Goal: Register for event/course: Sign up to attend an event or enroll in a course

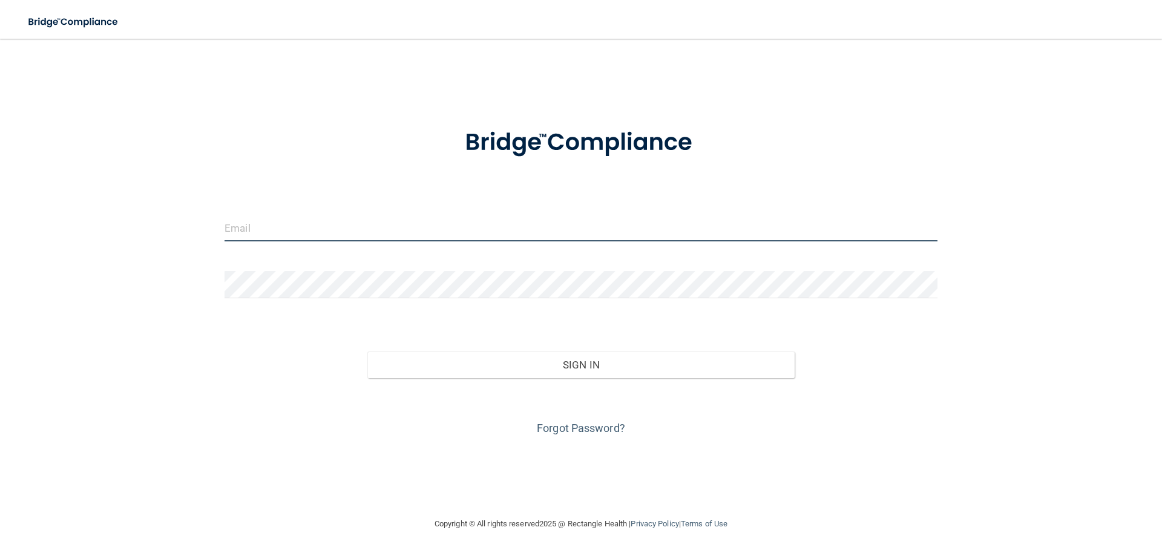
click at [259, 228] on input "email" at bounding box center [581, 227] width 713 height 27
click at [277, 231] on input "email" at bounding box center [581, 227] width 713 height 27
type input "[EMAIL_ADDRESS][DOMAIN_NAME]"
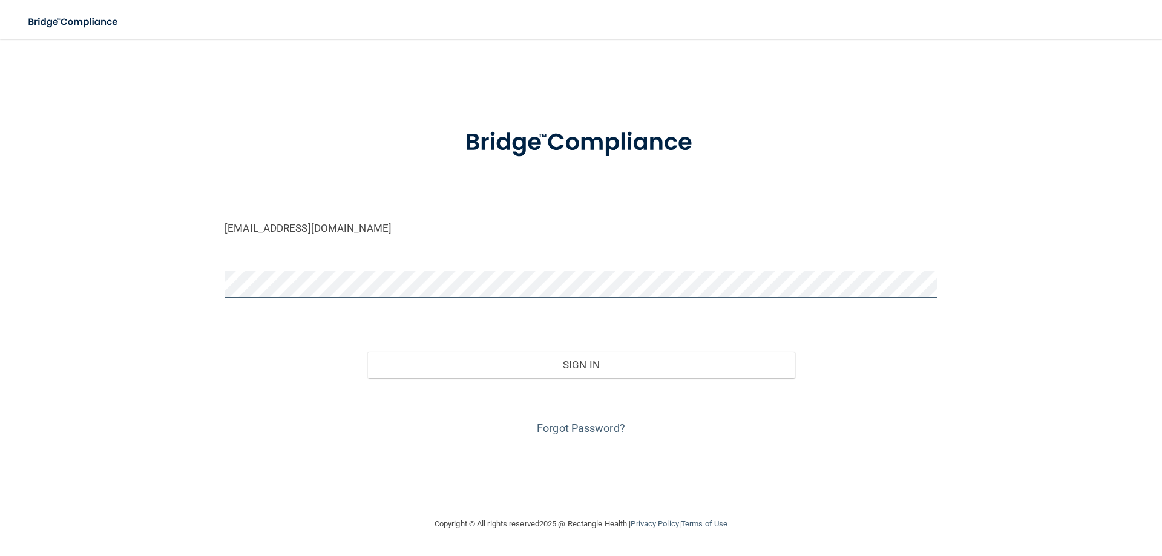
click at [367, 352] on button "Sign In" at bounding box center [581, 365] width 428 height 27
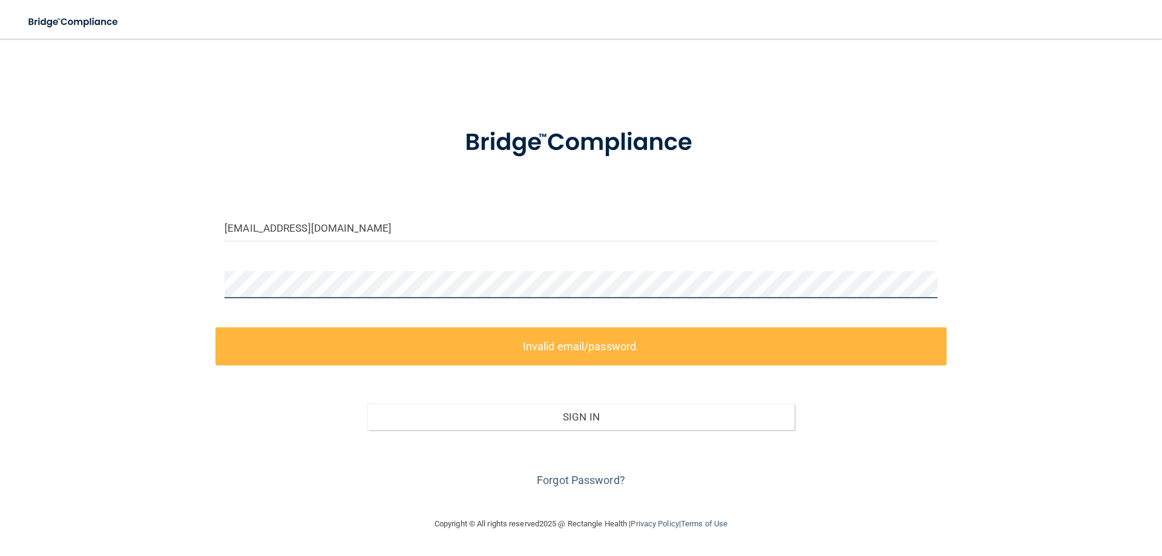
click at [159, 283] on div "[EMAIL_ADDRESS][DOMAIN_NAME] Invalid email/password. You don't have permission …" at bounding box center [580, 278] width 1113 height 454
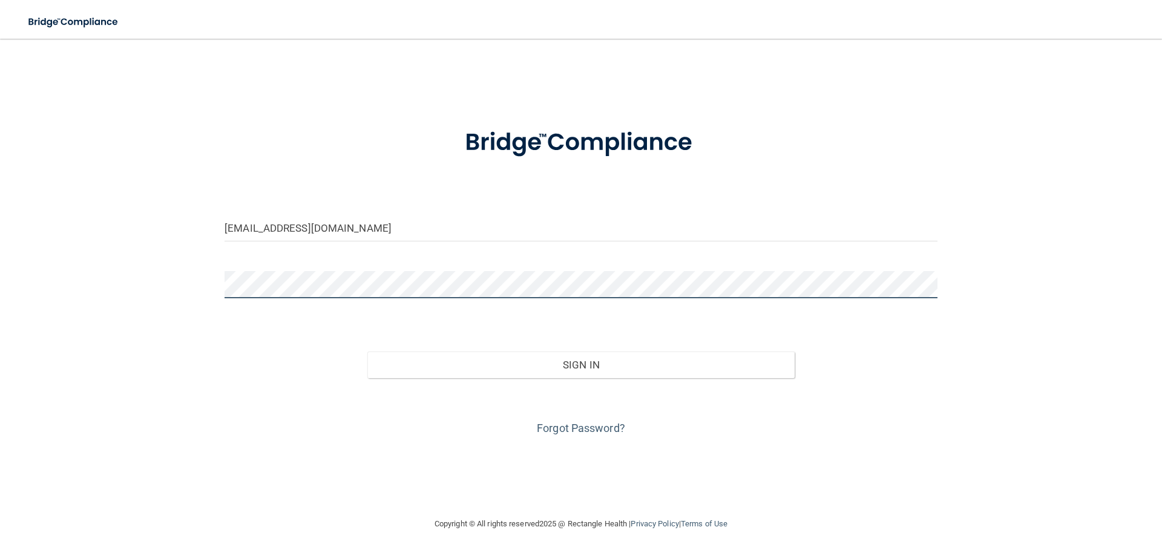
click at [367, 352] on button "Sign In" at bounding box center [581, 365] width 428 height 27
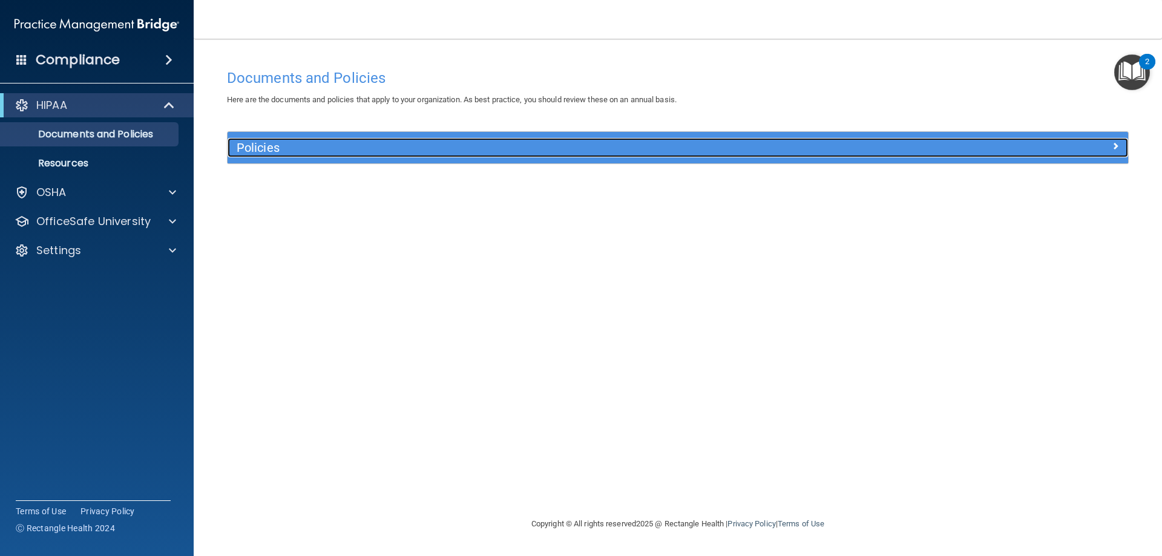
click at [267, 151] on h5 "Policies" at bounding box center [565, 147] width 657 height 13
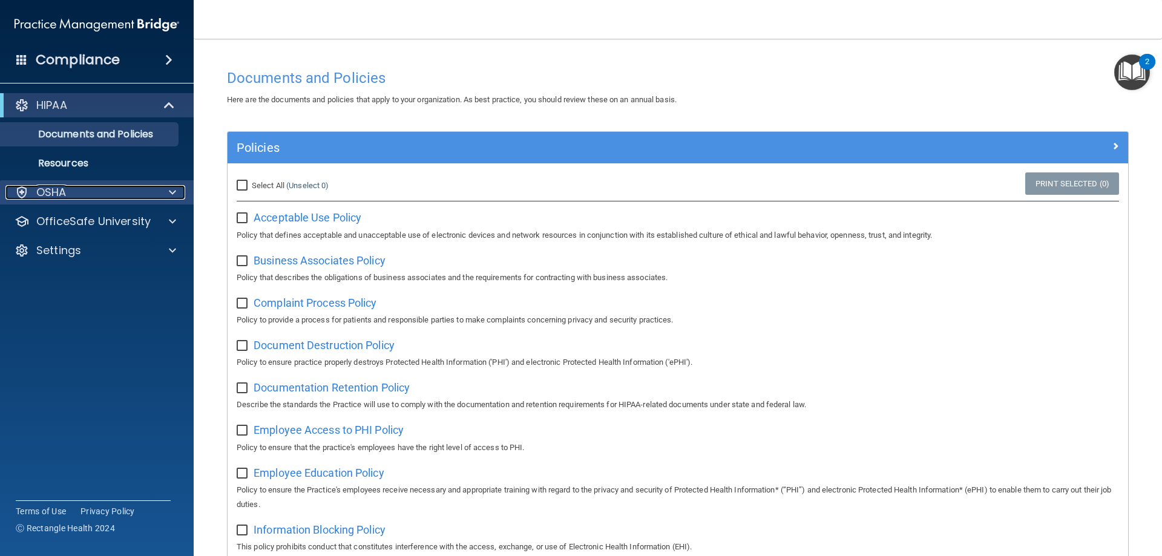
click at [126, 195] on div "OSHA" at bounding box center [80, 192] width 150 height 15
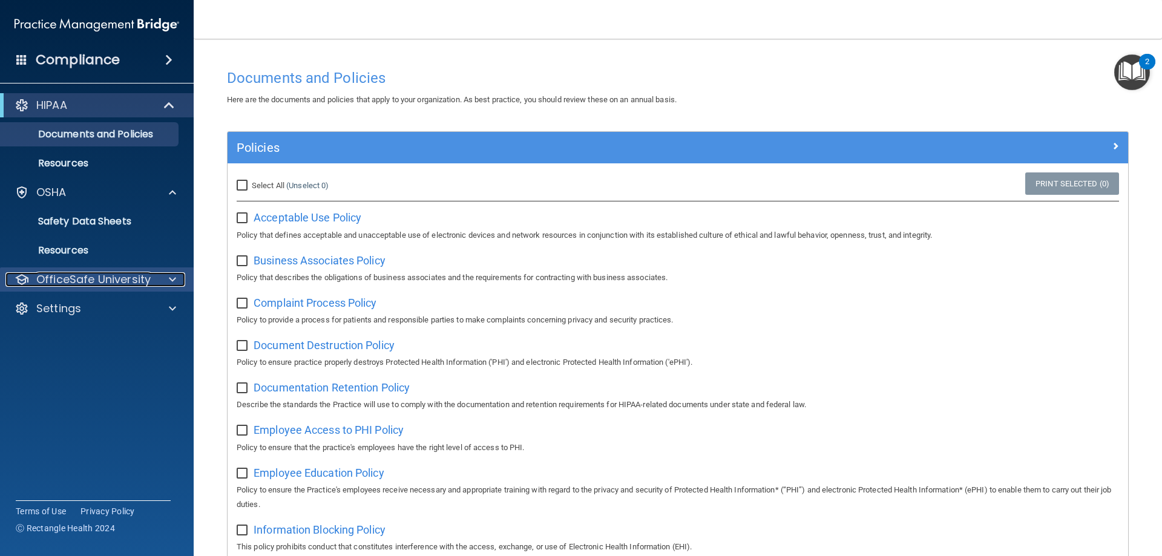
click at [151, 283] on div "OfficeSafe University" at bounding box center [80, 279] width 150 height 15
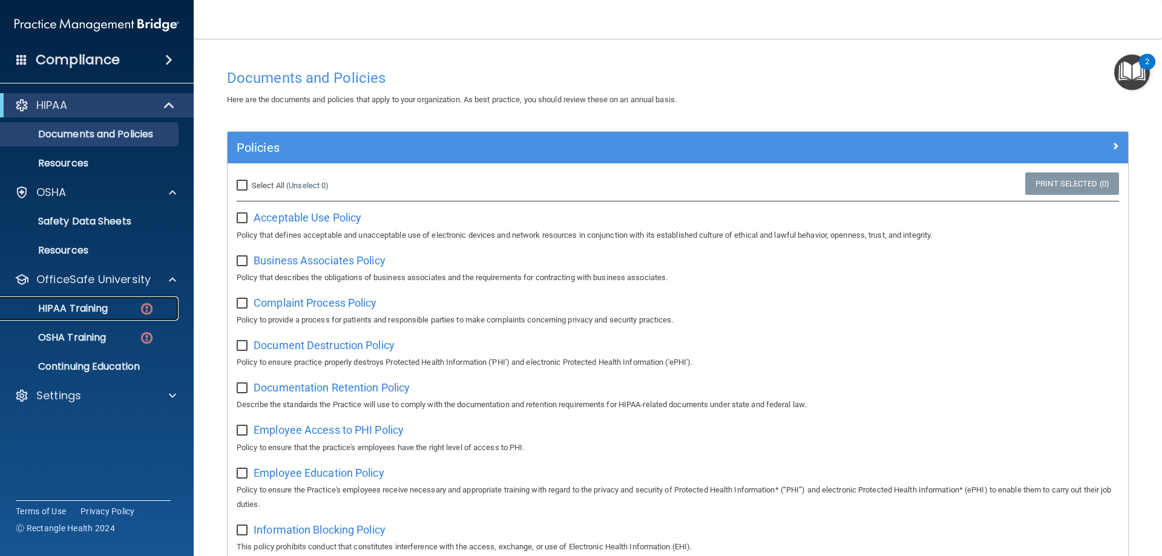
click at [119, 305] on div "HIPAA Training" at bounding box center [90, 309] width 165 height 12
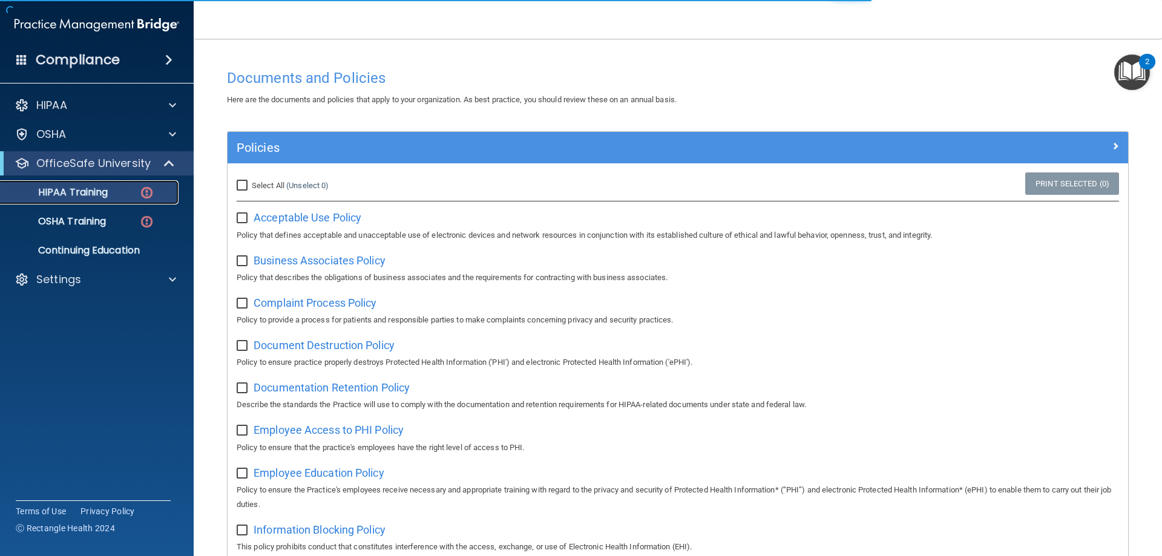
click at [88, 193] on p "HIPAA Training" at bounding box center [58, 192] width 100 height 12
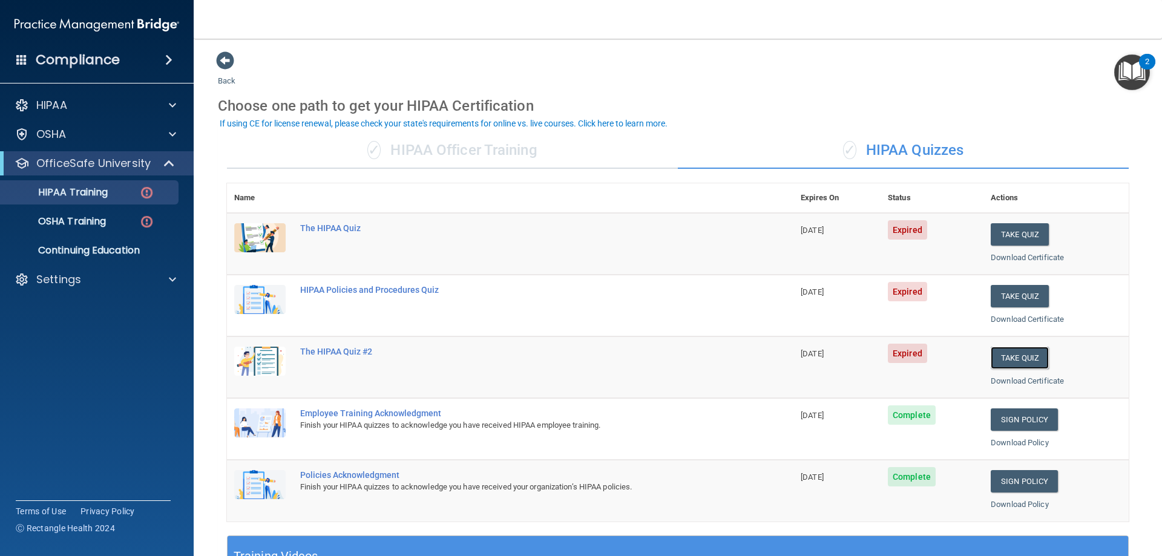
drag, startPoint x: 1020, startPoint y: 357, endPoint x: 915, endPoint y: 346, distance: 105.9
click at [915, 346] on tr "The HIPAA Quiz #2 [DATE] Expired Take Quiz Download Certificate" at bounding box center [678, 367] width 902 height 62
click at [945, 345] on td "Expired" at bounding box center [931, 367] width 103 height 62
click at [1015, 234] on button "Take Quiz" at bounding box center [1020, 234] width 58 height 22
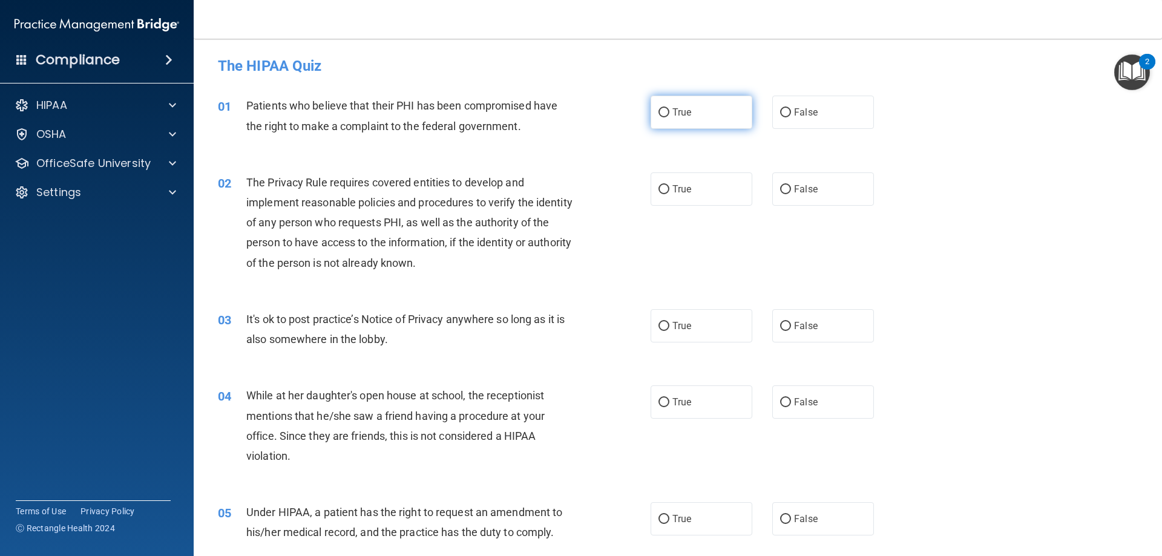
click at [707, 110] on label "True" at bounding box center [702, 112] width 102 height 33
click at [669, 110] on input "True" at bounding box center [663, 112] width 11 height 9
radio input "true"
click at [721, 200] on label "True" at bounding box center [702, 188] width 102 height 33
click at [669, 194] on input "True" at bounding box center [663, 189] width 11 height 9
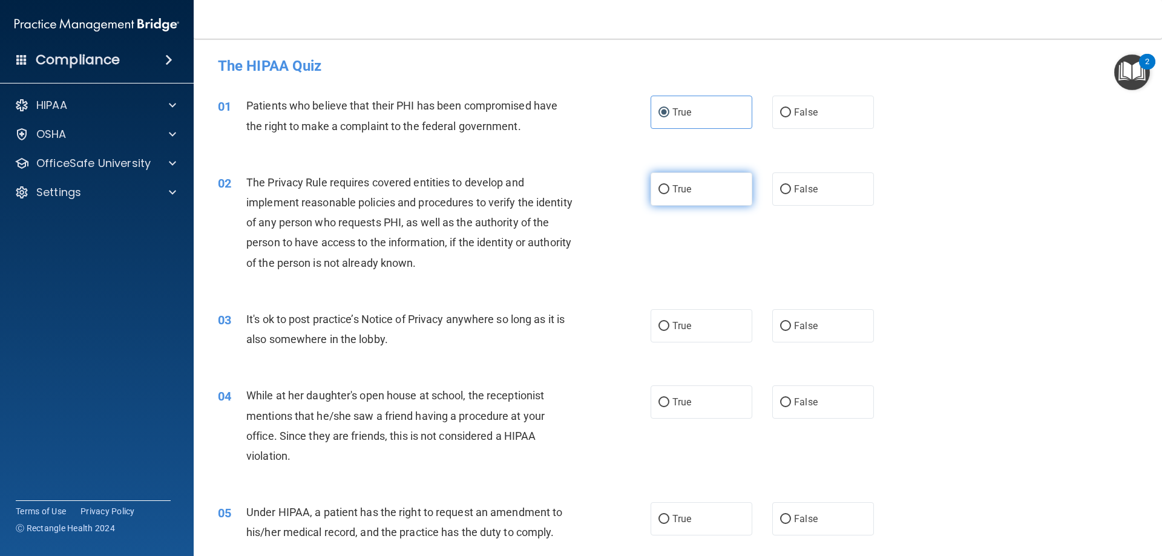
radio input "true"
drag, startPoint x: 817, startPoint y: 329, endPoint x: 818, endPoint y: 384, distance: 55.7
click at [818, 329] on label "False" at bounding box center [823, 325] width 102 height 33
click at [791, 329] on input "False" at bounding box center [785, 326] width 11 height 9
radio input "true"
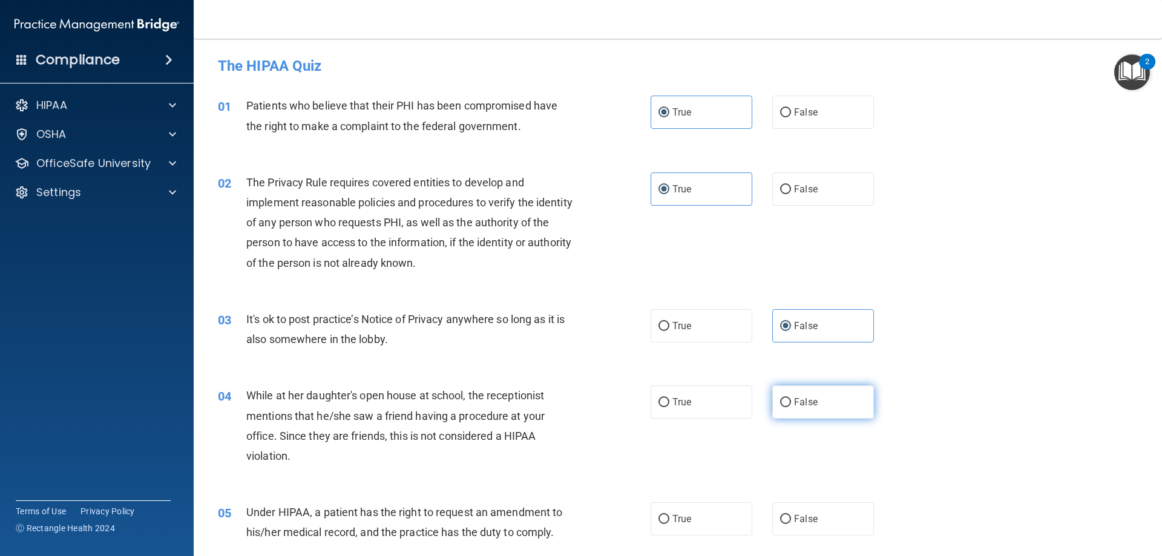
drag, startPoint x: 812, startPoint y: 410, endPoint x: 816, endPoint y: 416, distance: 7.4
click at [813, 412] on label "False" at bounding box center [823, 401] width 102 height 33
click at [791, 407] on input "False" at bounding box center [785, 402] width 11 height 9
radio input "true"
click at [813, 511] on label "False" at bounding box center [823, 518] width 102 height 33
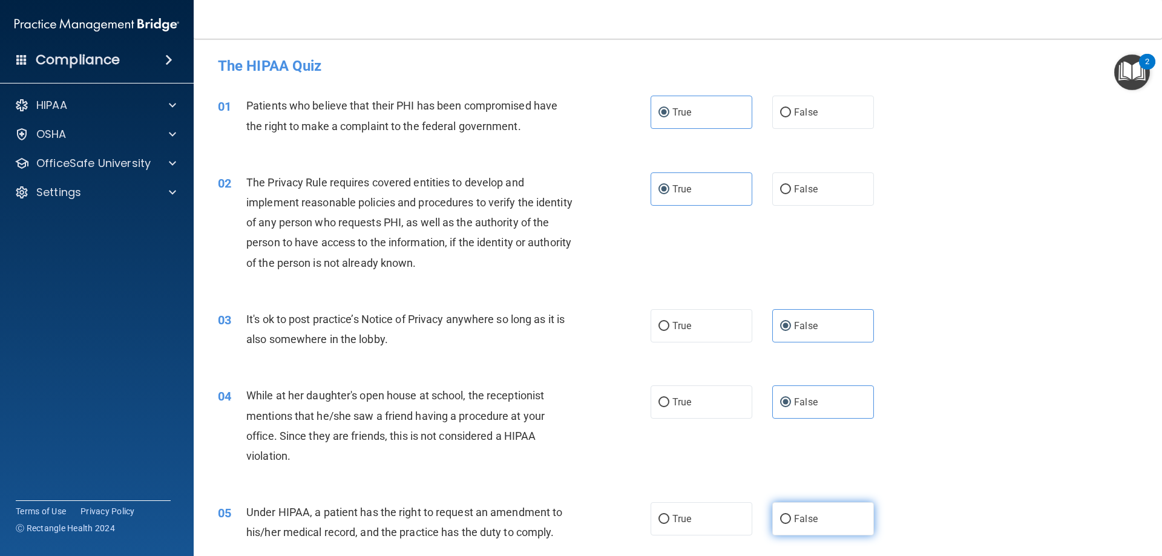
click at [791, 515] on input "False" at bounding box center [785, 519] width 11 height 9
radio input "true"
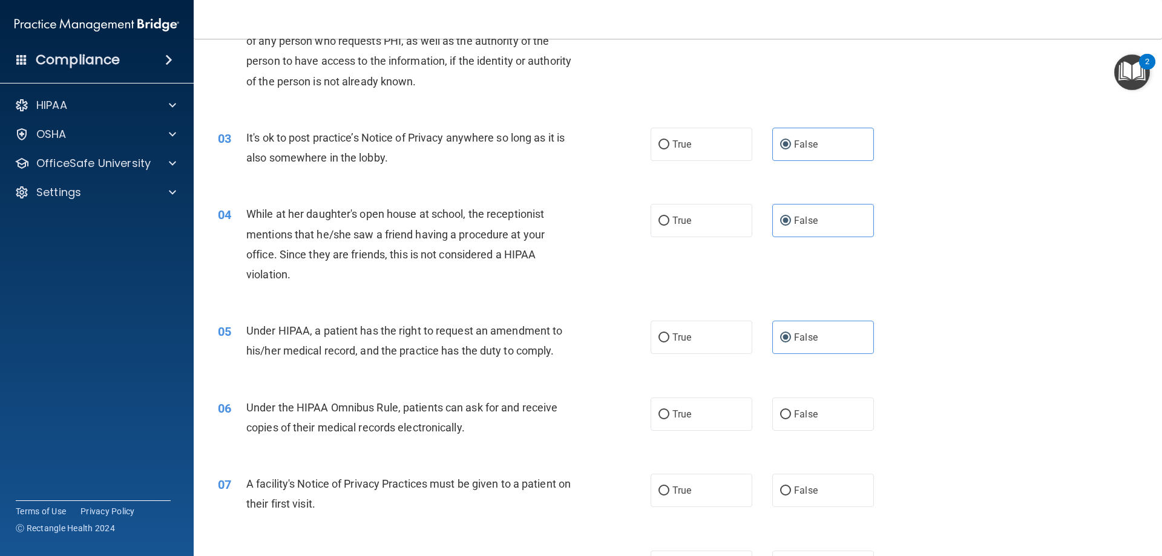
scroll to position [303, 0]
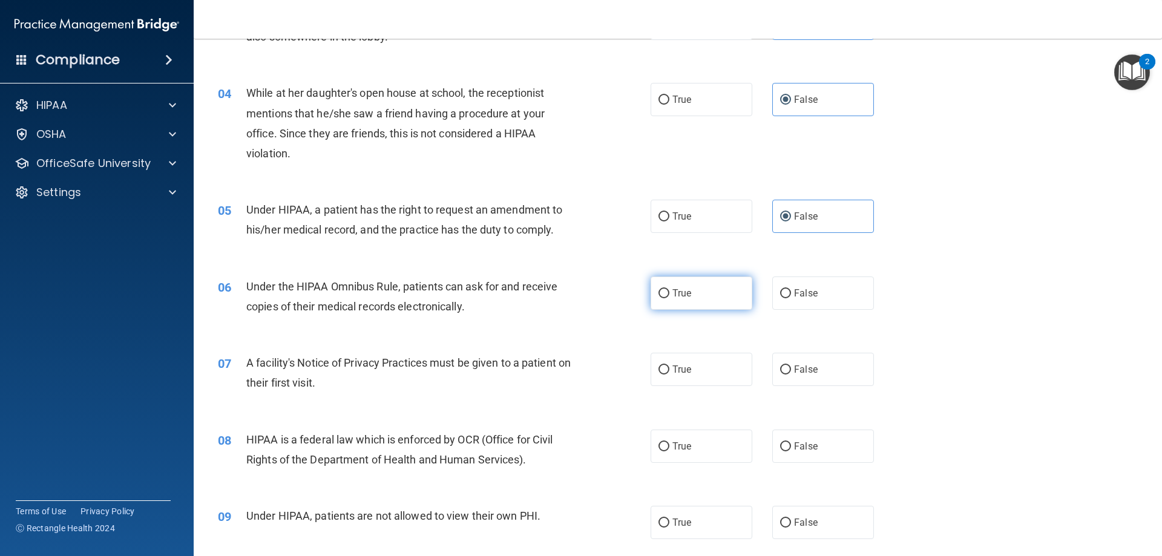
click at [679, 307] on label "True" at bounding box center [702, 293] width 102 height 33
click at [669, 298] on input "True" at bounding box center [663, 293] width 11 height 9
radio input "true"
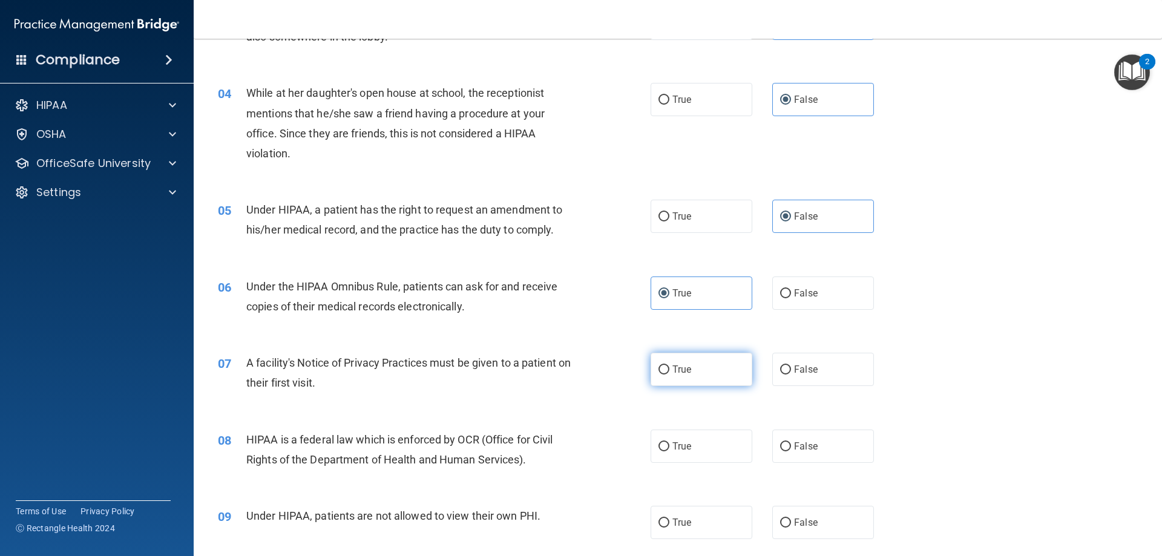
click at [679, 372] on span "True" at bounding box center [681, 369] width 19 height 11
click at [669, 372] on input "True" at bounding box center [663, 370] width 11 height 9
radio input "true"
click at [696, 447] on label "True" at bounding box center [702, 446] width 102 height 33
click at [669, 447] on input "True" at bounding box center [663, 446] width 11 height 9
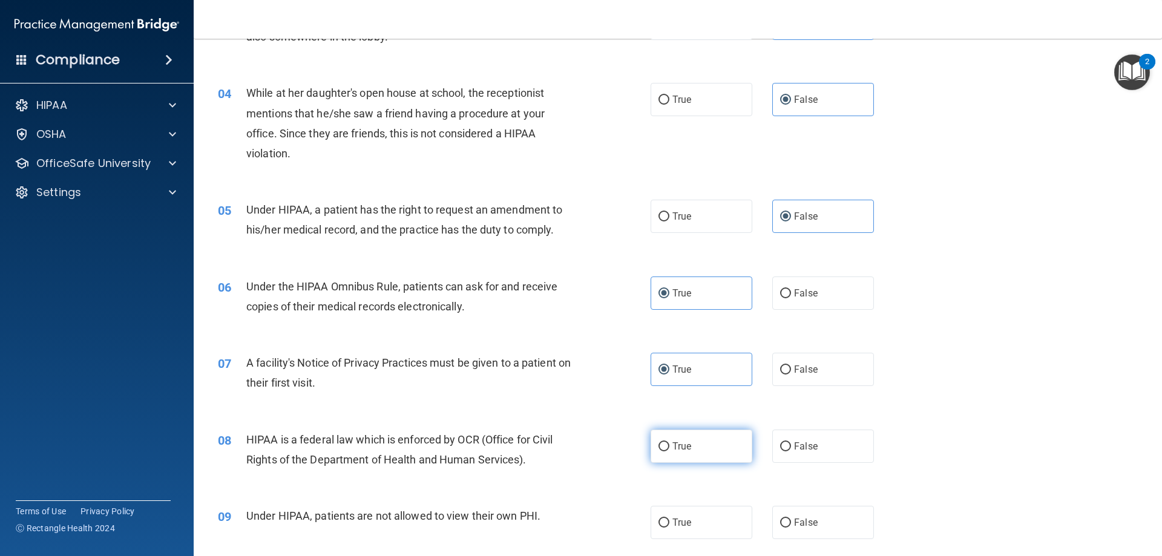
radio input "true"
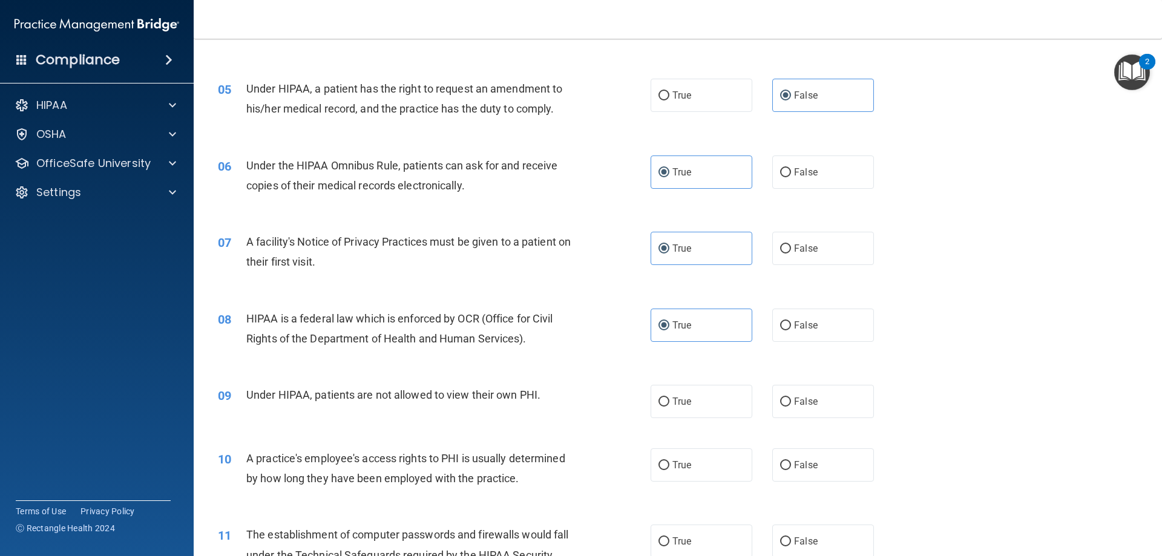
scroll to position [484, 0]
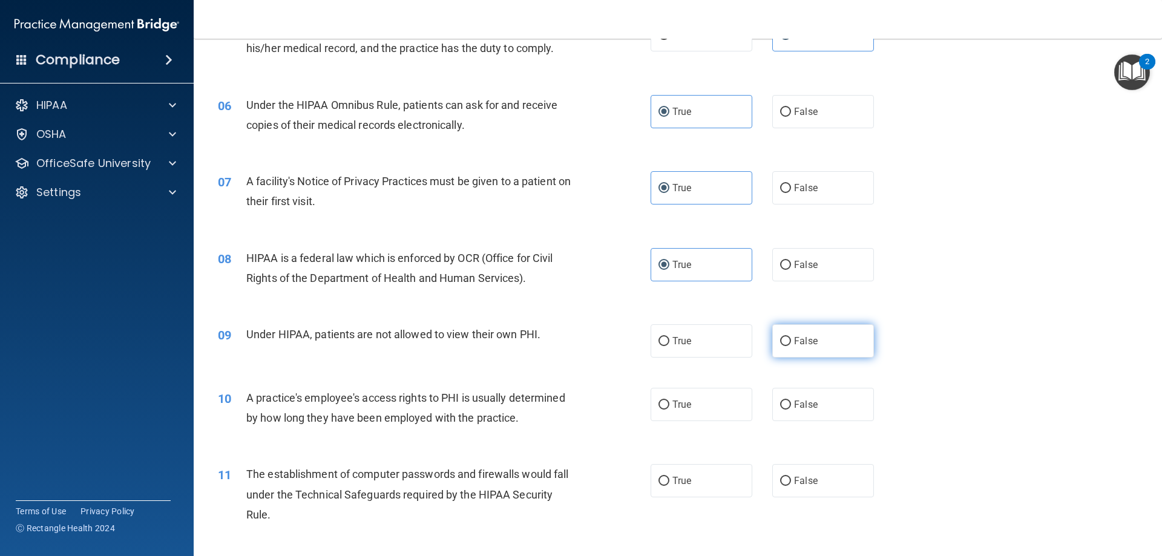
click at [838, 347] on label "False" at bounding box center [823, 340] width 102 height 33
click at [791, 346] on input "False" at bounding box center [785, 341] width 11 height 9
radio input "true"
click at [828, 420] on label "False" at bounding box center [823, 404] width 102 height 33
click at [791, 410] on input "False" at bounding box center [785, 405] width 11 height 9
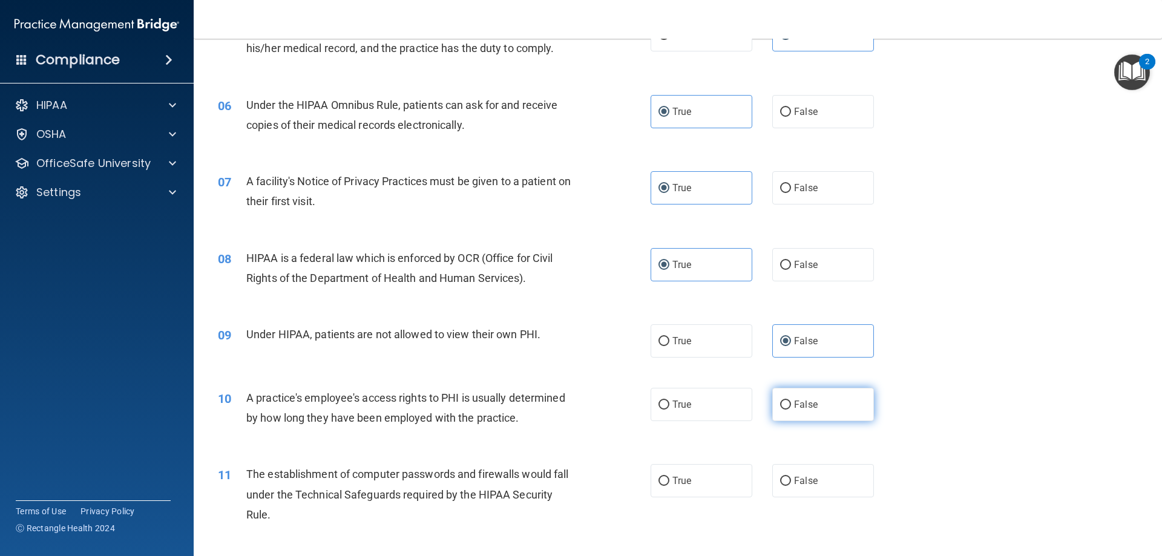
radio input "true"
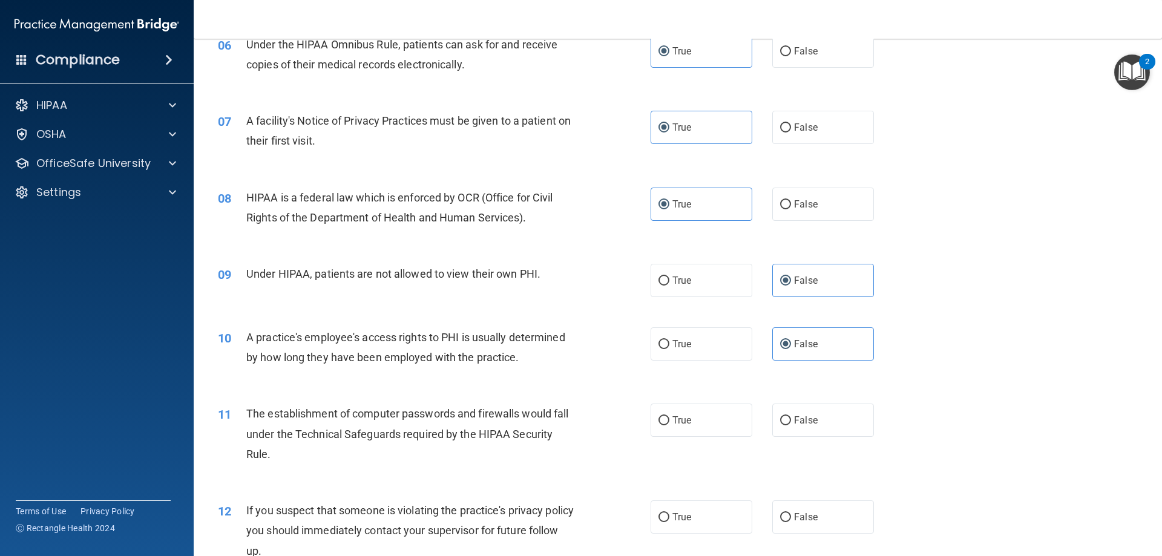
scroll to position [605, 0]
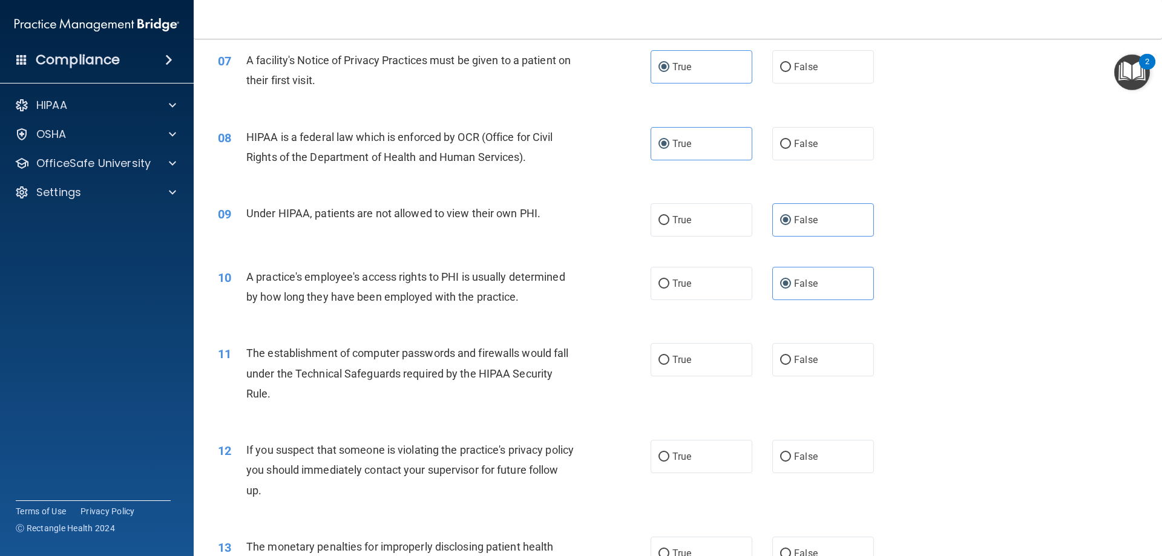
drag, startPoint x: 723, startPoint y: 366, endPoint x: 725, endPoint y: 432, distance: 66.0
click at [723, 366] on label "True" at bounding box center [702, 359] width 102 height 33
click at [669, 365] on input "True" at bounding box center [663, 360] width 11 height 9
radio input "true"
click at [722, 455] on label "True" at bounding box center [702, 456] width 102 height 33
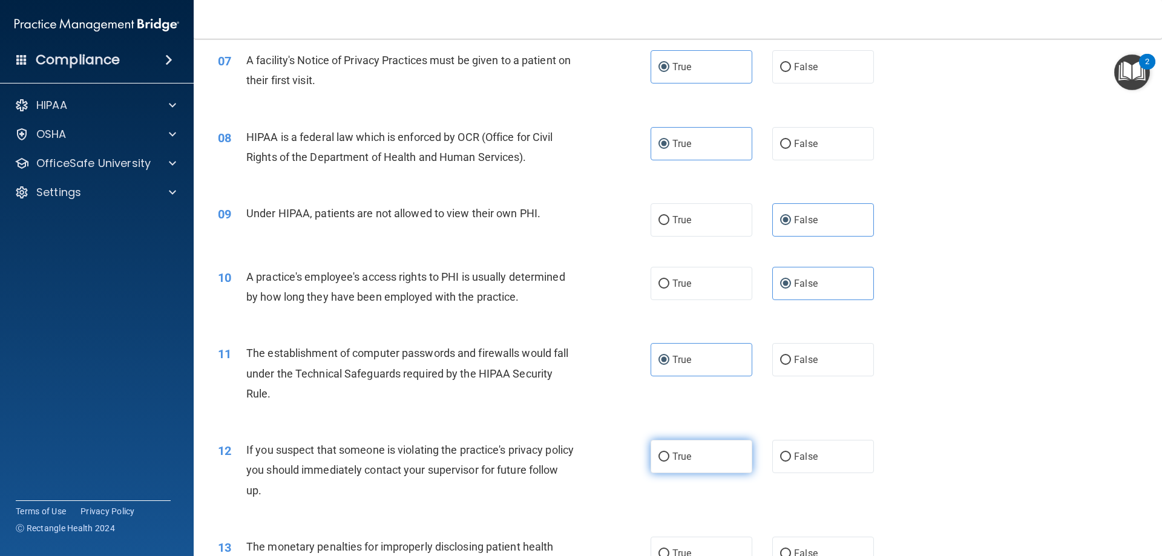
click at [669, 455] on input "True" at bounding box center [663, 457] width 11 height 9
radio input "true"
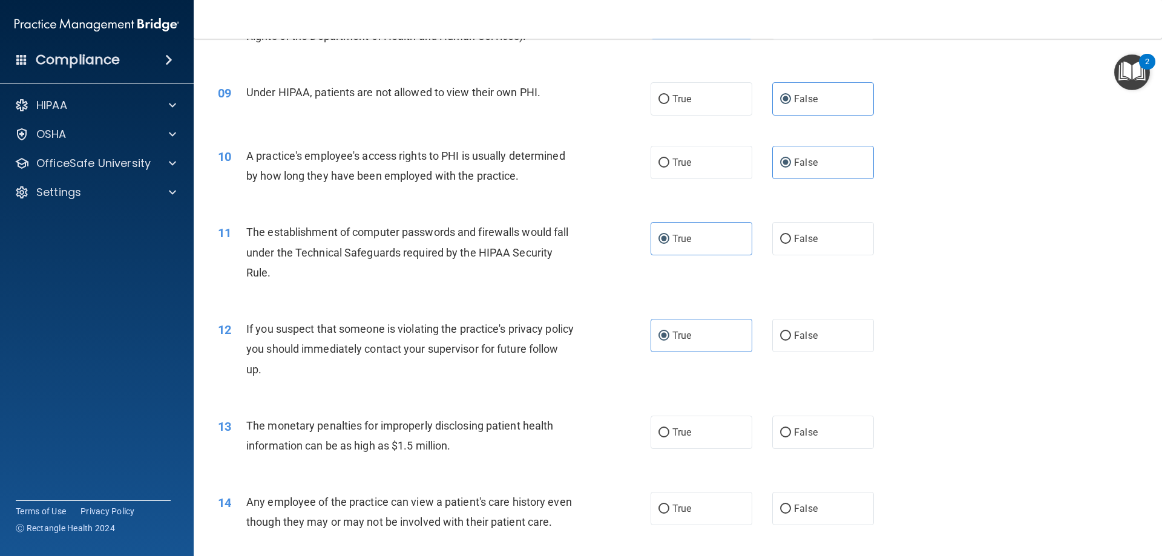
click at [705, 451] on div "13 The monetary penalties for improperly disclosing patient health information …" at bounding box center [678, 439] width 938 height 76
click at [709, 439] on label "True" at bounding box center [702, 432] width 102 height 33
click at [669, 438] on input "True" at bounding box center [663, 432] width 11 height 9
radio input "true"
click at [818, 494] on label "False" at bounding box center [823, 508] width 102 height 33
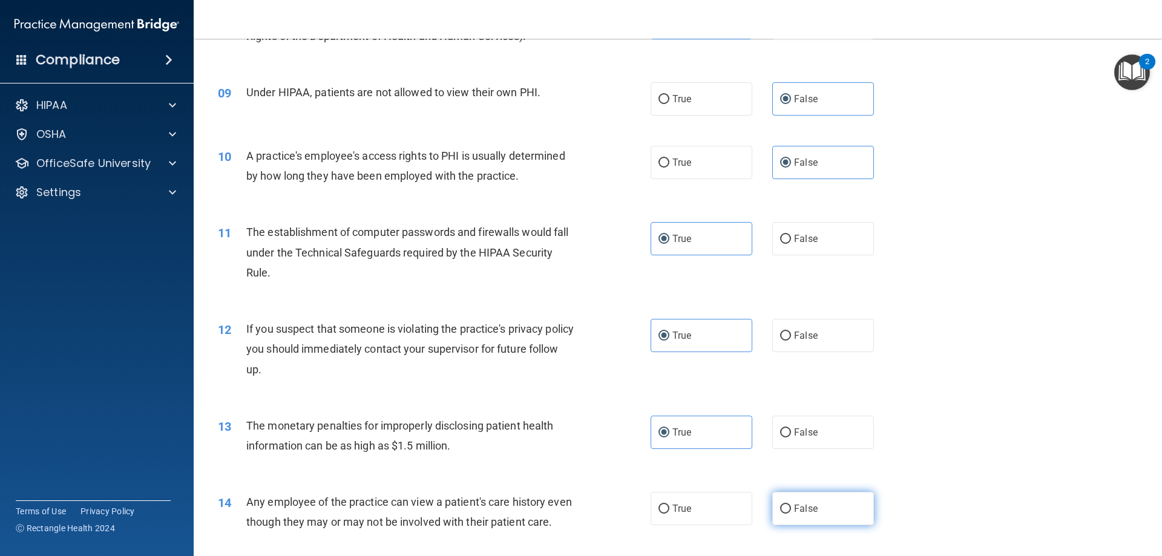
click at [791, 505] on input "False" at bounding box center [785, 509] width 11 height 9
radio input "true"
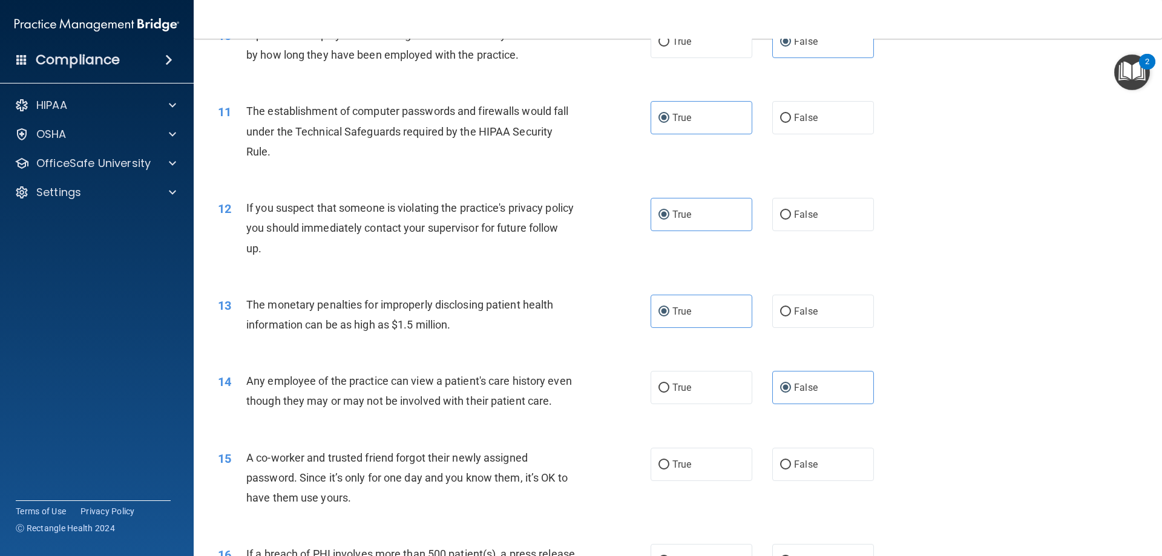
scroll to position [908, 0]
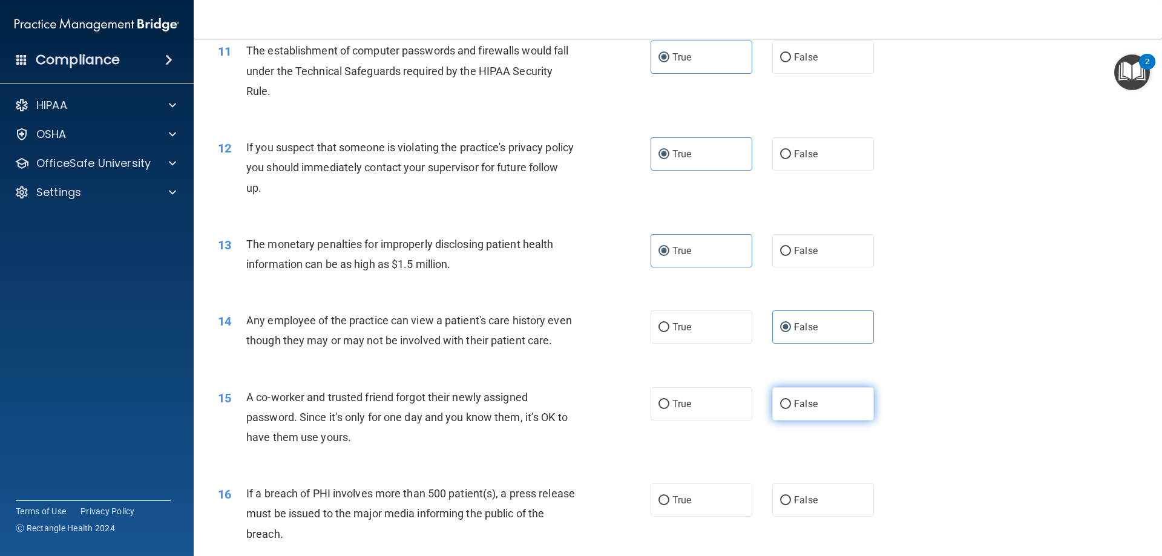
click at [800, 410] on span "False" at bounding box center [806, 403] width 24 height 11
click at [791, 409] on input "False" at bounding box center [785, 404] width 11 height 9
radio input "true"
click at [683, 506] on span "True" at bounding box center [681, 499] width 19 height 11
click at [669, 505] on input "True" at bounding box center [663, 500] width 11 height 9
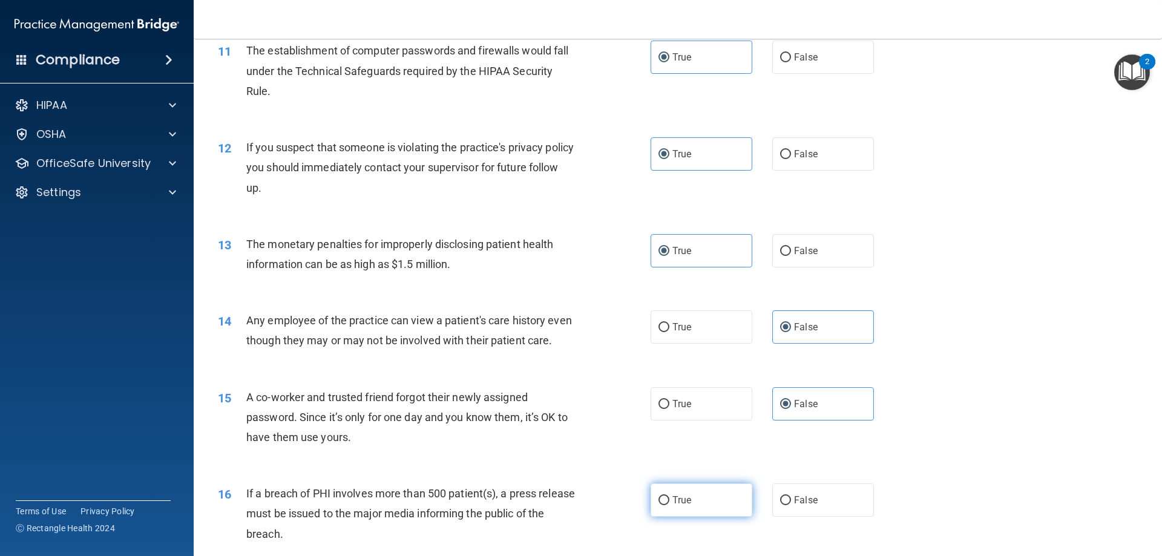
radio input "true"
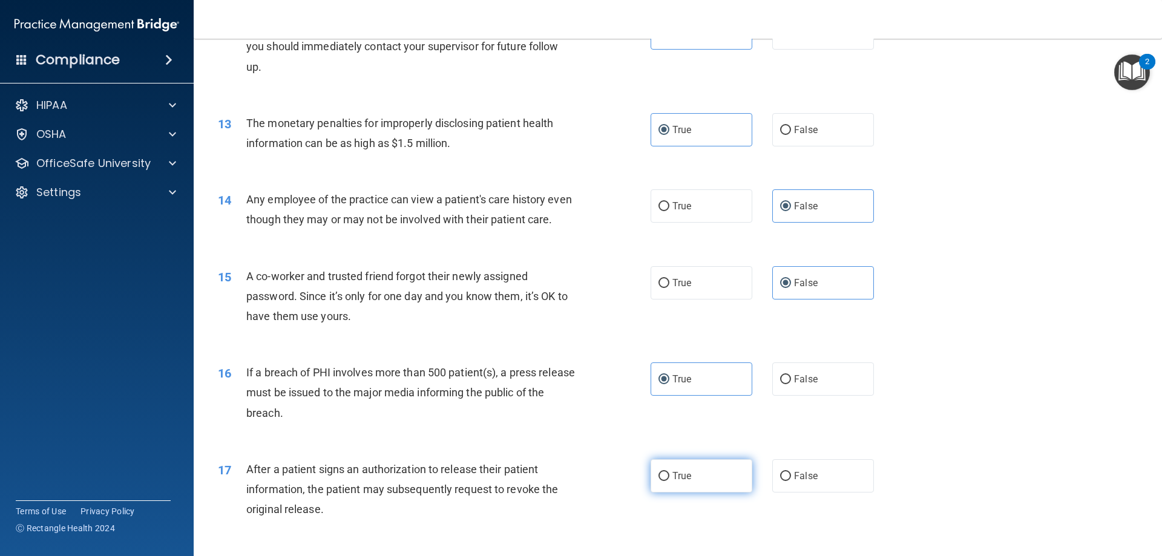
click at [697, 493] on label "True" at bounding box center [702, 475] width 102 height 33
click at [669, 481] on input "True" at bounding box center [663, 476] width 11 height 9
radio input "true"
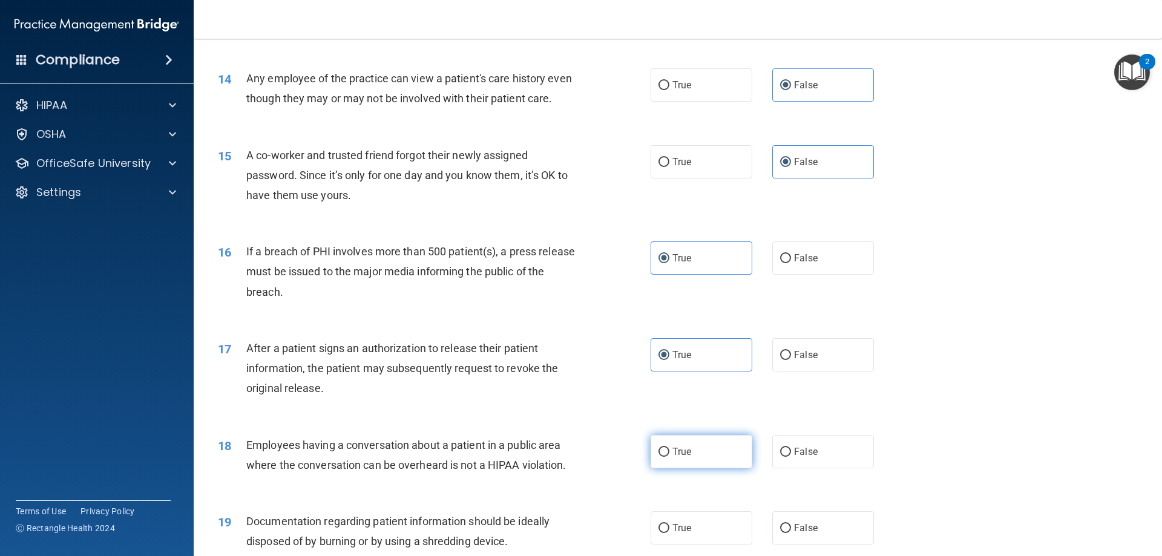
scroll to position [1210, 0]
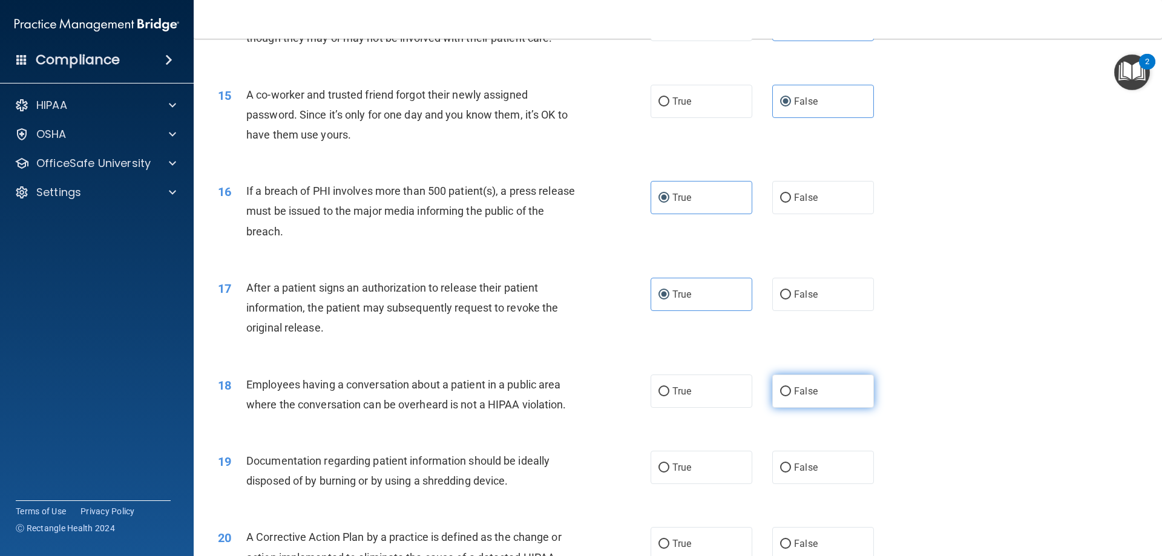
click at [800, 397] on span "False" at bounding box center [806, 390] width 24 height 11
click at [791, 396] on input "False" at bounding box center [785, 391] width 11 height 9
radio input "true"
click at [695, 484] on label "True" at bounding box center [702, 467] width 102 height 33
click at [669, 473] on input "True" at bounding box center [663, 468] width 11 height 9
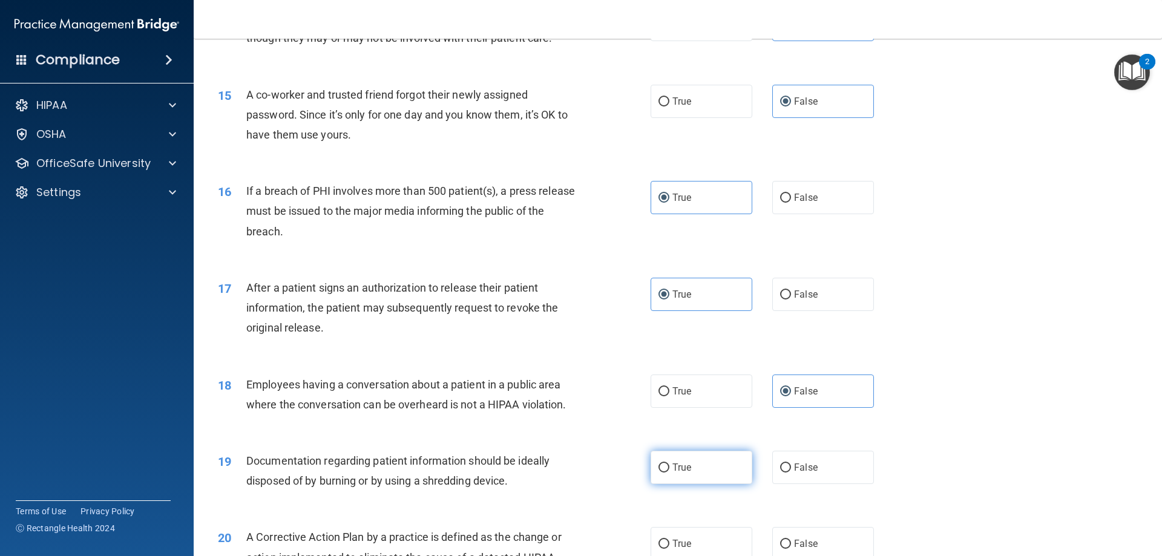
radio input "true"
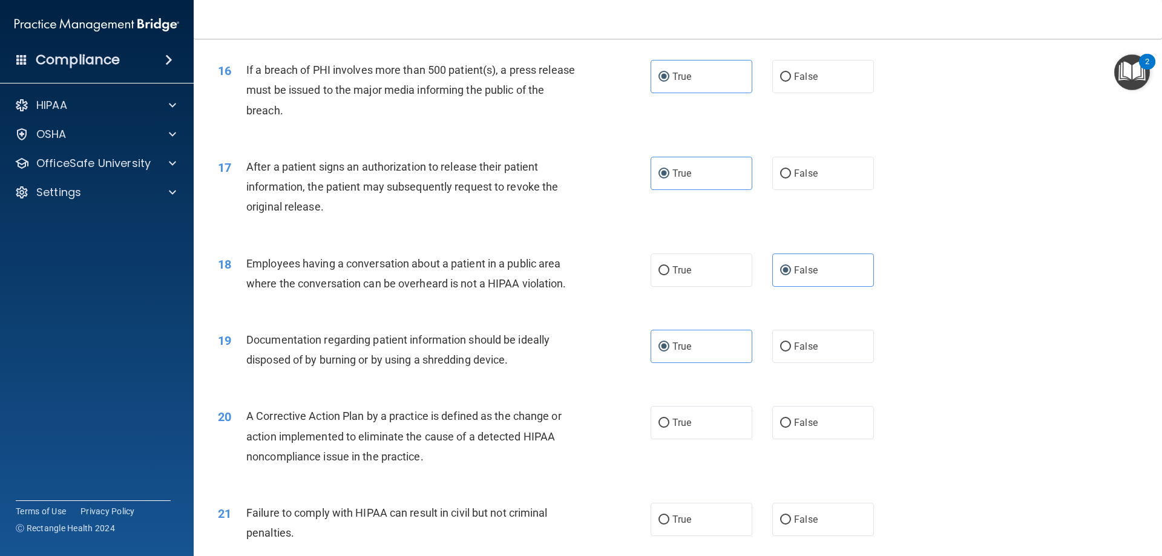
scroll to position [1452, 0]
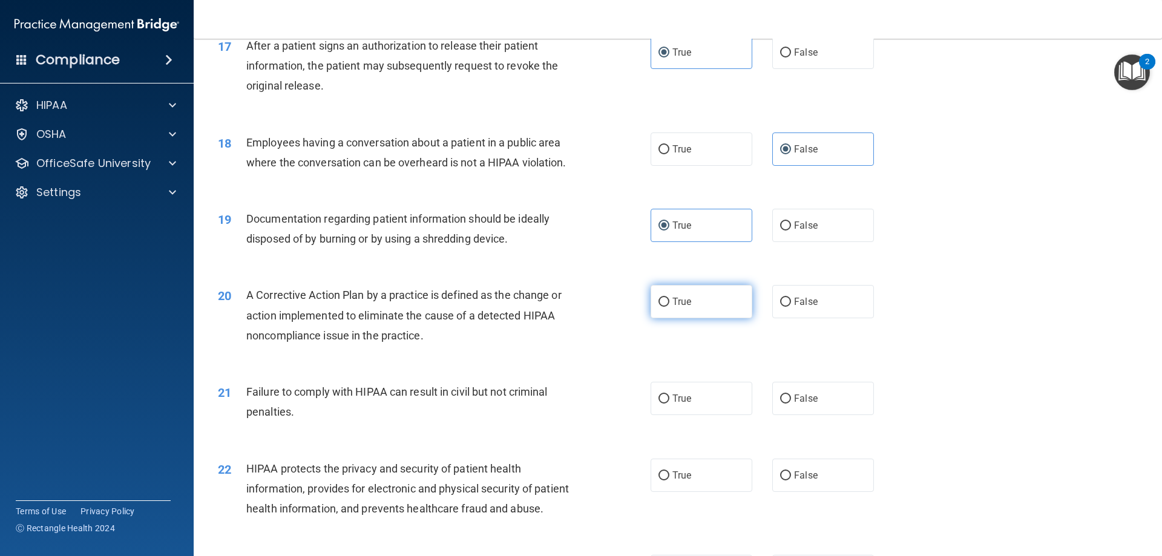
click at [708, 318] on label "True" at bounding box center [702, 301] width 102 height 33
click at [669, 307] on input "True" at bounding box center [663, 302] width 11 height 9
radio input "true"
click at [819, 415] on label "False" at bounding box center [823, 398] width 102 height 33
click at [791, 404] on input "False" at bounding box center [785, 399] width 11 height 9
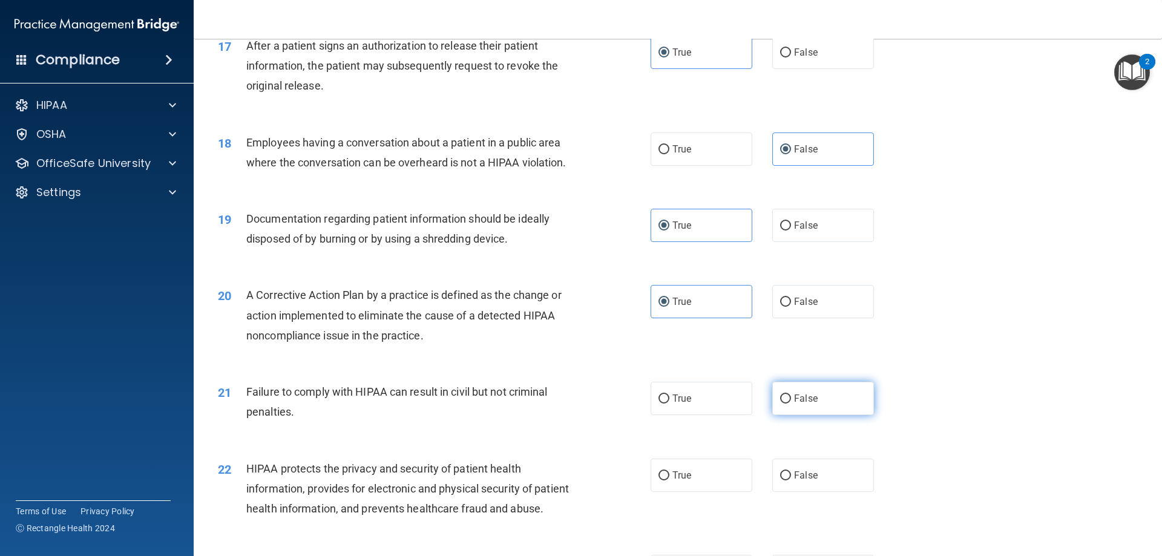
radio input "true"
click at [687, 492] on label "True" at bounding box center [702, 475] width 102 height 33
click at [669, 480] on input "True" at bounding box center [663, 475] width 11 height 9
radio input "true"
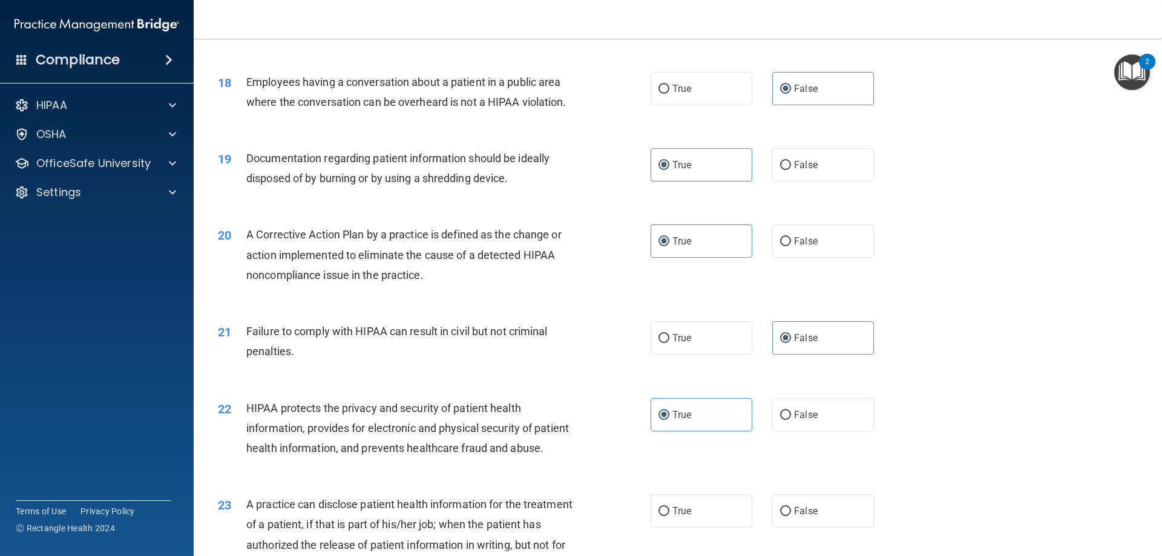
scroll to position [1573, 0]
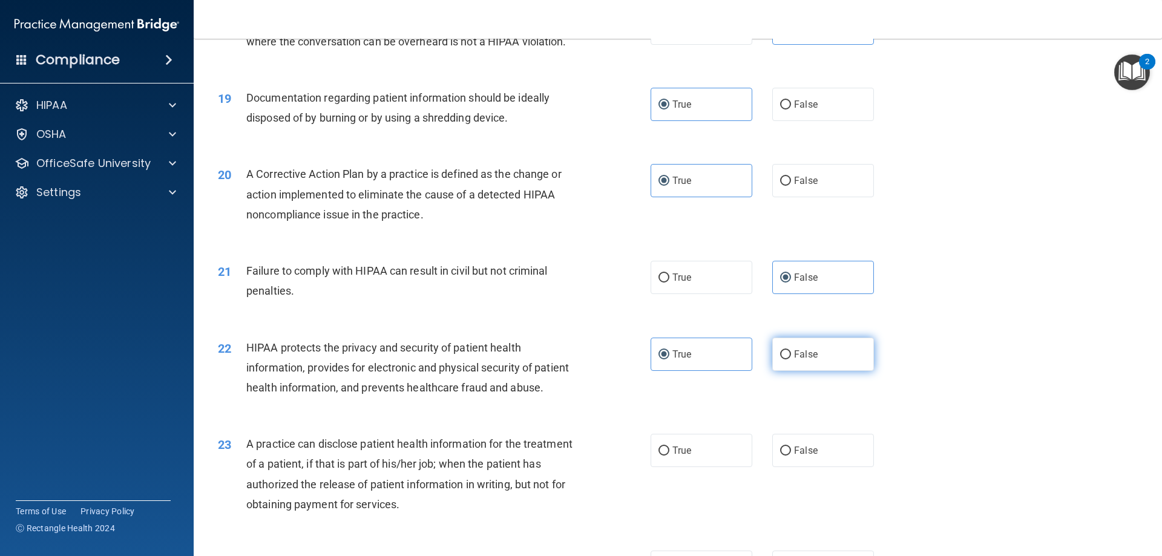
click at [838, 371] on label "False" at bounding box center [823, 354] width 102 height 33
click at [791, 359] on input "False" at bounding box center [785, 354] width 11 height 9
radio input "true"
click at [734, 371] on label "True" at bounding box center [702, 354] width 102 height 33
click at [669, 359] on input "True" at bounding box center [663, 354] width 11 height 9
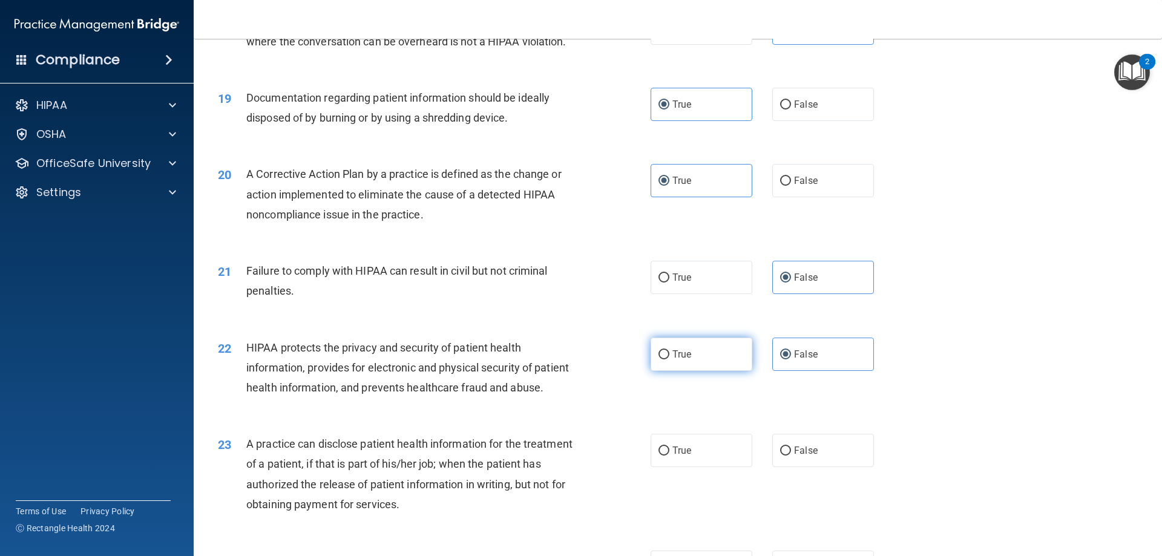
radio input "true"
radio input "false"
click at [819, 467] on label "False" at bounding box center [823, 450] width 102 height 33
click at [791, 456] on input "False" at bounding box center [785, 451] width 11 height 9
radio input "true"
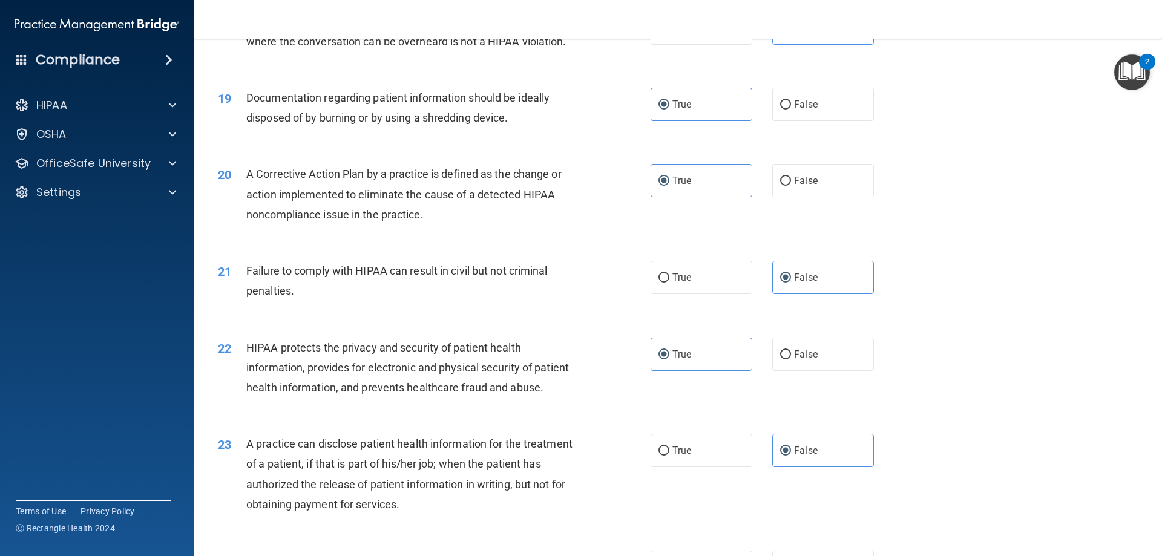
scroll to position [1694, 0]
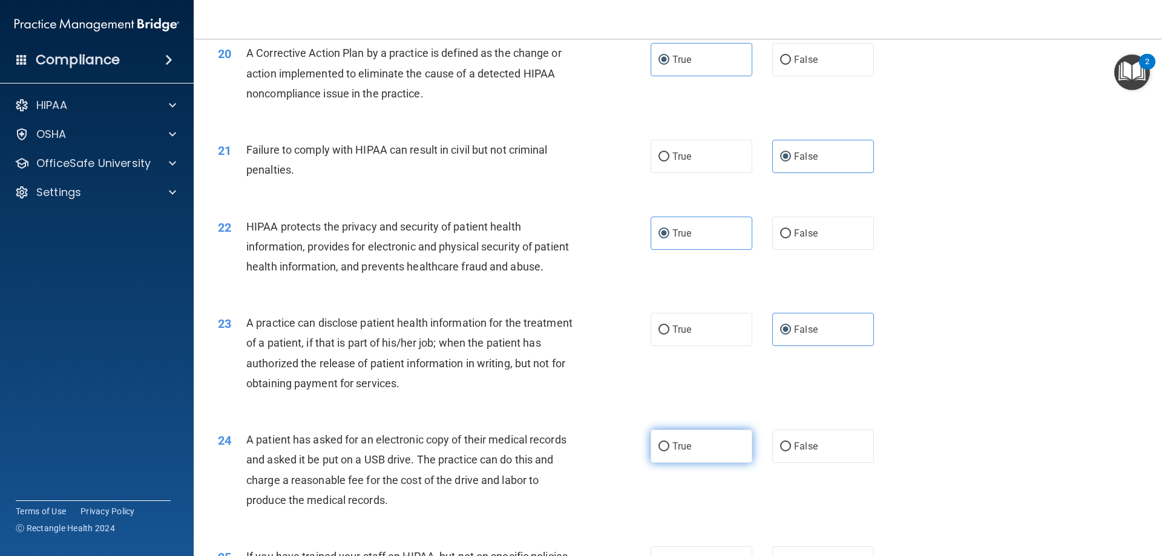
click at [697, 463] on label "True" at bounding box center [702, 446] width 102 height 33
click at [669, 451] on input "True" at bounding box center [663, 446] width 11 height 9
radio input "true"
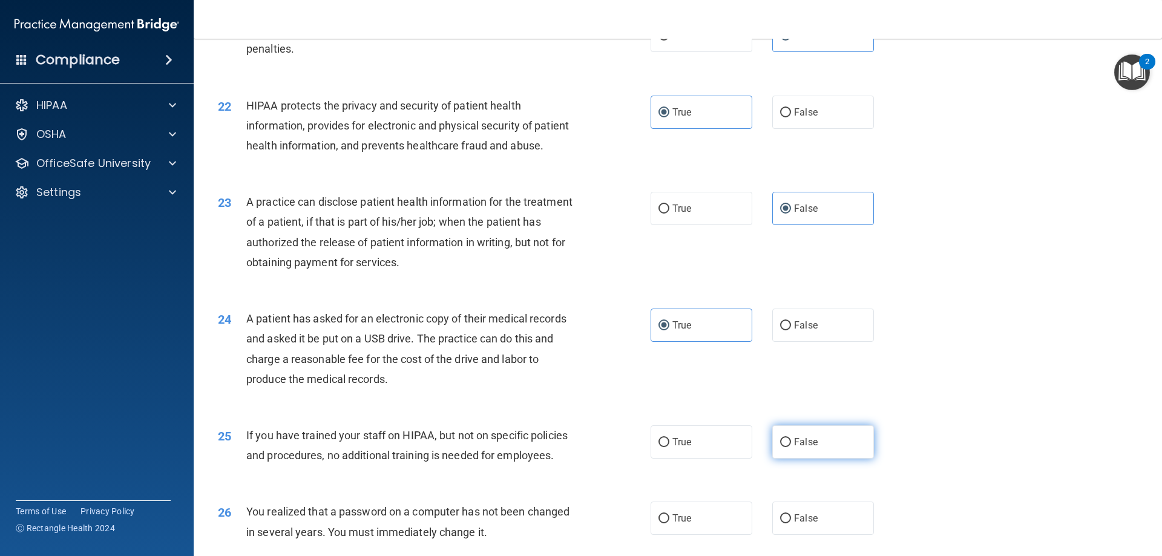
click at [805, 448] on span "False" at bounding box center [806, 441] width 24 height 11
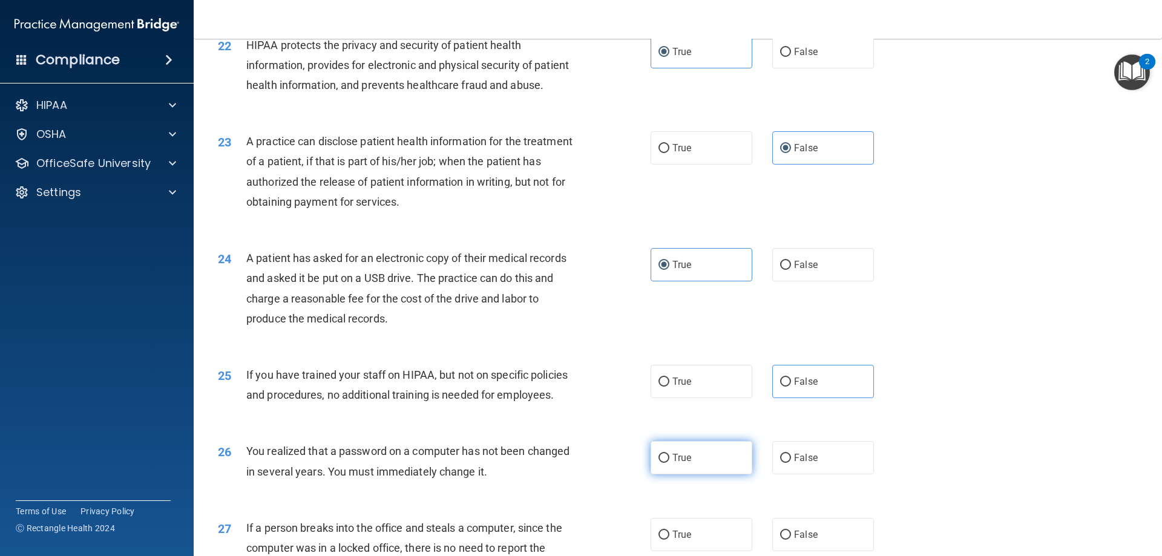
click at [701, 474] on label "True" at bounding box center [702, 457] width 102 height 33
click at [669, 463] on input "True" at bounding box center [663, 458] width 11 height 9
radio input "true"
drag, startPoint x: 814, startPoint y: 421, endPoint x: 814, endPoint y: 437, distance: 15.7
click at [813, 398] on label "False" at bounding box center [823, 381] width 102 height 33
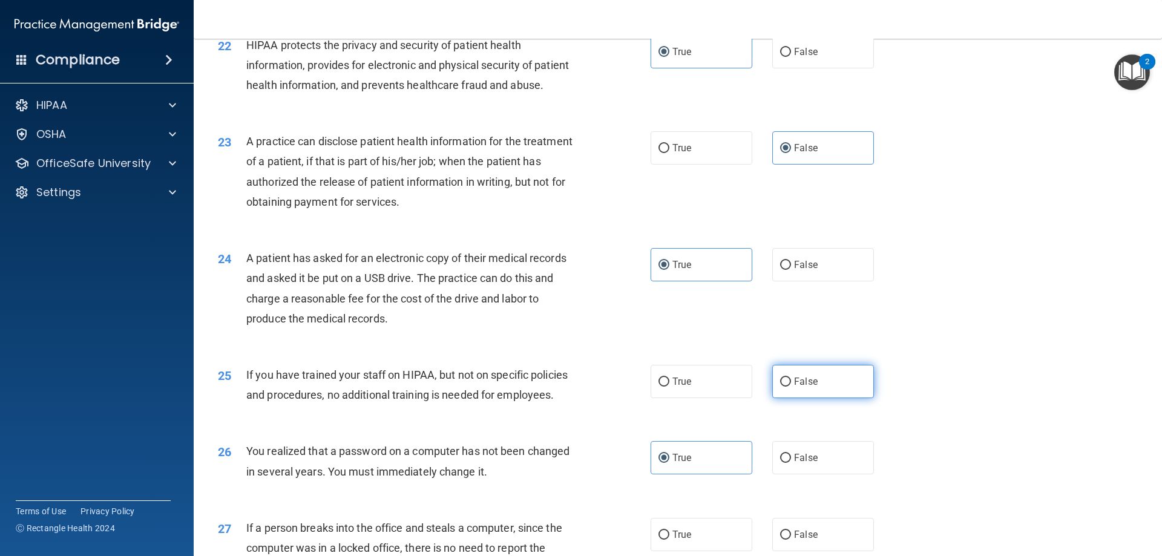
click at [791, 387] on input "False" at bounding box center [785, 382] width 11 height 9
radio input "true"
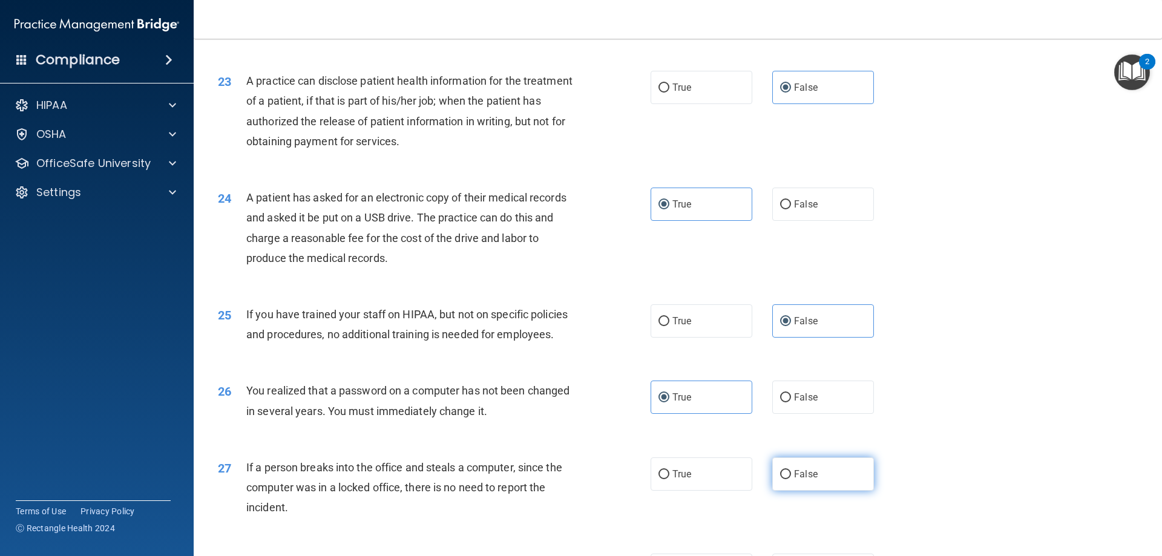
click at [820, 491] on label "False" at bounding box center [823, 473] width 102 height 33
click at [791, 479] on input "False" at bounding box center [785, 474] width 11 height 9
radio input "true"
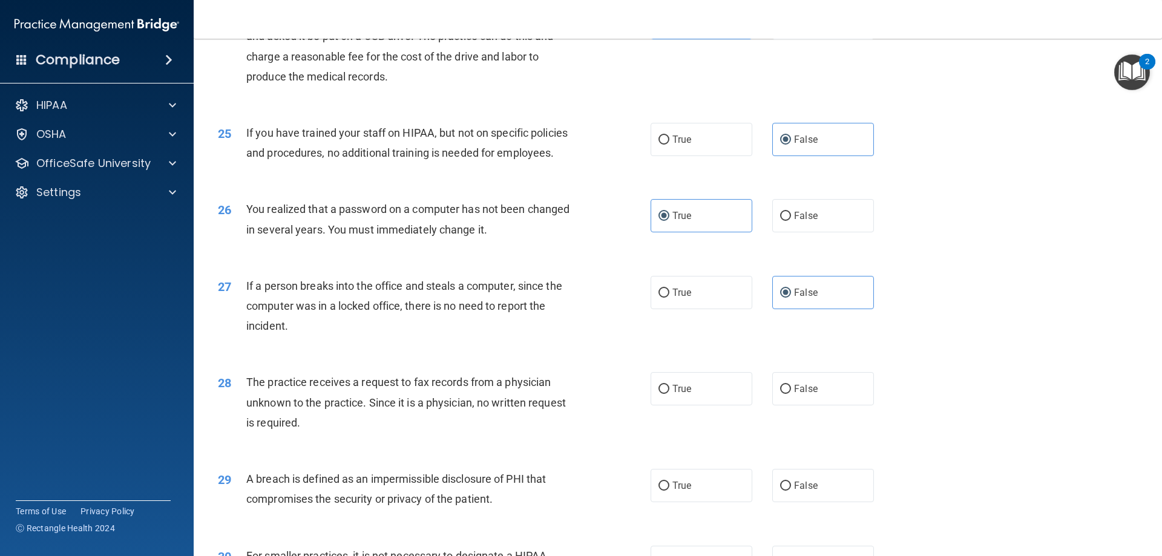
scroll to position [2179, 0]
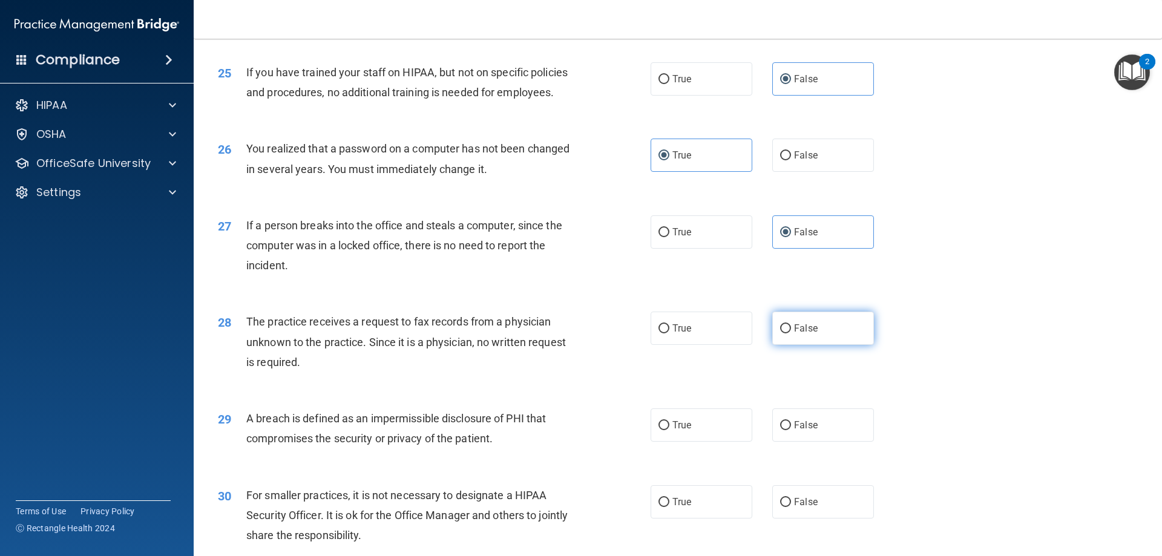
click at [844, 345] on label "False" at bounding box center [823, 328] width 102 height 33
click at [791, 333] on input "False" at bounding box center [785, 328] width 11 height 9
radio input "true"
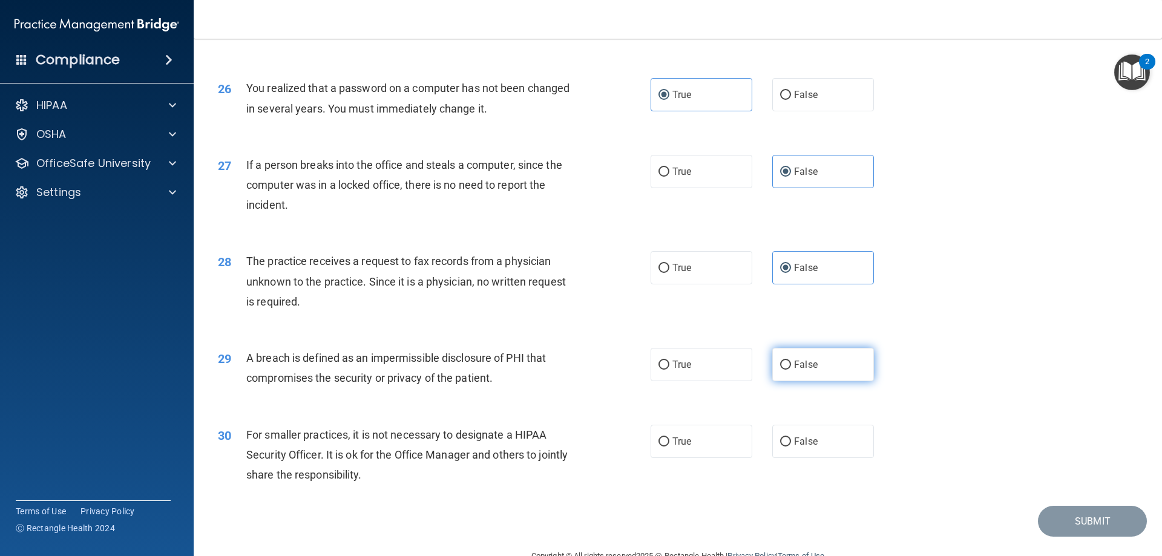
click at [828, 381] on label "False" at bounding box center [823, 364] width 102 height 33
click at [791, 370] on input "False" at bounding box center [785, 365] width 11 height 9
radio input "true"
click at [714, 381] on label "True" at bounding box center [702, 364] width 102 height 33
click at [669, 370] on input "True" at bounding box center [663, 365] width 11 height 9
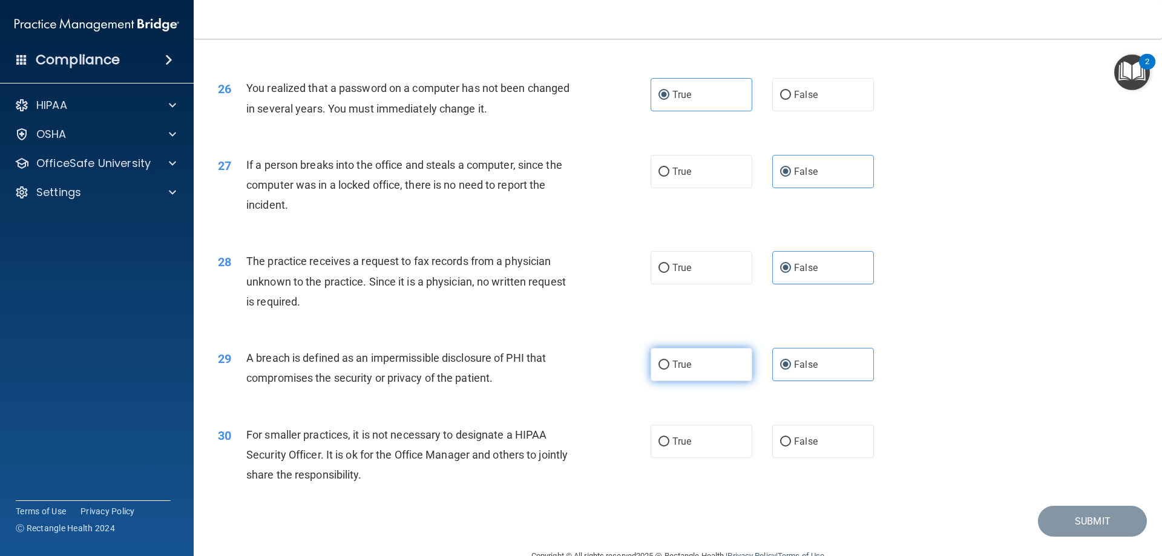
radio input "true"
radio input "false"
click at [796, 447] on span "False" at bounding box center [806, 441] width 24 height 11
click at [791, 447] on input "False" at bounding box center [785, 442] width 11 height 9
radio input "true"
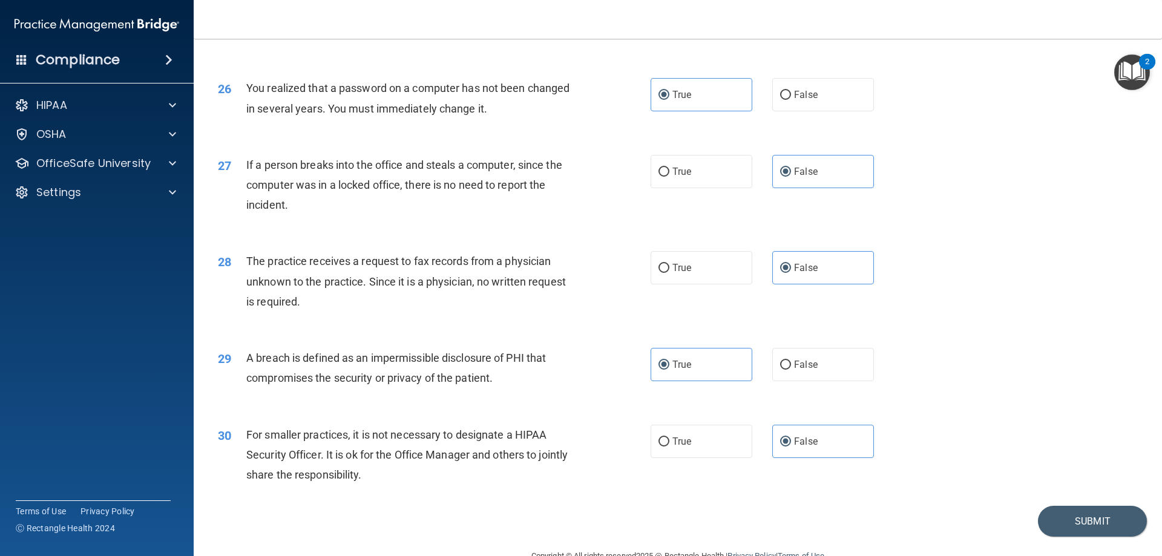
scroll to position [2308, 0]
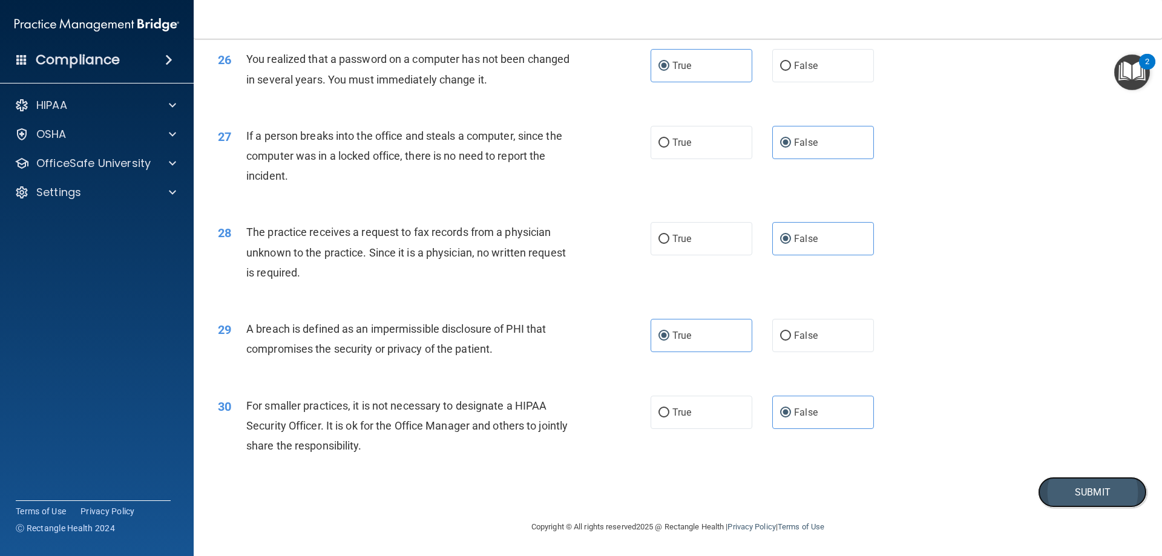
click at [1092, 501] on button "Submit" at bounding box center [1092, 492] width 109 height 31
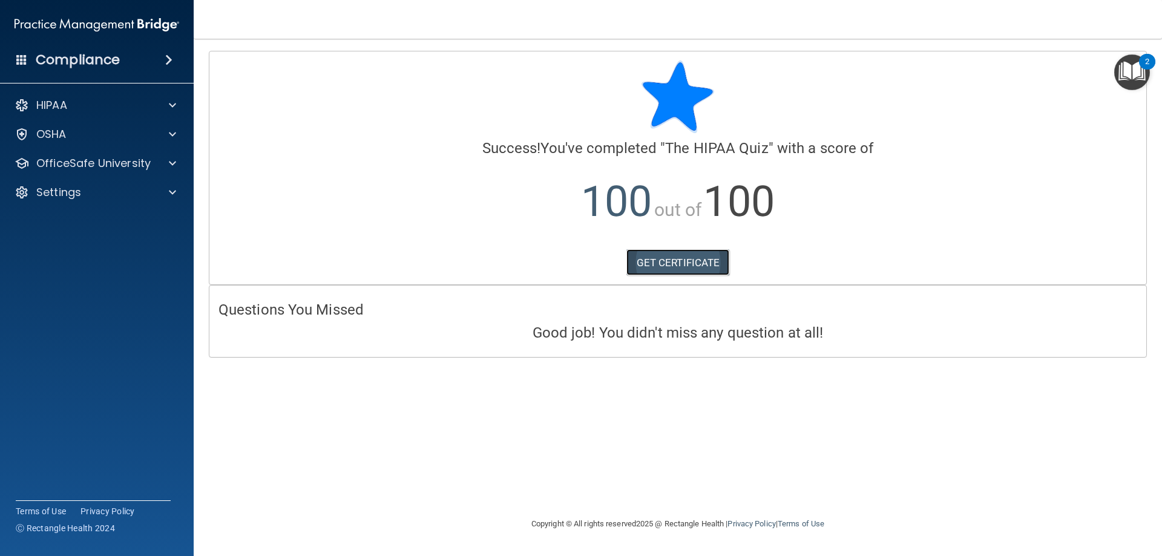
click at [691, 257] on link "GET CERTIFICATE" at bounding box center [677, 262] width 103 height 27
click at [99, 162] on p "OfficeSafe University" at bounding box center [93, 163] width 114 height 15
click at [146, 194] on img at bounding box center [146, 192] width 15 height 15
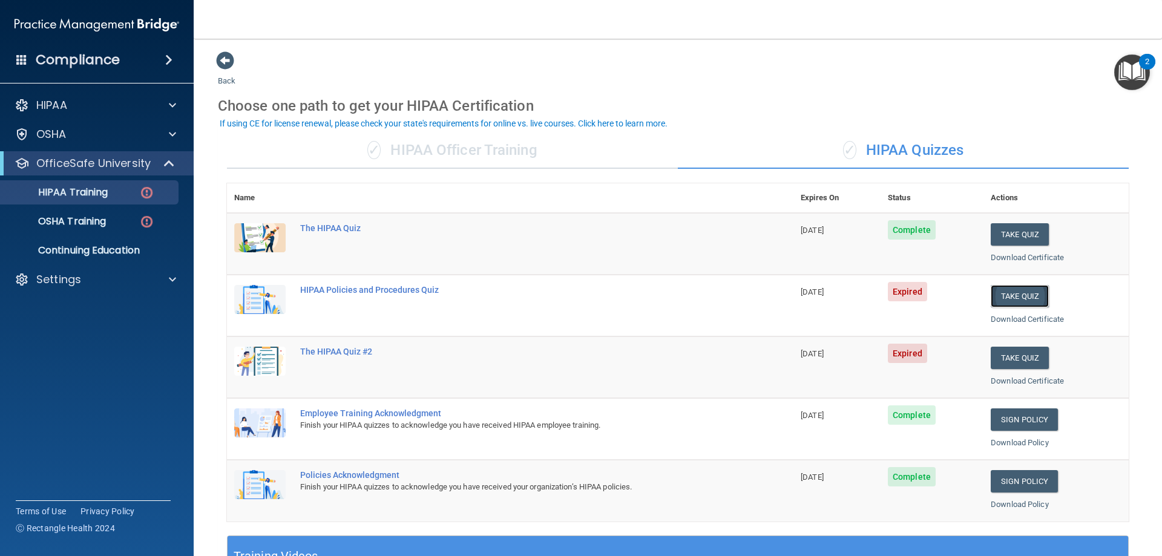
click at [1034, 296] on button "Take Quiz" at bounding box center [1020, 296] width 58 height 22
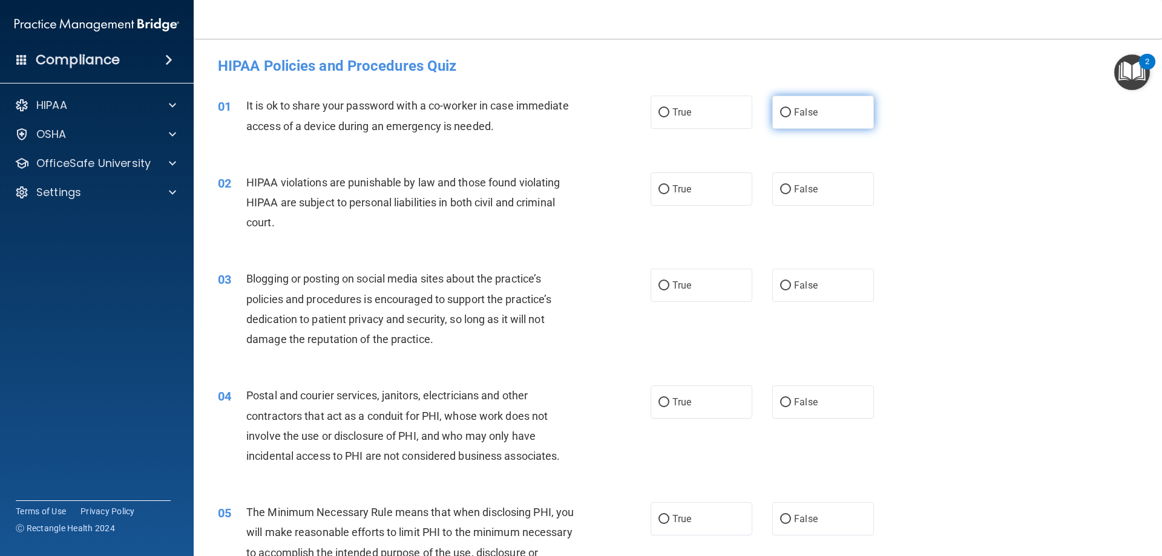
click at [790, 106] on label "False" at bounding box center [823, 112] width 102 height 33
click at [790, 108] on input "False" at bounding box center [785, 112] width 11 height 9
radio input "true"
click at [694, 198] on label "True" at bounding box center [702, 188] width 102 height 33
click at [669, 194] on input "True" at bounding box center [663, 189] width 11 height 9
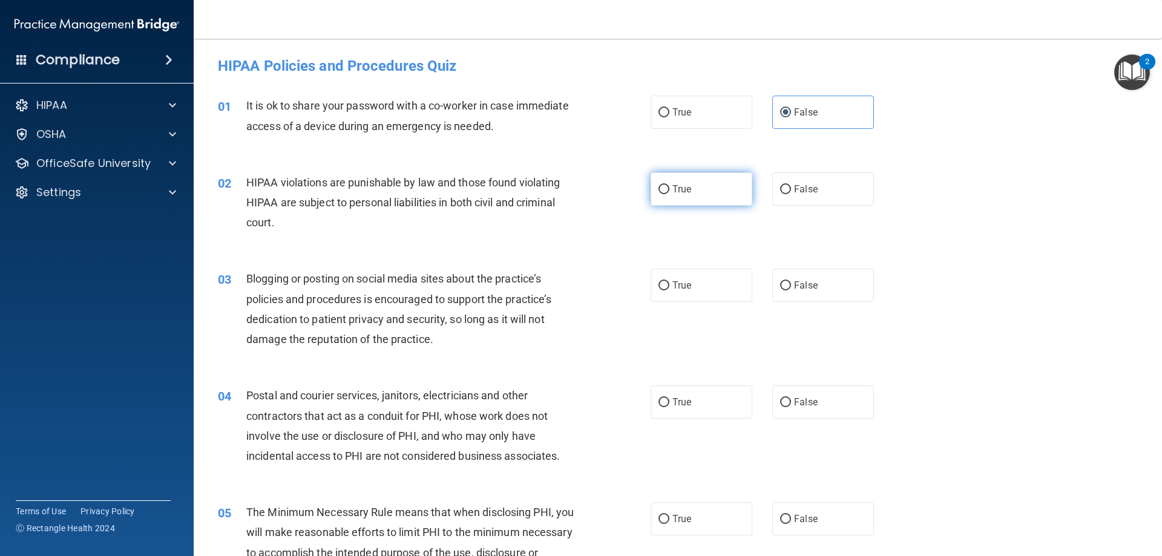
radio input "true"
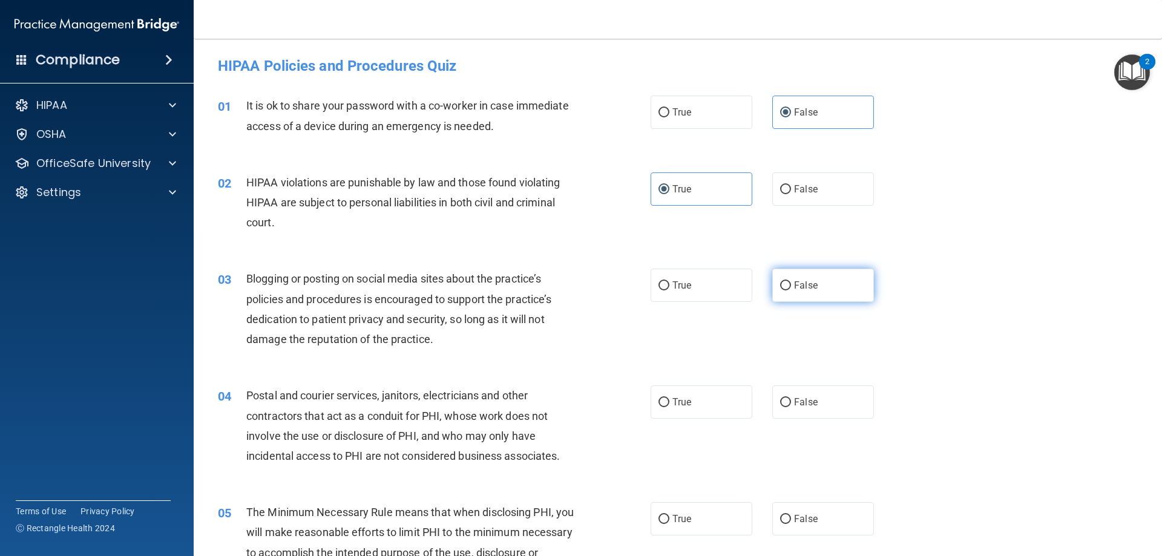
click at [824, 290] on label "False" at bounding box center [823, 285] width 102 height 33
click at [791, 290] on input "False" at bounding box center [785, 285] width 11 height 9
radio input "true"
click at [701, 424] on div "04 Postal and courier services, janitors, electricians and other contractors th…" at bounding box center [678, 428] width 938 height 117
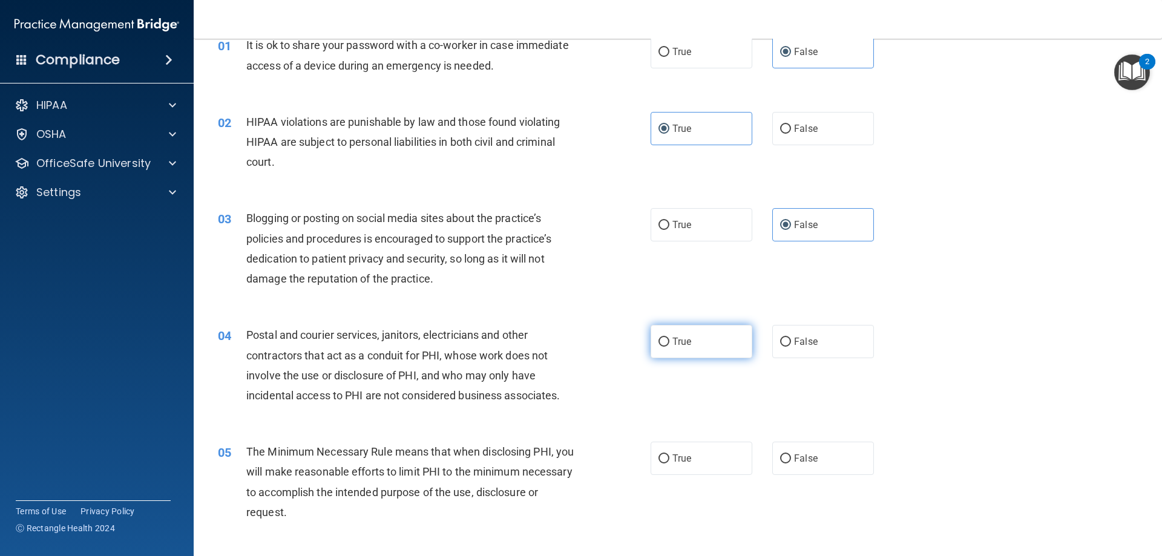
click at [706, 350] on label "True" at bounding box center [702, 341] width 102 height 33
click at [669, 347] on input "True" at bounding box center [663, 342] width 11 height 9
radio input "true"
click at [697, 464] on label "True" at bounding box center [702, 458] width 102 height 33
click at [669, 464] on input "True" at bounding box center [663, 458] width 11 height 9
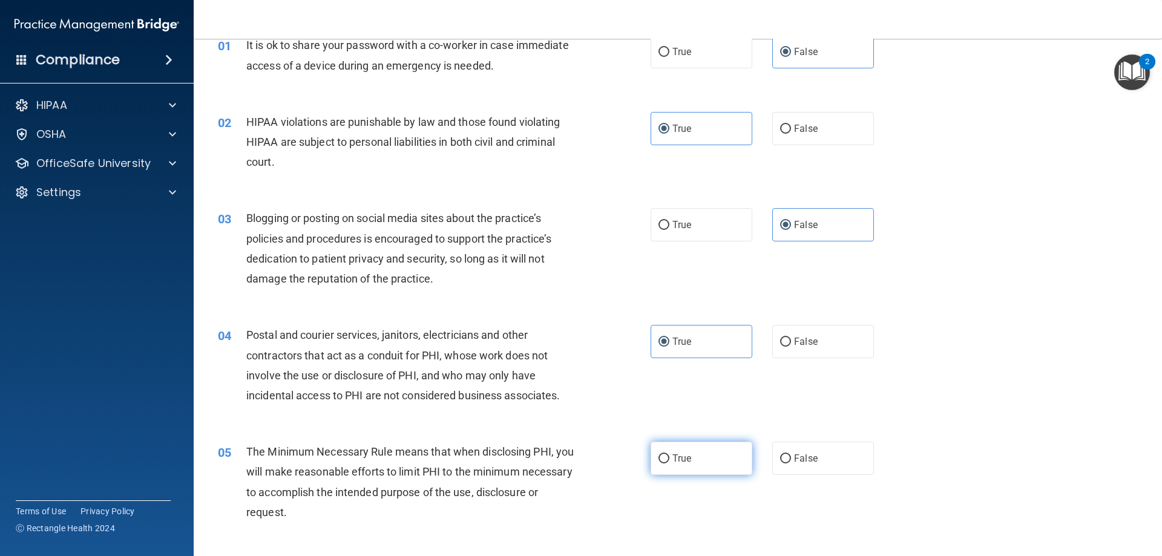
radio input "true"
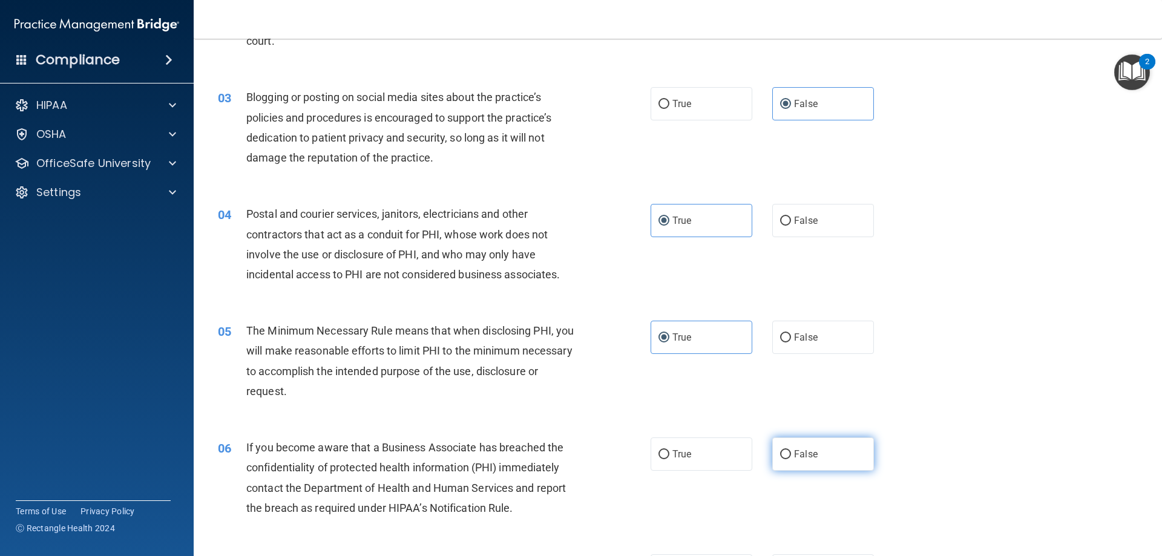
click at [830, 454] on label "False" at bounding box center [823, 454] width 102 height 33
click at [791, 454] on input "False" at bounding box center [785, 454] width 11 height 9
radio input "true"
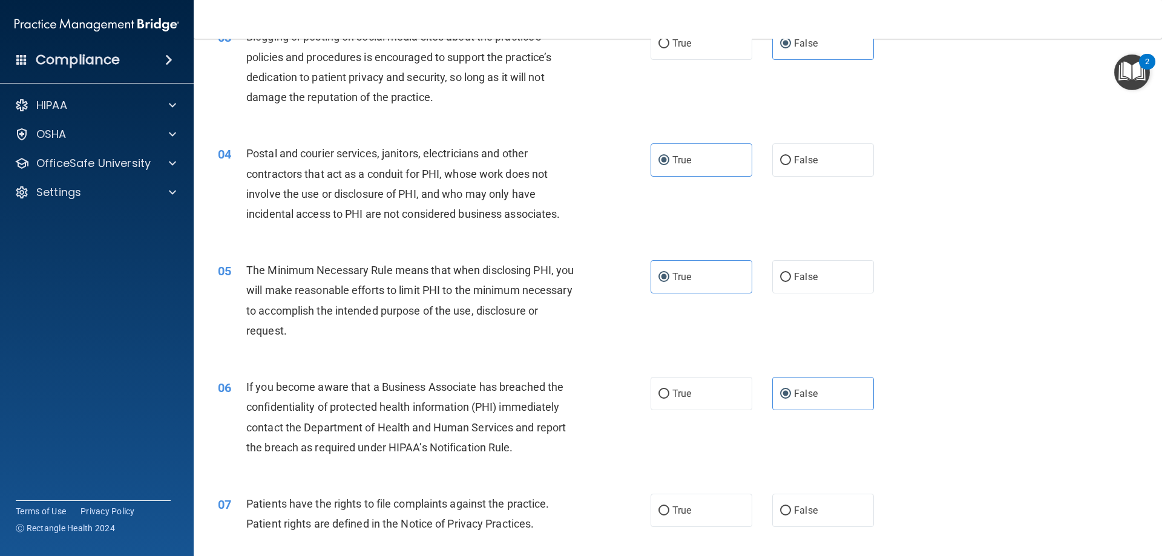
scroll to position [303, 0]
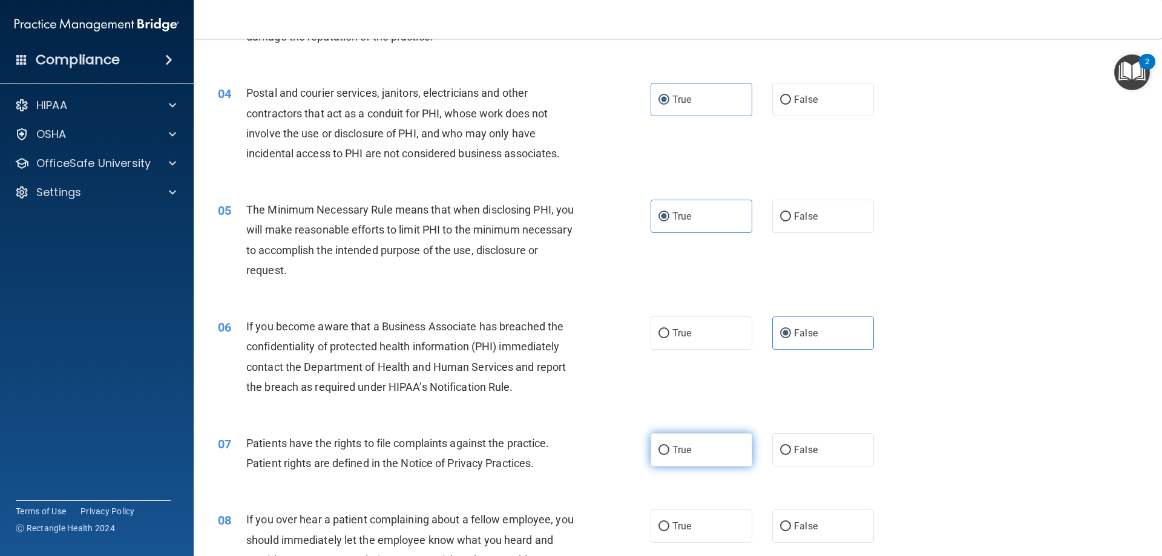
click at [724, 456] on label "True" at bounding box center [702, 449] width 102 height 33
click at [669, 455] on input "True" at bounding box center [663, 450] width 11 height 9
radio input "true"
click at [830, 528] on label "False" at bounding box center [823, 526] width 102 height 33
click at [791, 528] on input "False" at bounding box center [785, 526] width 11 height 9
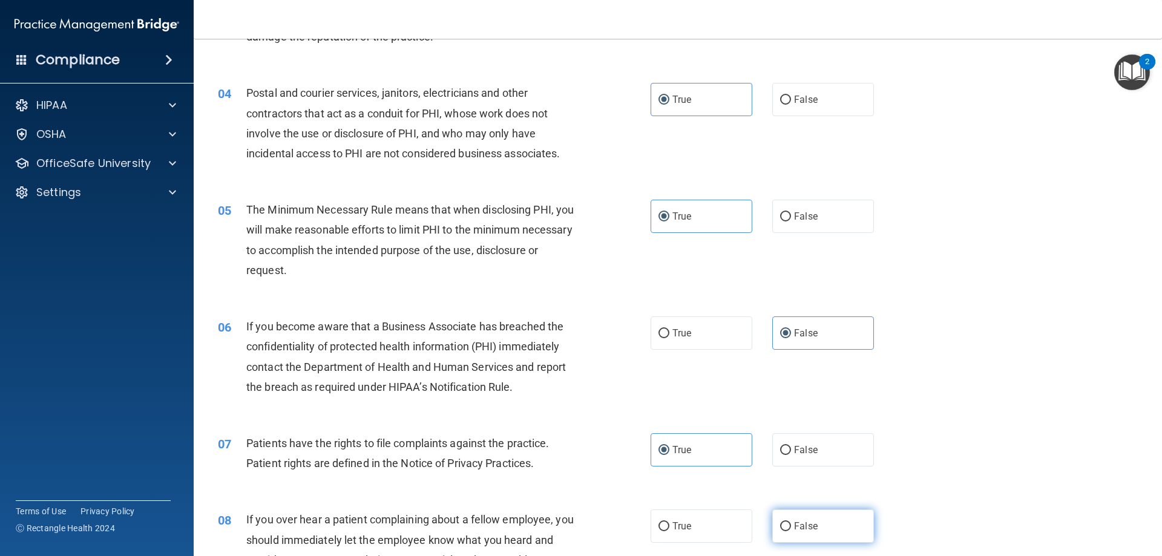
radio input "true"
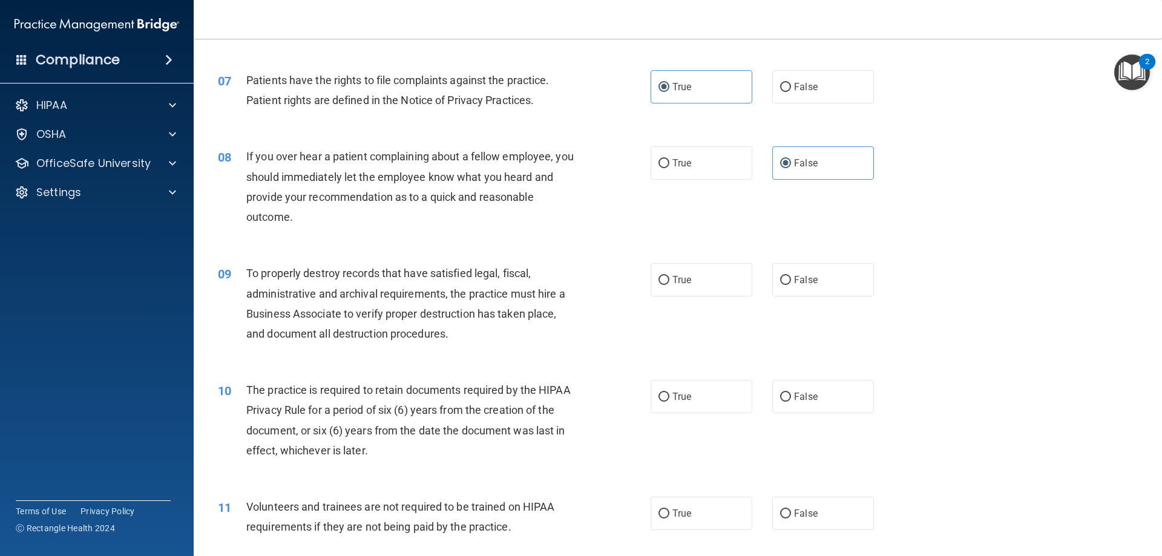
scroll to position [726, 0]
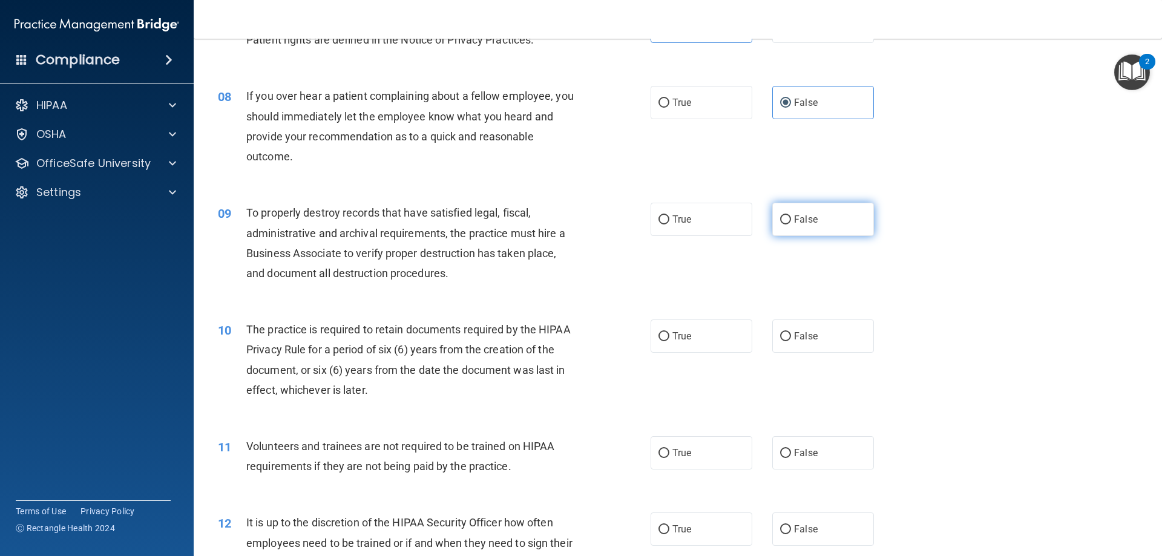
click at [822, 212] on label "False" at bounding box center [823, 219] width 102 height 33
click at [791, 215] on input "False" at bounding box center [785, 219] width 11 height 9
radio input "true"
click at [695, 343] on label "True" at bounding box center [702, 336] width 102 height 33
click at [669, 341] on input "True" at bounding box center [663, 336] width 11 height 9
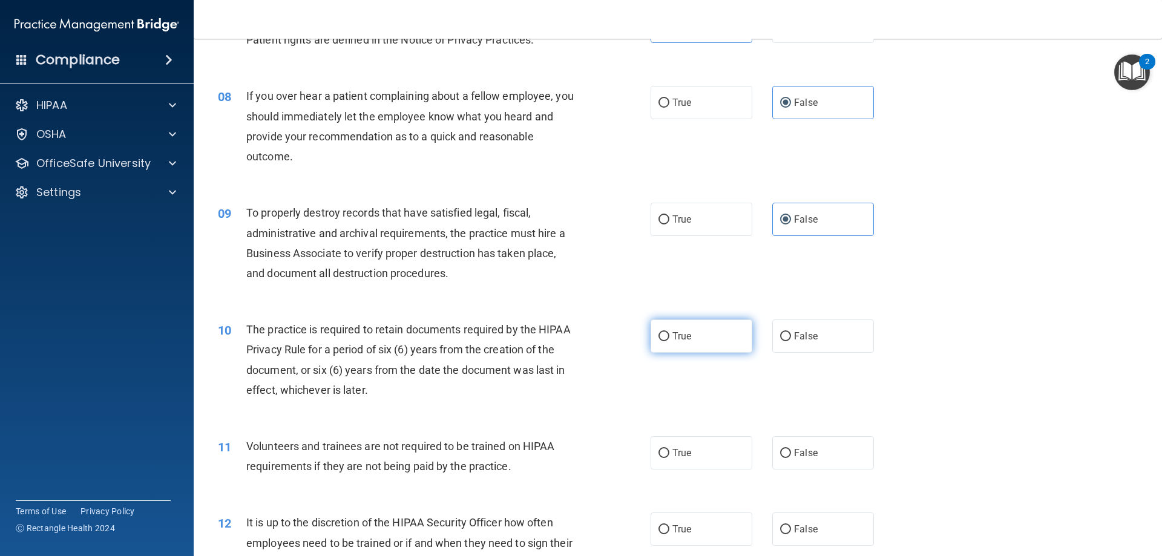
radio input "true"
click at [798, 453] on span "False" at bounding box center [806, 452] width 24 height 11
click at [791, 453] on input "False" at bounding box center [785, 453] width 11 height 9
radio input "true"
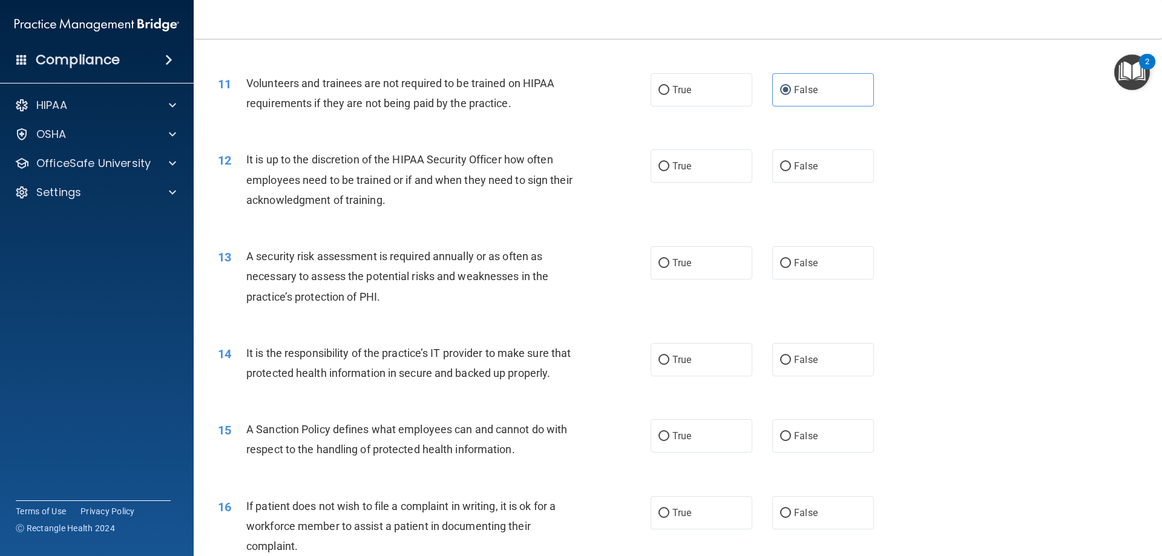
scroll to position [1150, 0]
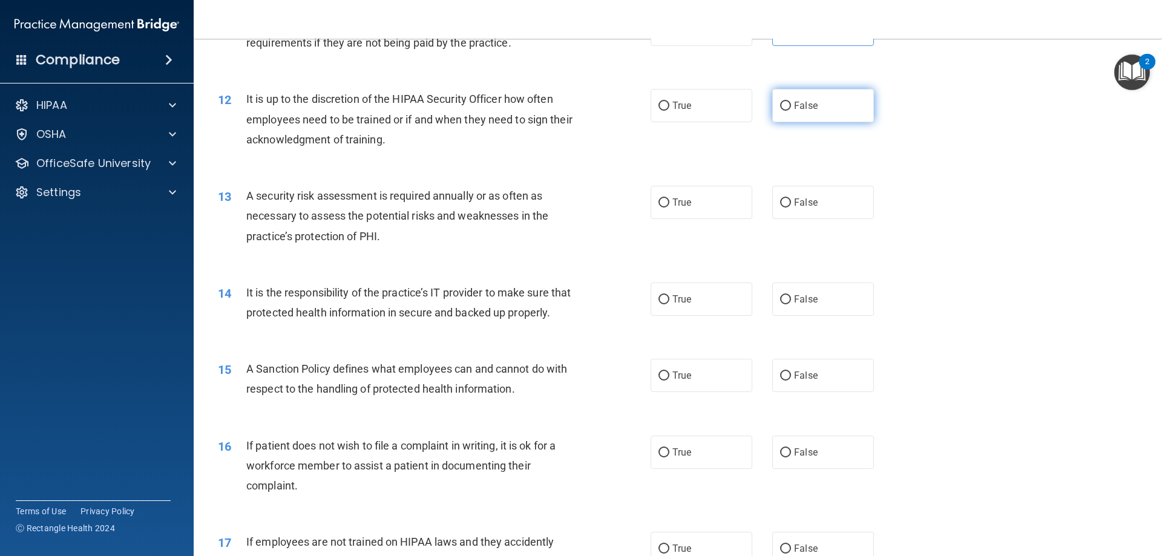
drag, startPoint x: 825, startPoint y: 104, endPoint x: 782, endPoint y: 139, distance: 55.5
click at [825, 102] on label "False" at bounding box center [823, 105] width 102 height 33
click at [791, 102] on input "False" at bounding box center [785, 106] width 11 height 9
radio input "true"
click at [704, 205] on label "True" at bounding box center [702, 202] width 102 height 33
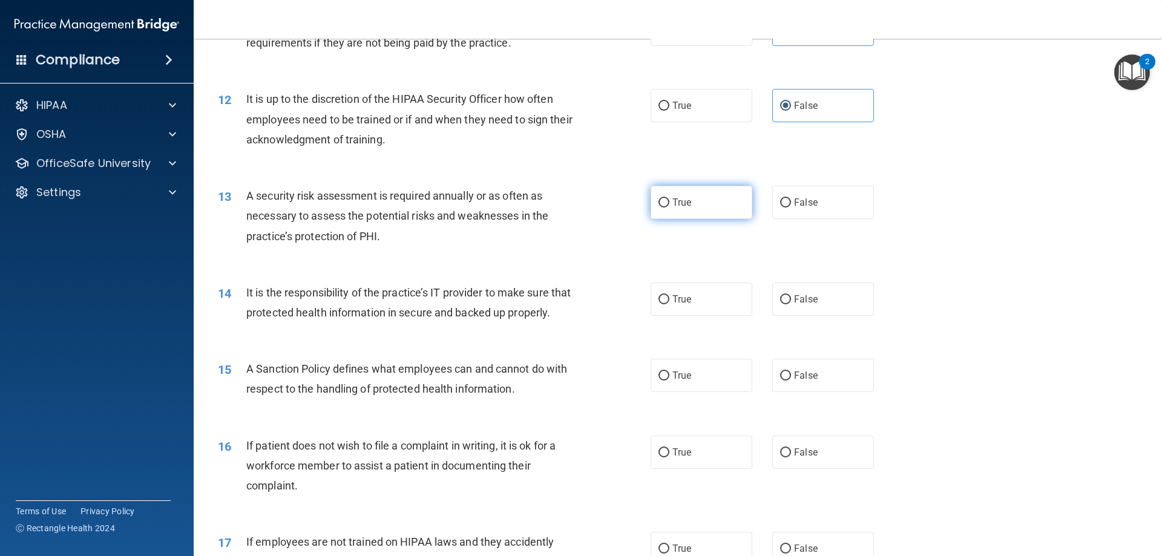
click at [669, 205] on input "True" at bounding box center [663, 202] width 11 height 9
radio input "true"
click at [823, 308] on label "False" at bounding box center [823, 299] width 102 height 33
click at [791, 304] on input "False" at bounding box center [785, 299] width 11 height 9
radio input "true"
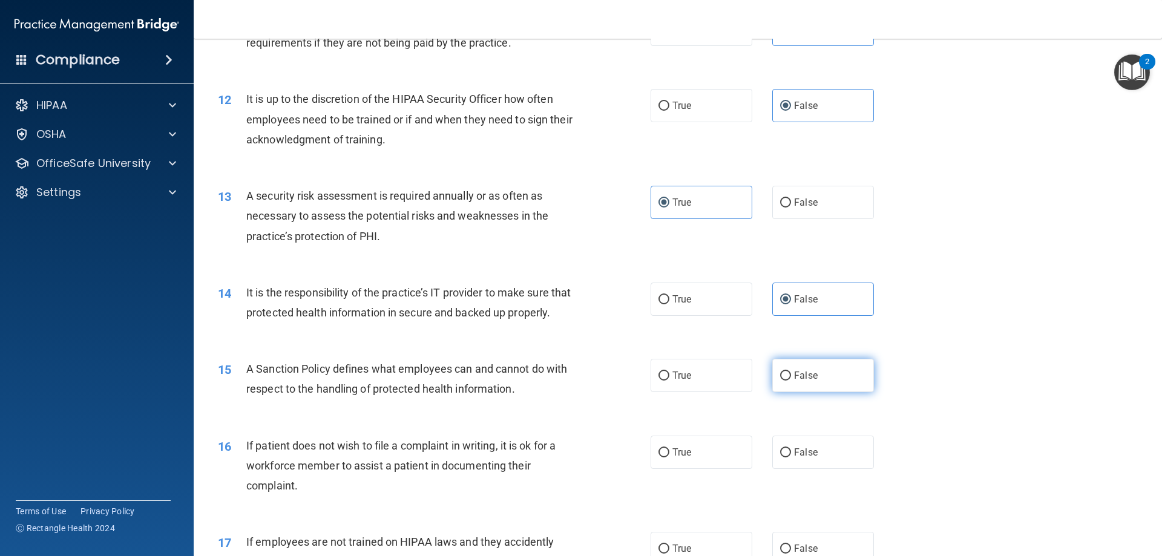
click at [838, 392] on label "False" at bounding box center [823, 375] width 102 height 33
click at [791, 381] on input "False" at bounding box center [785, 376] width 11 height 9
radio input "true"
click at [688, 469] on label "True" at bounding box center [702, 452] width 102 height 33
click at [669, 457] on input "True" at bounding box center [663, 452] width 11 height 9
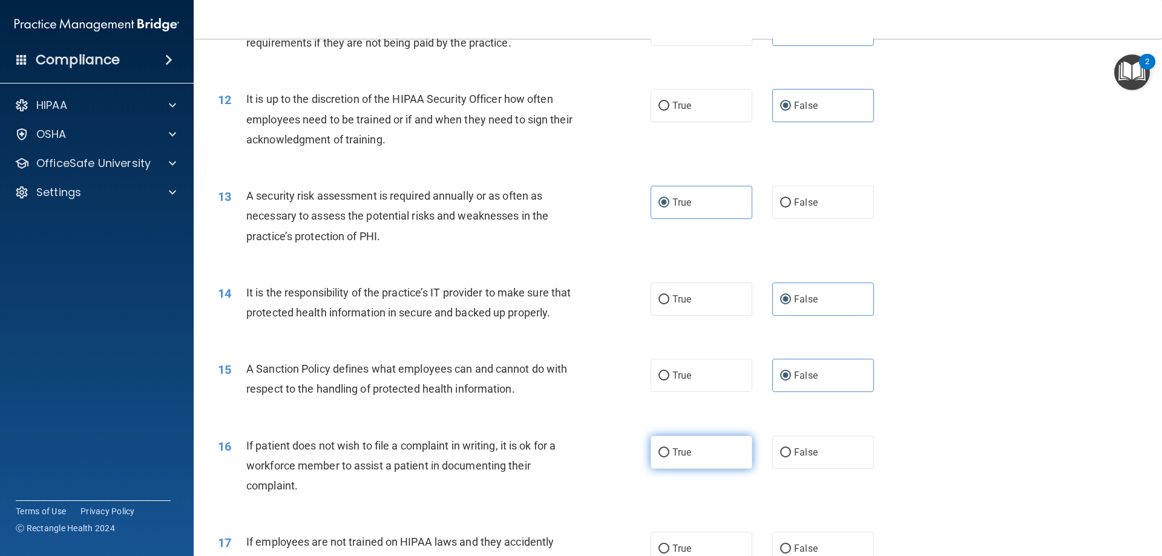
radio input "true"
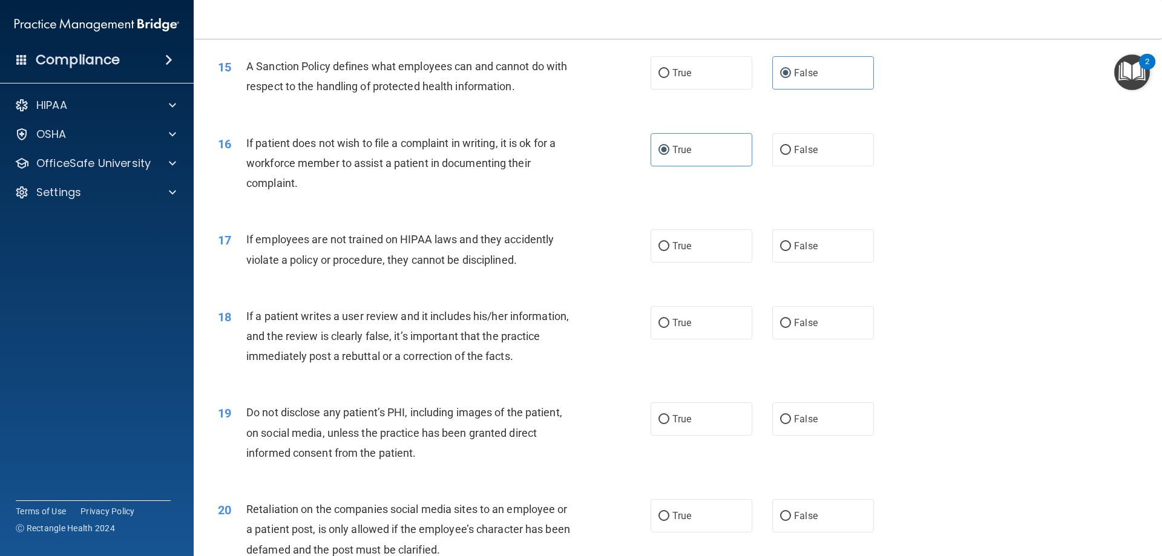
scroll to position [1513, 0]
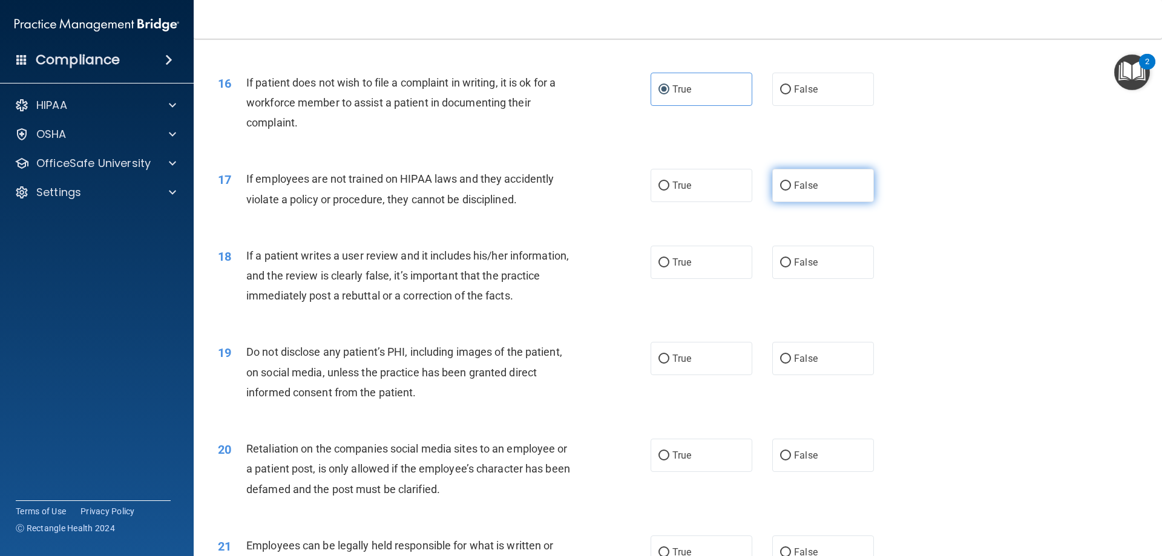
click at [821, 202] on label "False" at bounding box center [823, 185] width 102 height 33
click at [791, 191] on input "False" at bounding box center [785, 186] width 11 height 9
radio input "true"
click at [804, 268] on span "False" at bounding box center [806, 262] width 24 height 11
click at [791, 267] on input "False" at bounding box center [785, 262] width 11 height 9
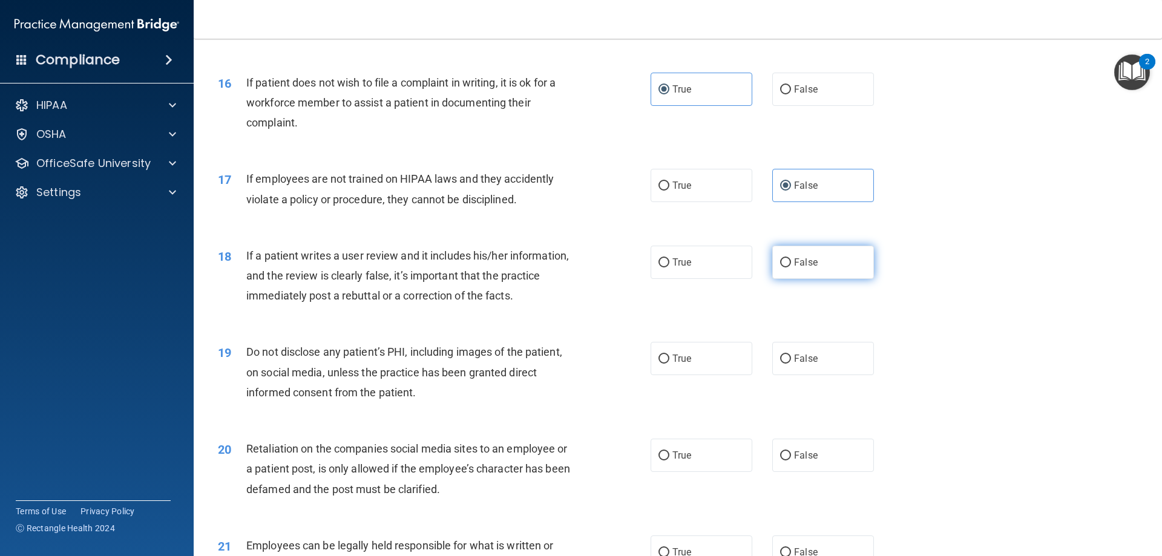
radio input "true"
drag, startPoint x: 704, startPoint y: 376, endPoint x: 791, endPoint y: 430, distance: 101.6
click at [706, 375] on label "True" at bounding box center [702, 358] width 102 height 33
click at [669, 364] on input "True" at bounding box center [663, 359] width 11 height 9
radio input "true"
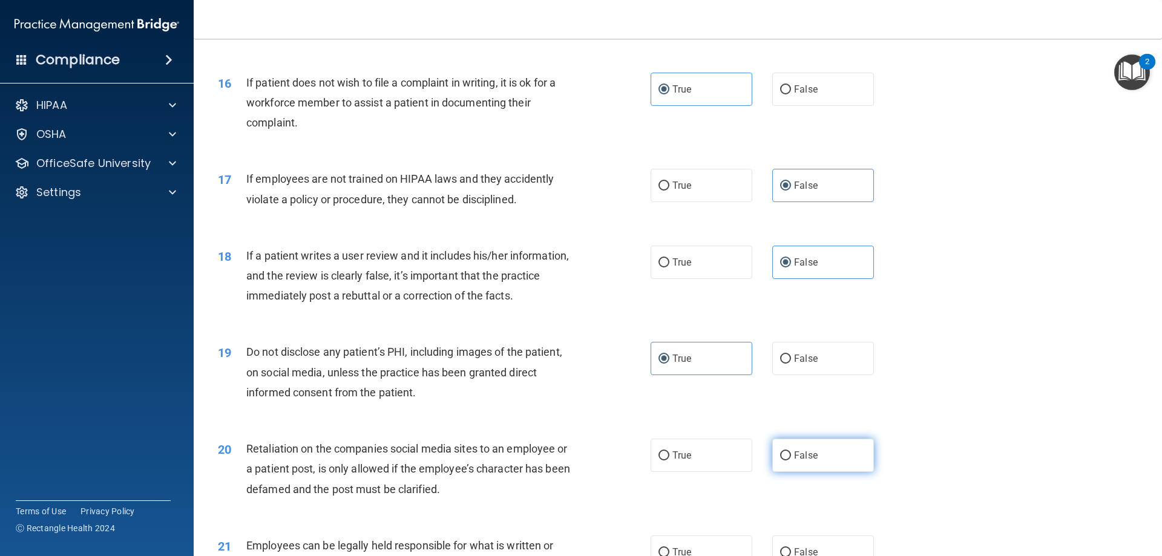
click at [830, 472] on label "False" at bounding box center [823, 455] width 102 height 33
click at [791, 461] on input "False" at bounding box center [785, 455] width 11 height 9
radio input "true"
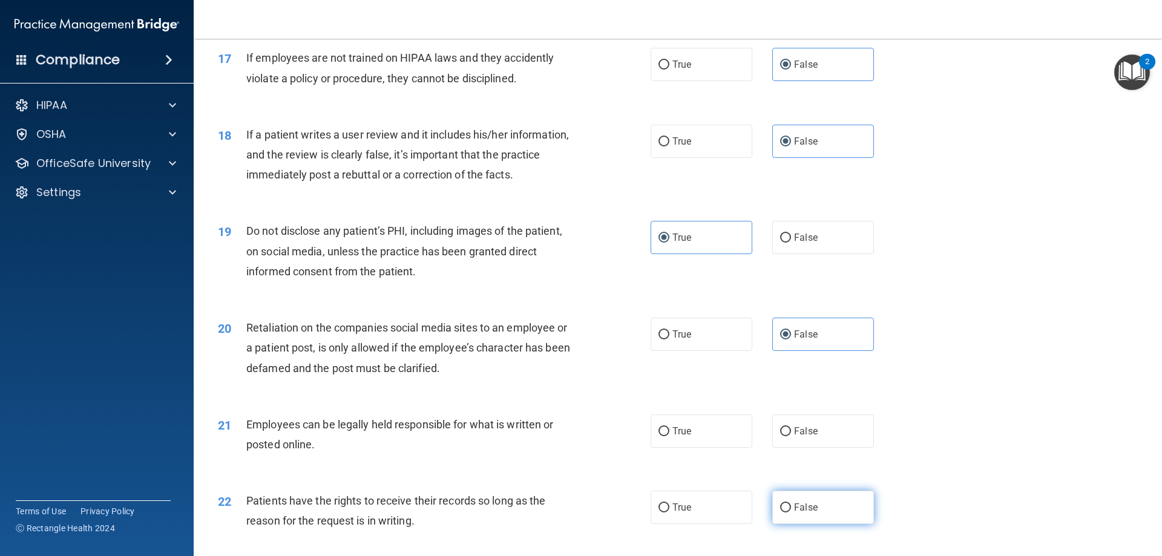
scroll to position [1694, 0]
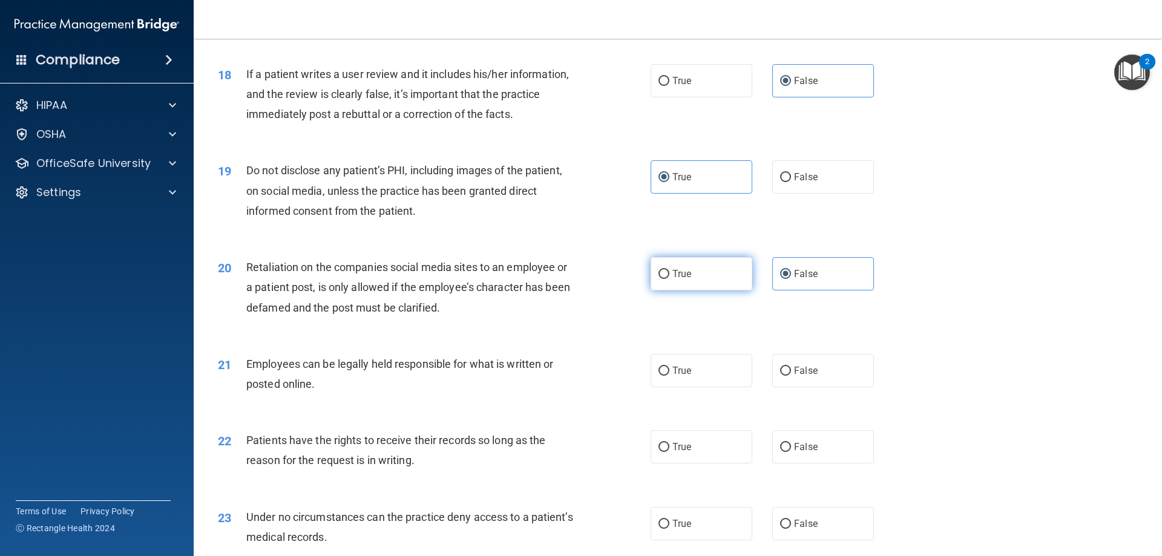
click at [713, 283] on label "True" at bounding box center [702, 273] width 102 height 33
click at [669, 279] on input "True" at bounding box center [663, 274] width 11 height 9
radio input "true"
radio input "false"
click at [713, 387] on label "True" at bounding box center [702, 370] width 102 height 33
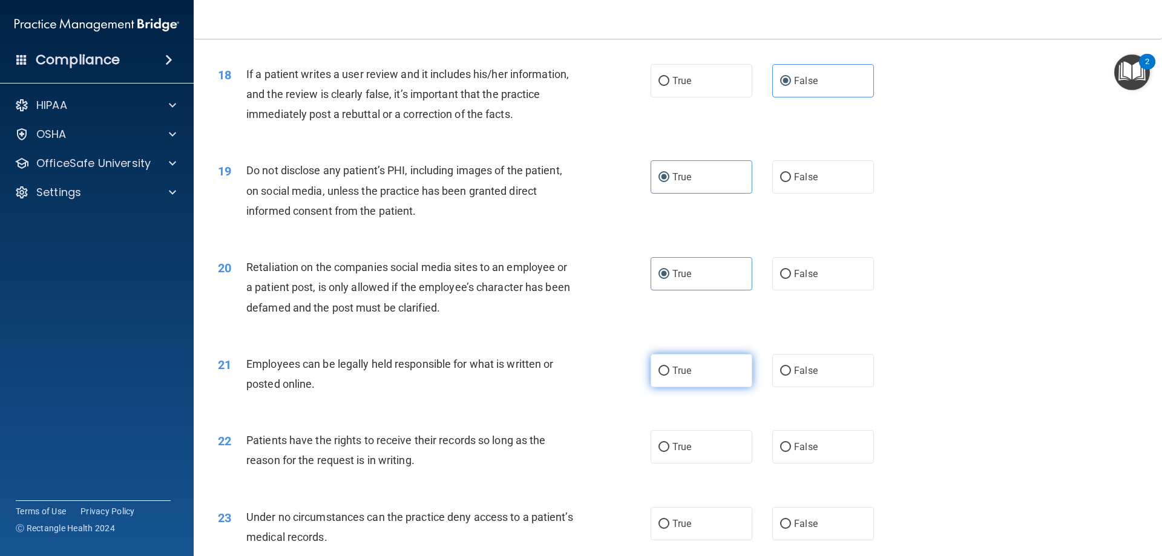
click at [669, 376] on input "True" at bounding box center [663, 371] width 11 height 9
radio input "true"
click at [708, 464] on label "True" at bounding box center [702, 446] width 102 height 33
click at [669, 452] on input "True" at bounding box center [663, 447] width 11 height 9
radio input "true"
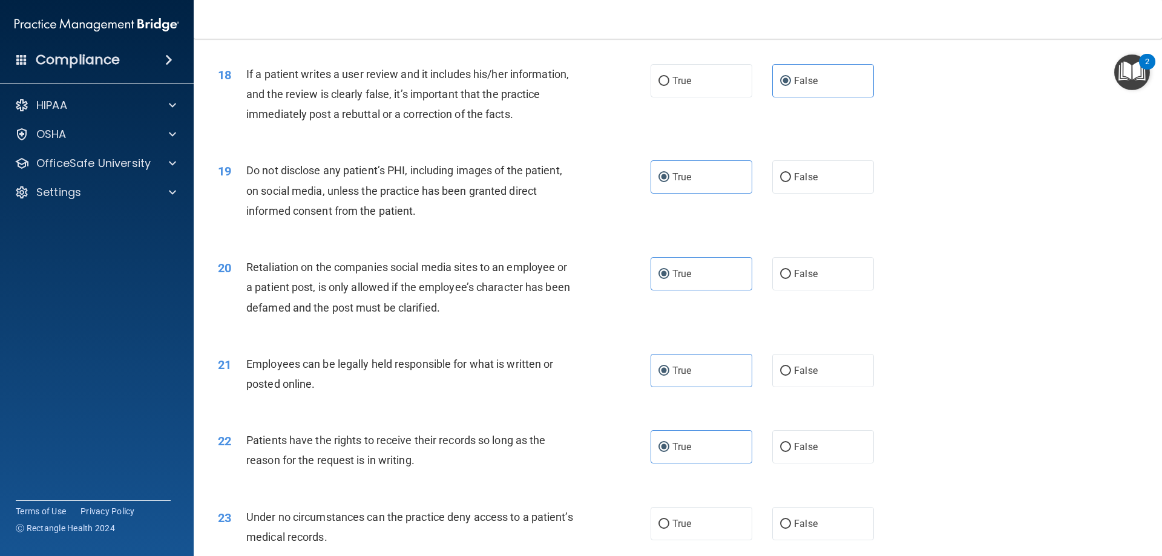
scroll to position [1755, 0]
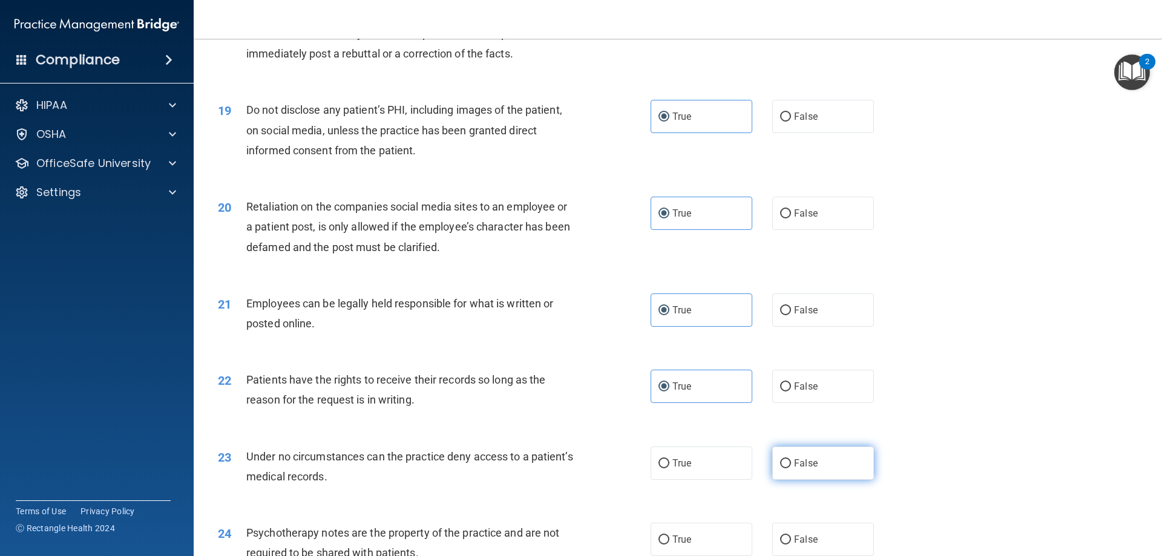
click at [813, 480] on label "False" at bounding box center [823, 463] width 102 height 33
click at [791, 468] on input "False" at bounding box center [785, 463] width 11 height 9
radio input "true"
click at [712, 480] on label "True" at bounding box center [702, 463] width 102 height 33
click at [669, 468] on input "True" at bounding box center [663, 463] width 11 height 9
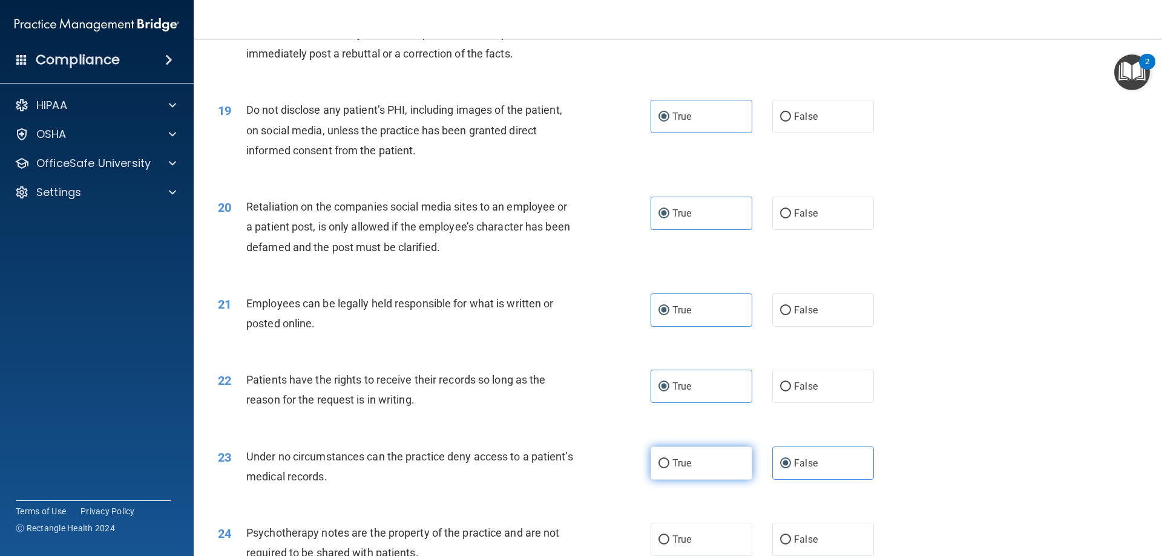
radio input "true"
click at [807, 480] on label "False" at bounding box center [823, 463] width 102 height 33
click at [791, 468] on input "False" at bounding box center [785, 463] width 11 height 9
radio input "true"
radio input "false"
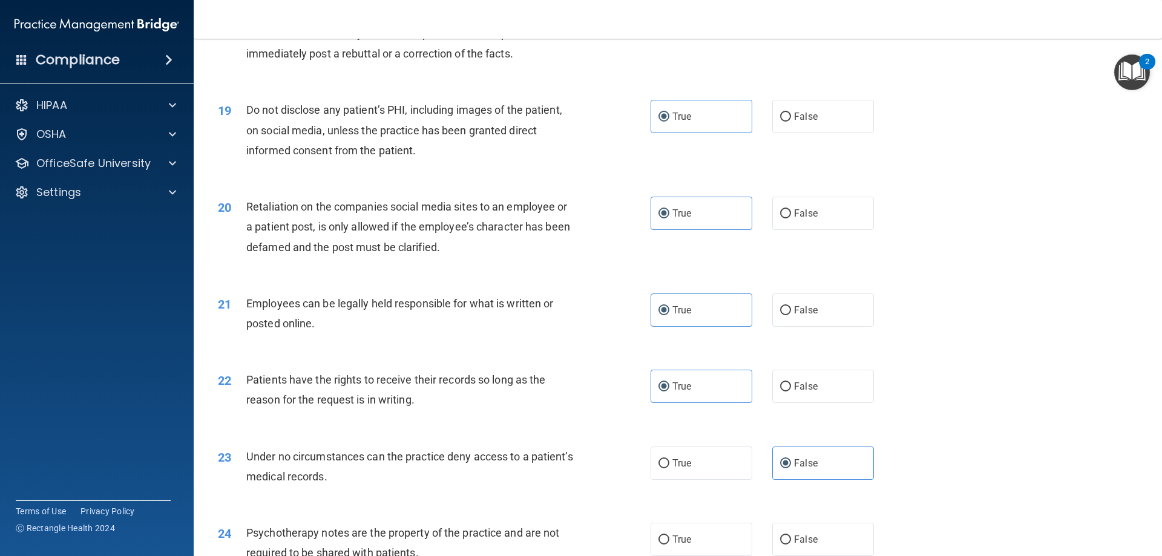
scroll to position [1876, 0]
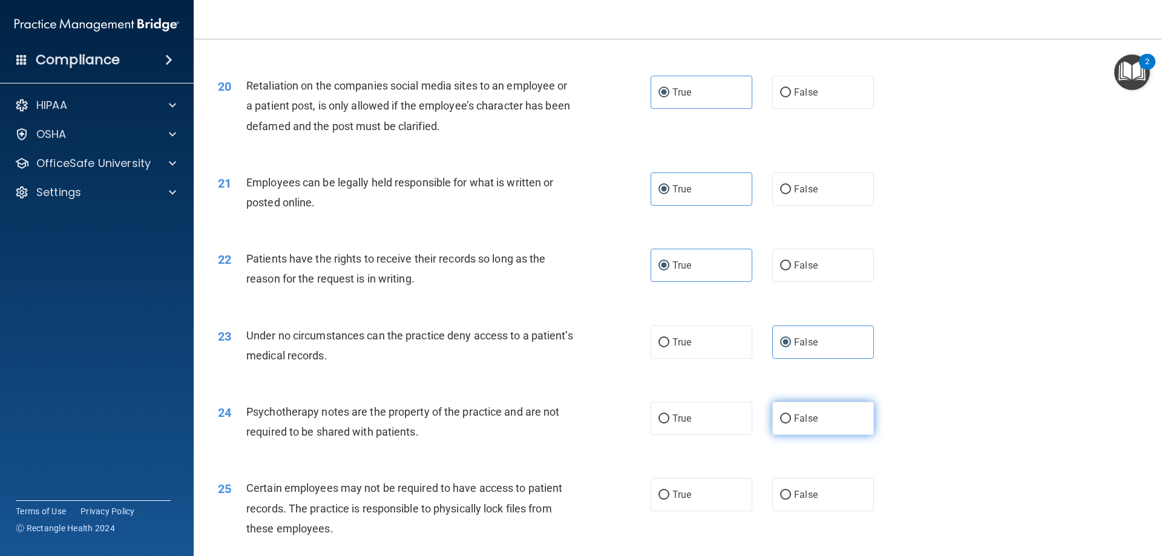
click at [816, 435] on label "False" at bounding box center [823, 418] width 102 height 33
click at [791, 424] on input "False" at bounding box center [785, 419] width 11 height 9
radio input "true"
click at [795, 500] on span "False" at bounding box center [806, 494] width 24 height 11
click at [791, 500] on input "False" at bounding box center [785, 495] width 11 height 9
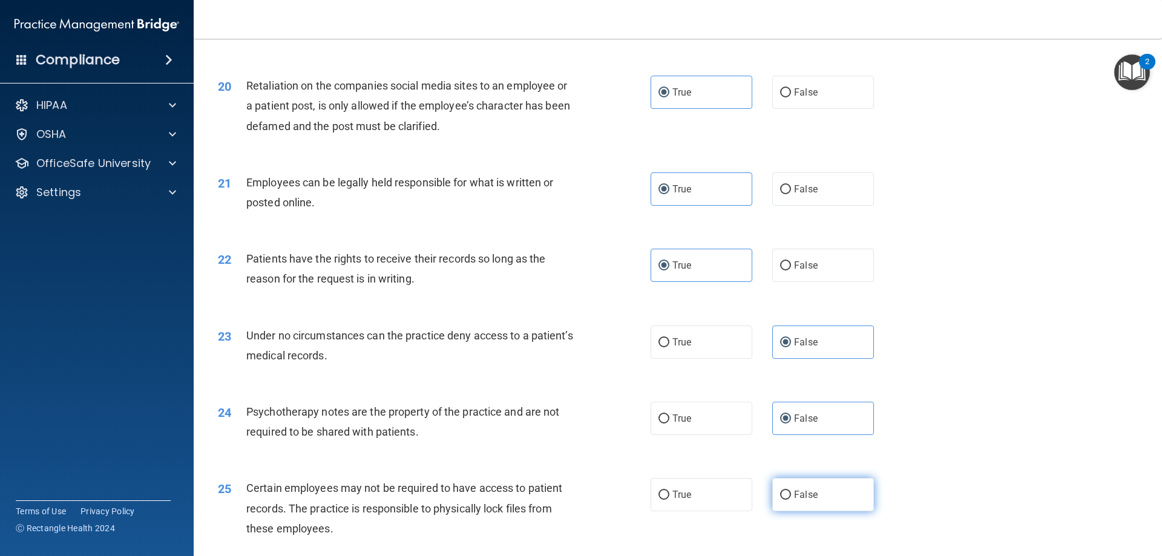
radio input "true"
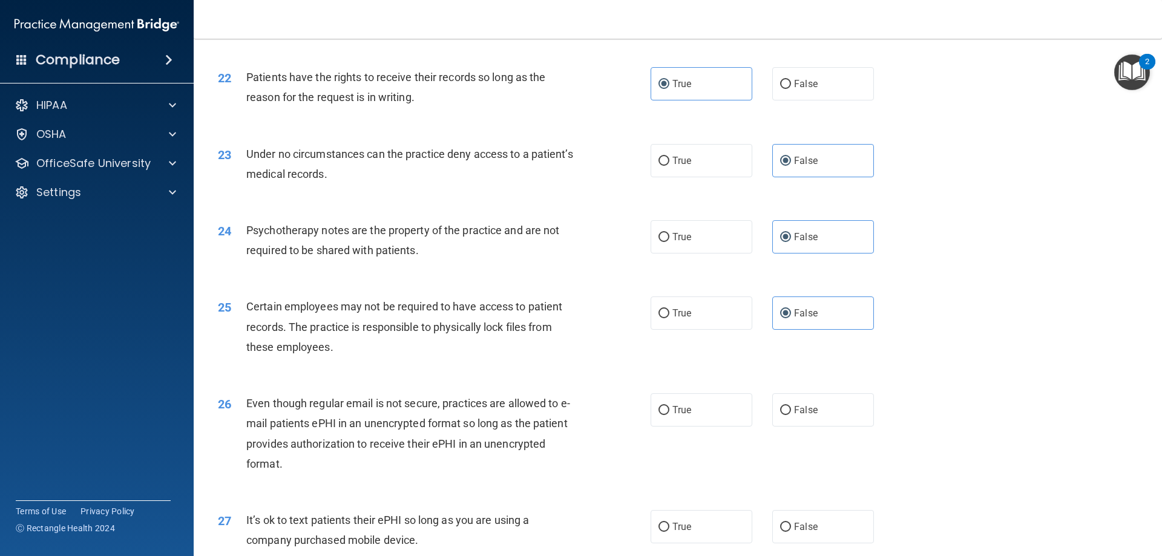
scroll to position [2179, 0]
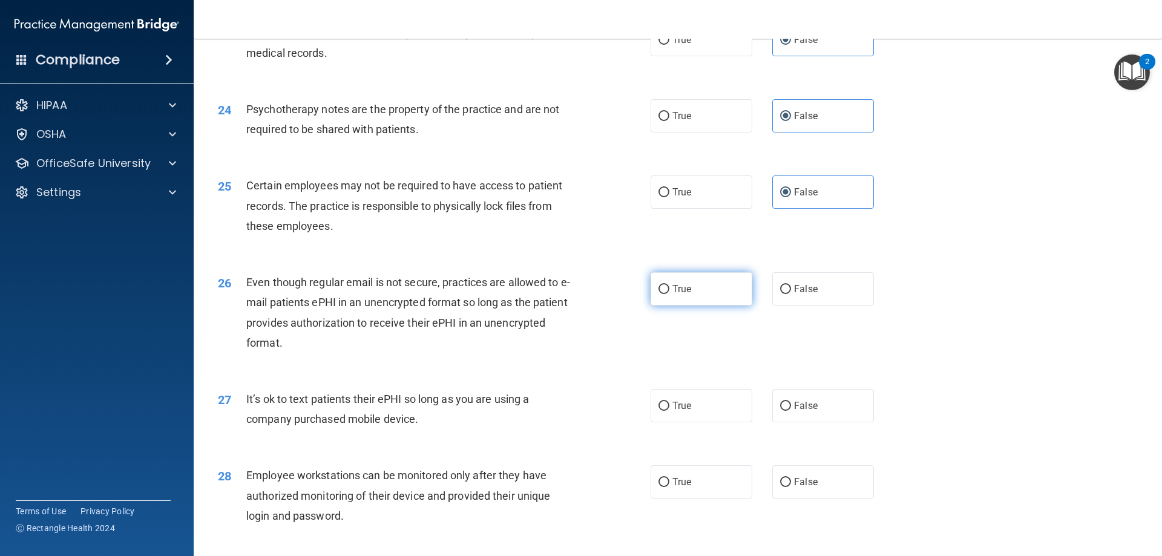
click at [721, 306] on label "True" at bounding box center [702, 288] width 102 height 33
click at [669, 294] on input "True" at bounding box center [663, 289] width 11 height 9
radio input "true"
click at [821, 422] on label "False" at bounding box center [823, 405] width 102 height 33
click at [791, 411] on input "False" at bounding box center [785, 406] width 11 height 9
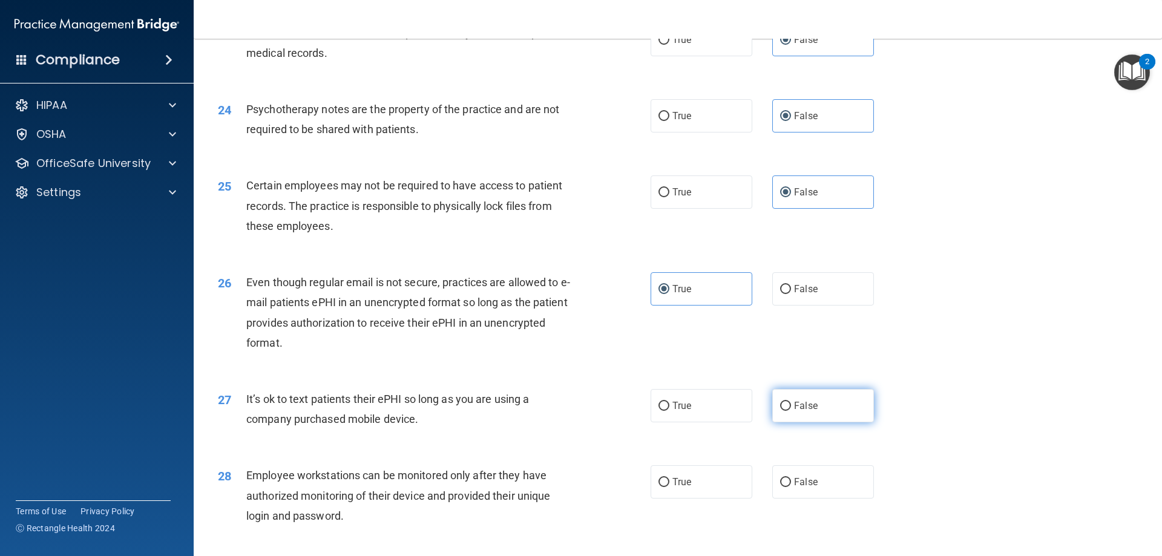
radio input "true"
click at [842, 499] on label "False" at bounding box center [823, 481] width 102 height 33
click at [791, 487] on input "False" at bounding box center [785, 482] width 11 height 9
radio input "true"
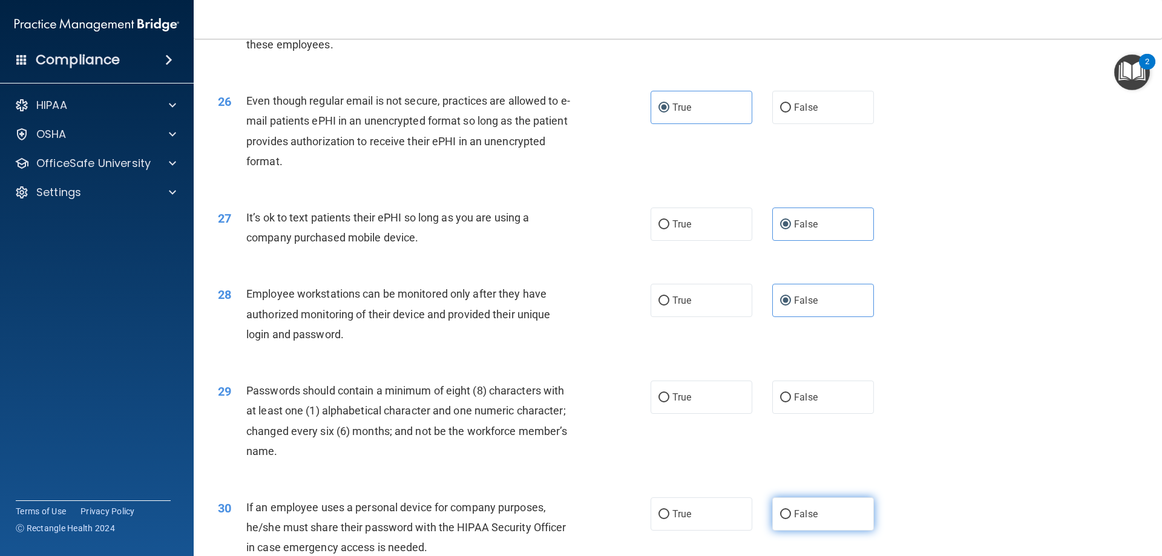
scroll to position [2421, 0]
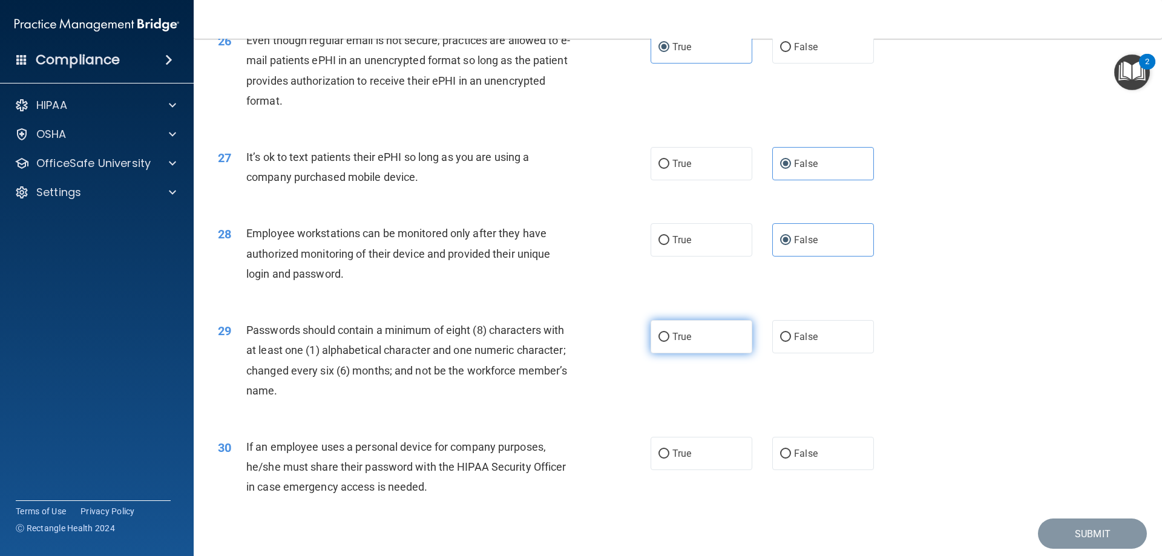
click at [720, 353] on label "True" at bounding box center [702, 336] width 102 height 33
click at [669, 342] on input "True" at bounding box center [663, 337] width 11 height 9
radio input "true"
click at [807, 459] on span "False" at bounding box center [806, 453] width 24 height 11
click at [791, 459] on input "False" at bounding box center [785, 454] width 11 height 9
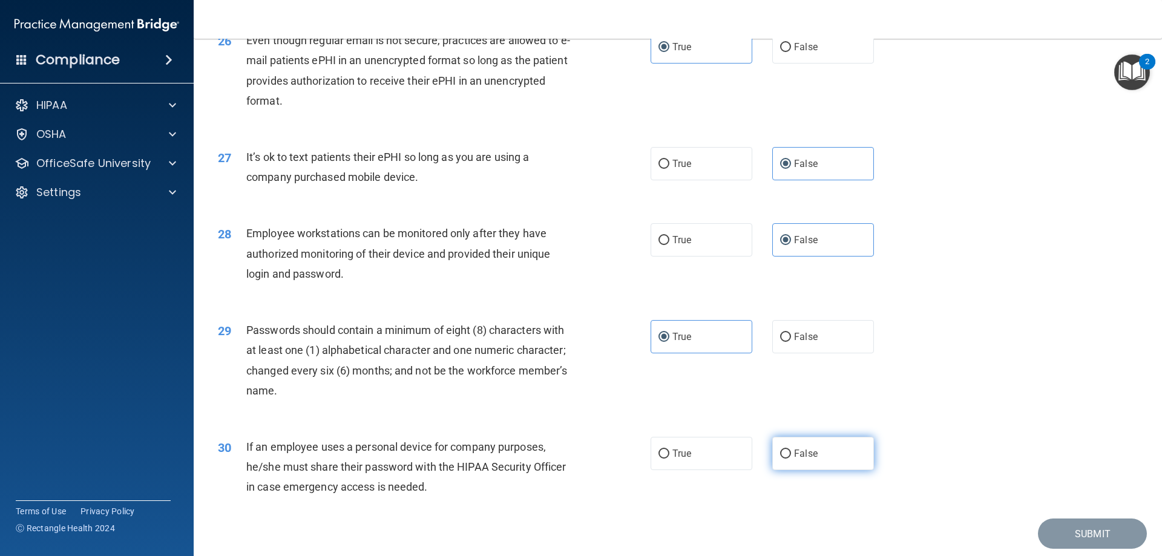
radio input "true"
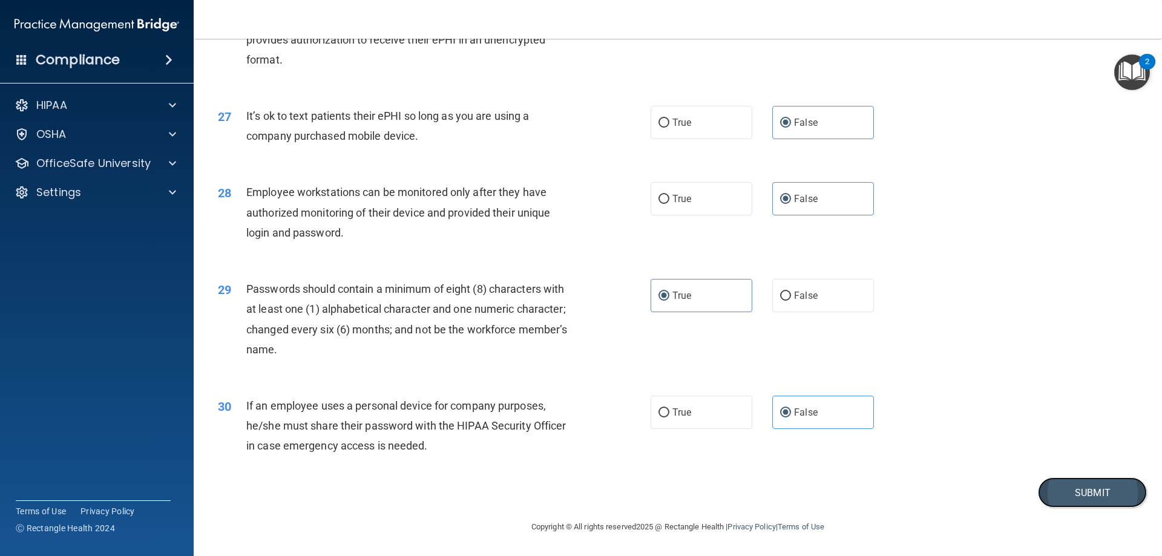
click at [1075, 494] on button "Submit" at bounding box center [1092, 492] width 109 height 31
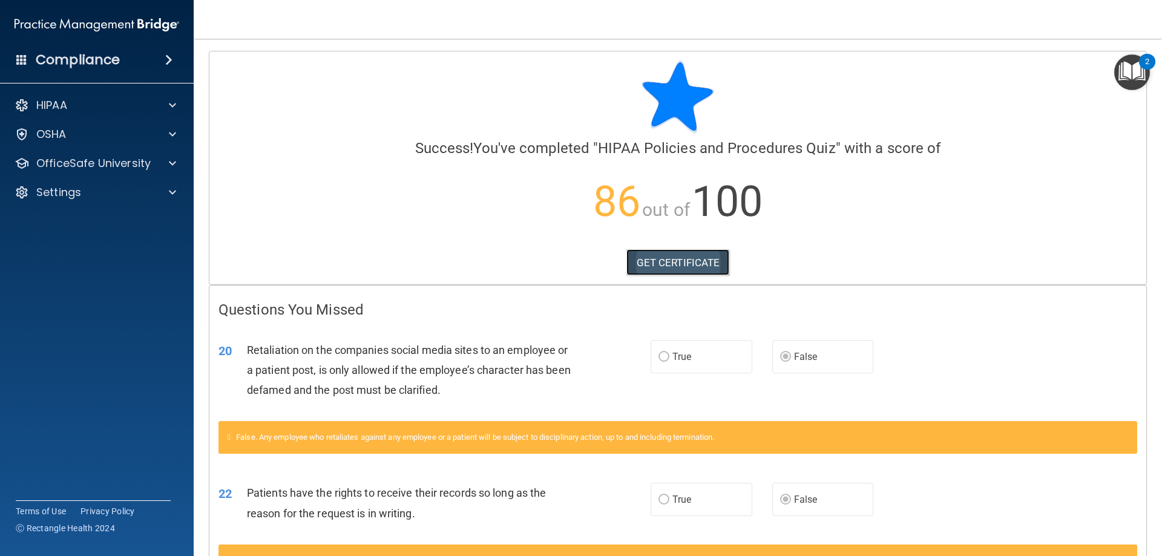
click at [667, 267] on link "GET CERTIFICATE" at bounding box center [677, 262] width 103 height 27
click at [140, 165] on p "OfficeSafe University" at bounding box center [93, 163] width 114 height 15
click at [118, 193] on div "HIPAA Training" at bounding box center [90, 192] width 165 height 12
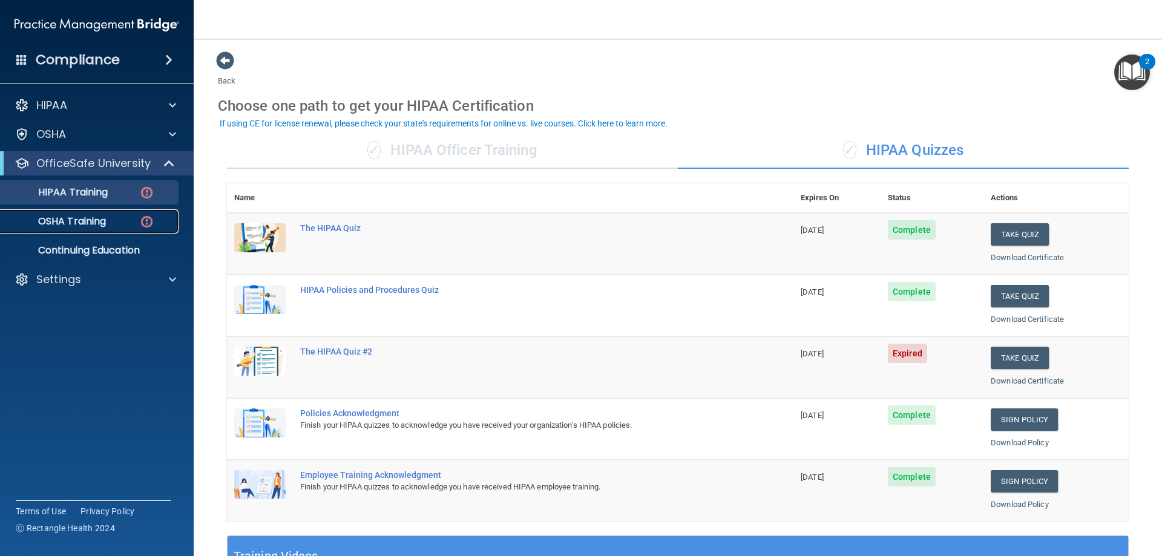
click at [77, 215] on p "OSHA Training" at bounding box center [57, 221] width 98 height 12
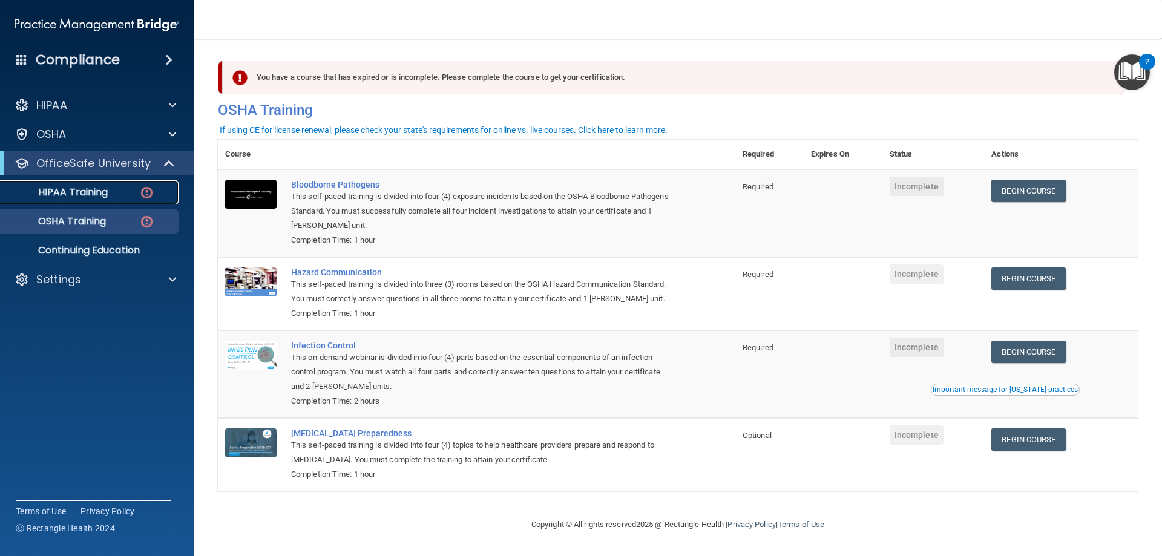
click at [79, 191] on p "HIPAA Training" at bounding box center [58, 192] width 100 height 12
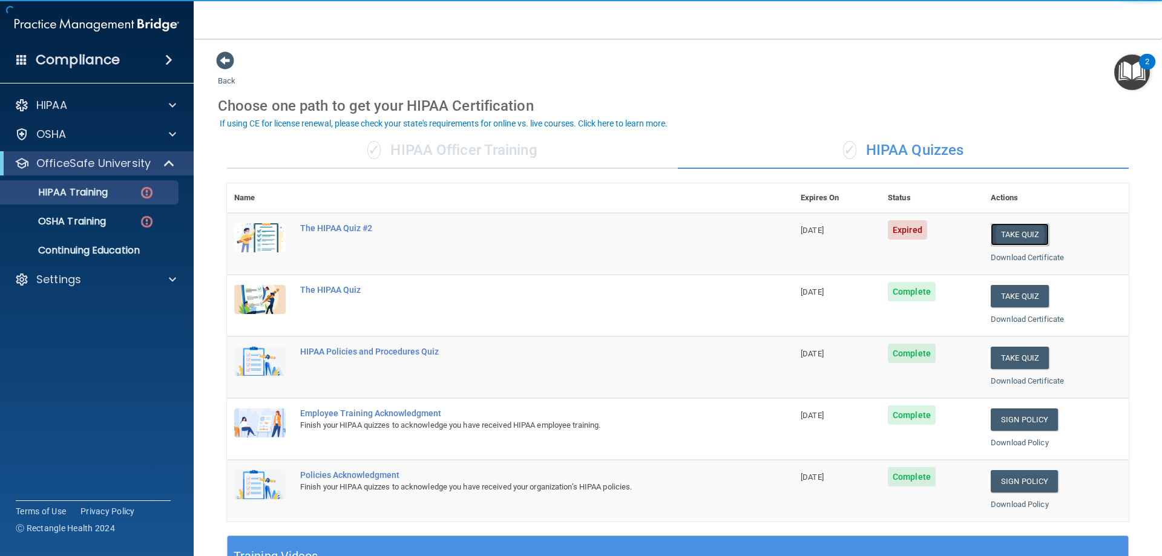
click at [1021, 240] on button "Take Quiz" at bounding box center [1020, 234] width 58 height 22
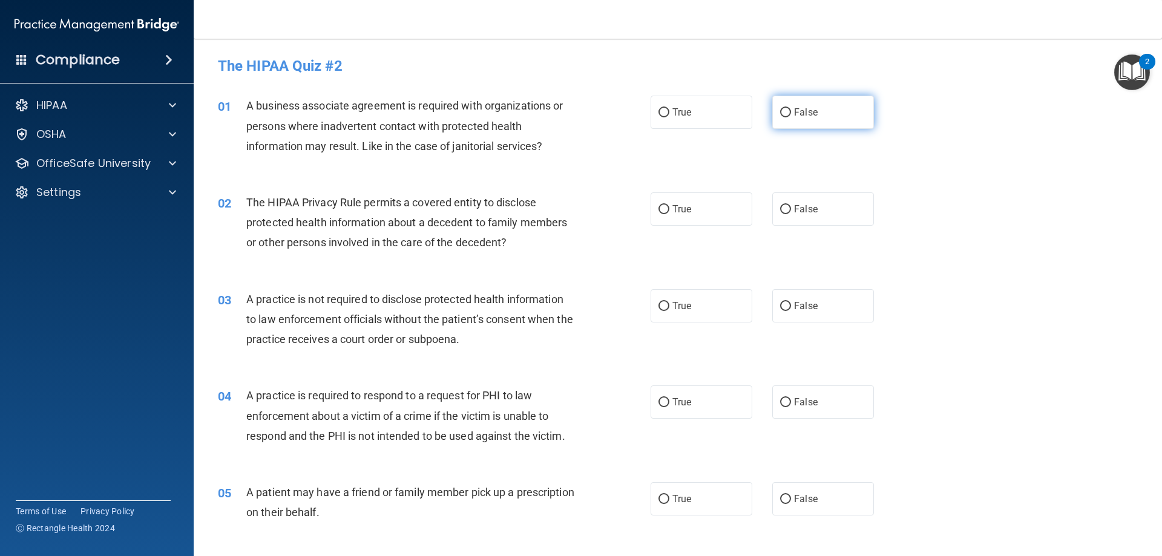
click at [833, 117] on label "False" at bounding box center [823, 112] width 102 height 33
click at [791, 117] on input "False" at bounding box center [785, 112] width 11 height 9
radio input "true"
click at [693, 212] on label "True" at bounding box center [702, 208] width 102 height 33
click at [669, 212] on input "True" at bounding box center [663, 209] width 11 height 9
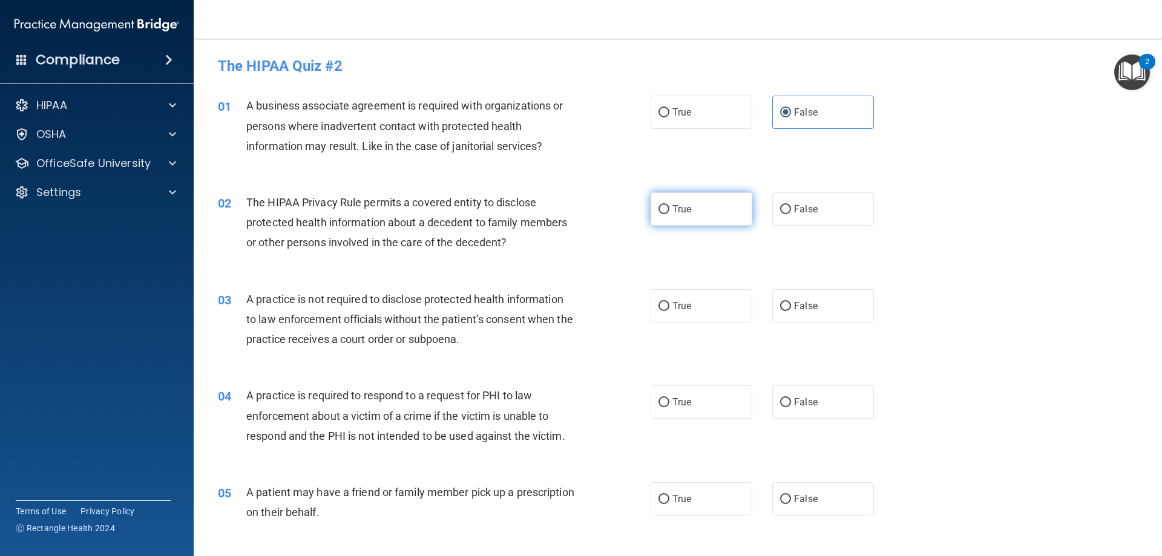
radio input "true"
click at [824, 313] on label "False" at bounding box center [823, 305] width 102 height 33
click at [791, 311] on input "False" at bounding box center [785, 306] width 11 height 9
radio input "true"
click at [703, 416] on label "True" at bounding box center [702, 401] width 102 height 33
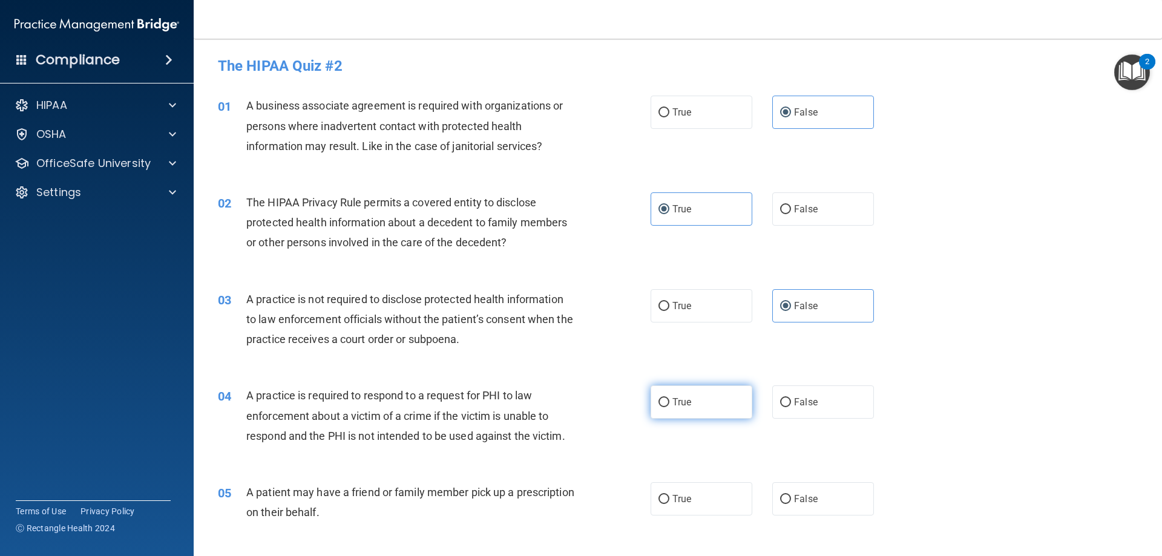
click at [669, 407] on input "True" at bounding box center [663, 402] width 11 height 9
radio input "true"
click at [705, 516] on div "05 A patient may have a friend or family member pick up a prescription on their…" at bounding box center [678, 505] width 938 height 76
click at [718, 499] on label "True" at bounding box center [702, 498] width 102 height 33
click at [669, 499] on input "True" at bounding box center [663, 499] width 11 height 9
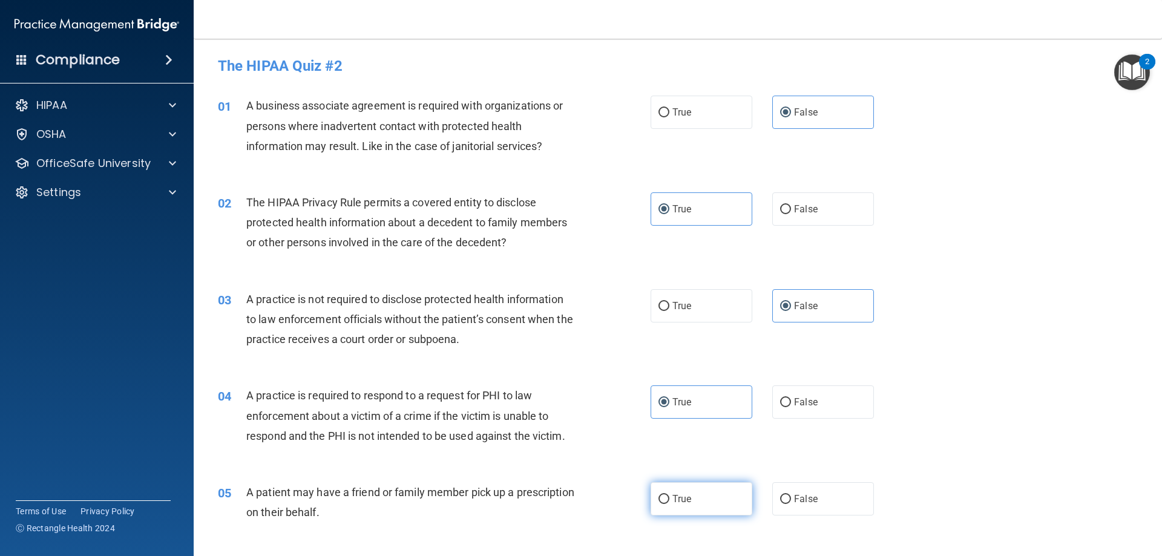
radio input "true"
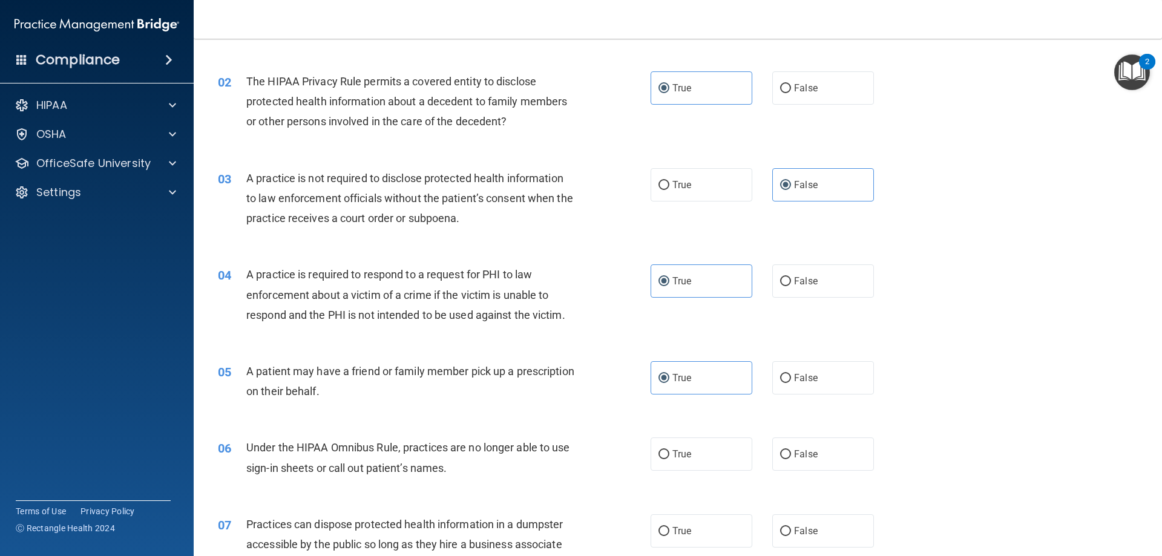
scroll to position [182, 0]
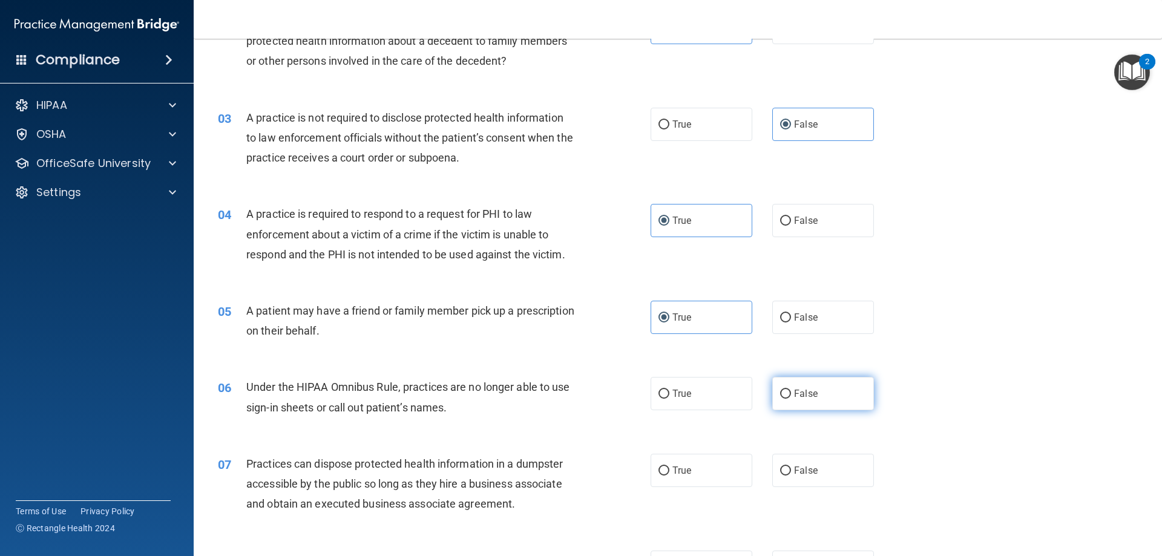
click at [817, 399] on label "False" at bounding box center [823, 393] width 102 height 33
click at [791, 399] on input "False" at bounding box center [785, 394] width 11 height 9
radio input "true"
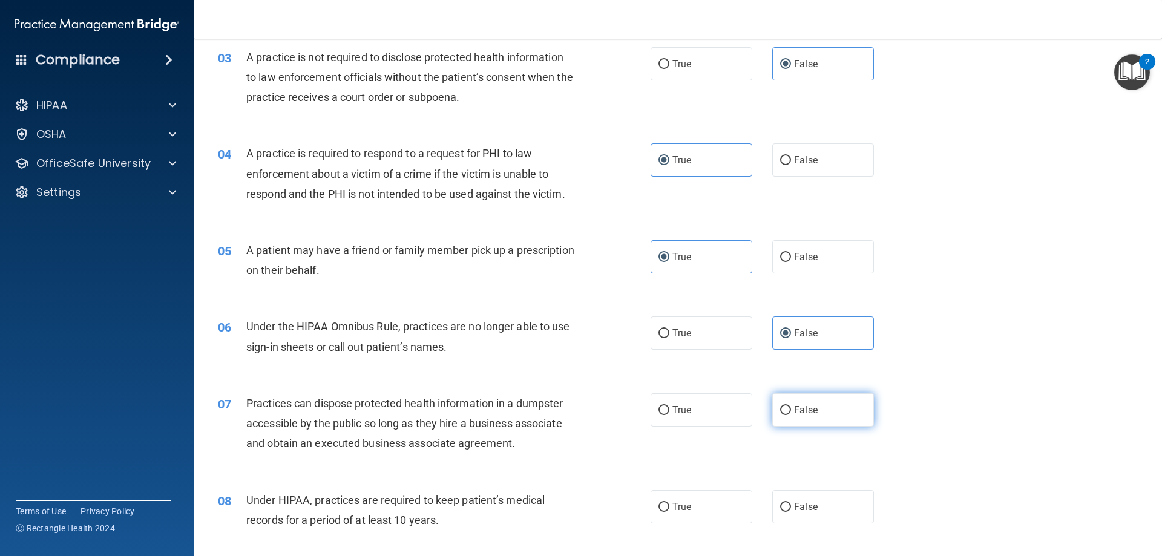
click at [825, 414] on label "False" at bounding box center [823, 409] width 102 height 33
click at [791, 414] on input "False" at bounding box center [785, 410] width 11 height 9
radio input "true"
click at [805, 517] on label "False" at bounding box center [823, 506] width 102 height 33
click at [791, 512] on input "False" at bounding box center [785, 507] width 11 height 9
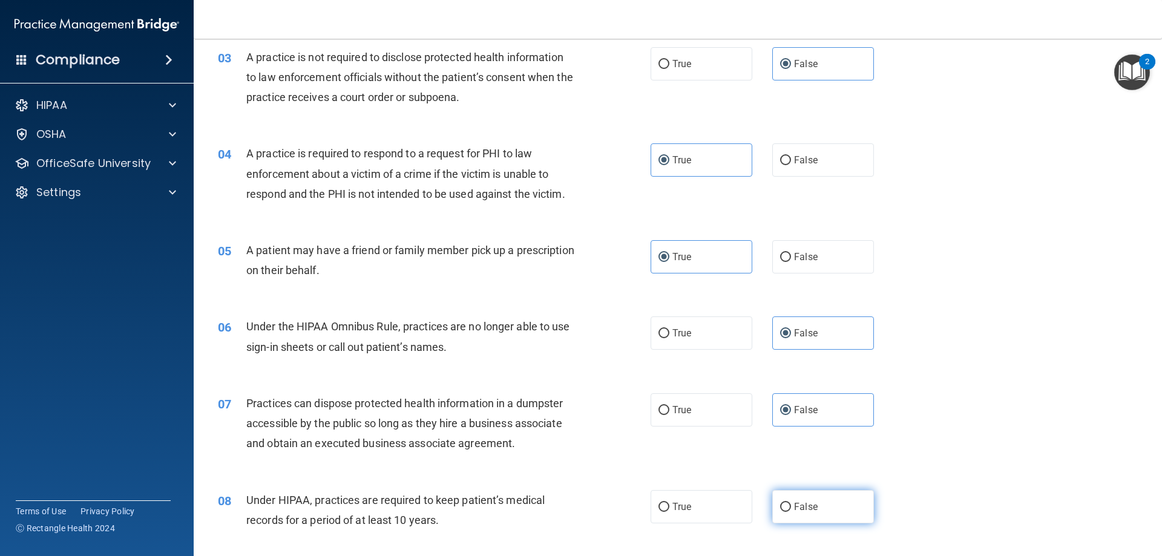
radio input "true"
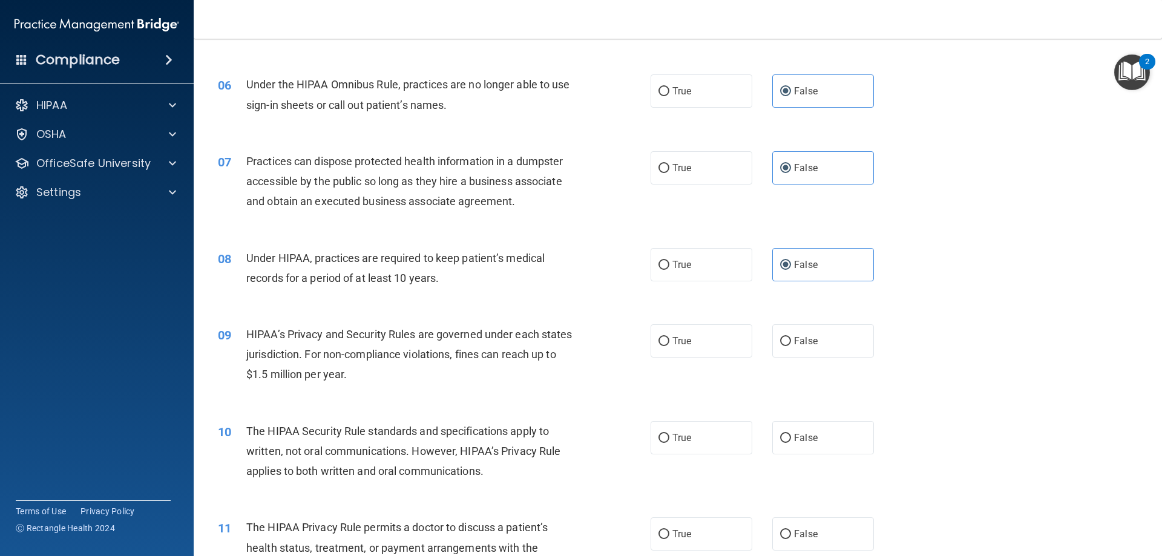
scroll to position [545, 0]
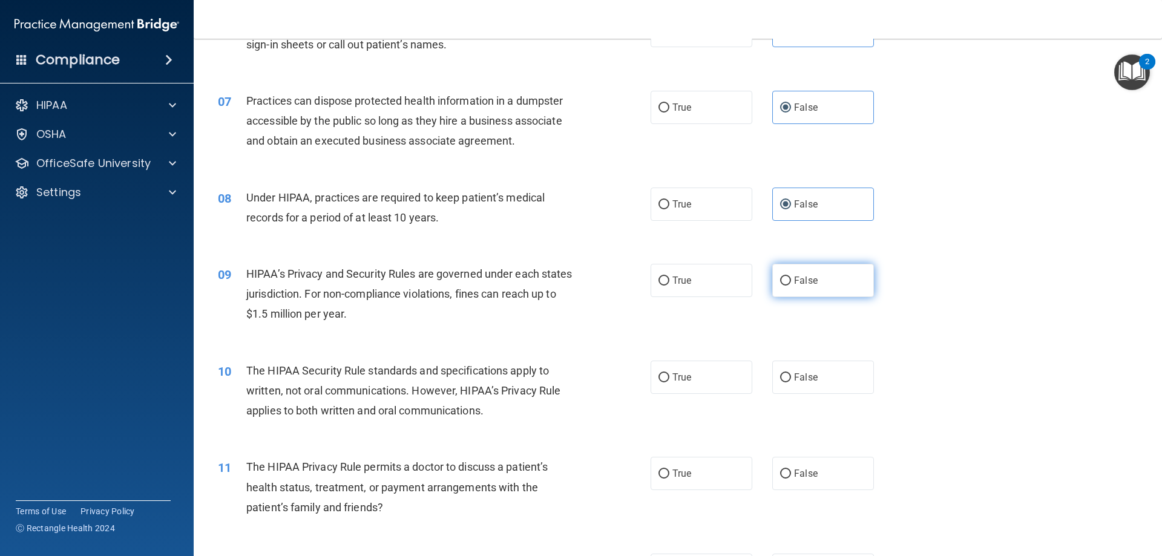
click at [824, 293] on label "False" at bounding box center [823, 280] width 102 height 33
click at [791, 286] on input "False" at bounding box center [785, 281] width 11 height 9
radio input "true"
click at [716, 379] on label "True" at bounding box center [702, 377] width 102 height 33
click at [669, 379] on input "True" at bounding box center [663, 377] width 11 height 9
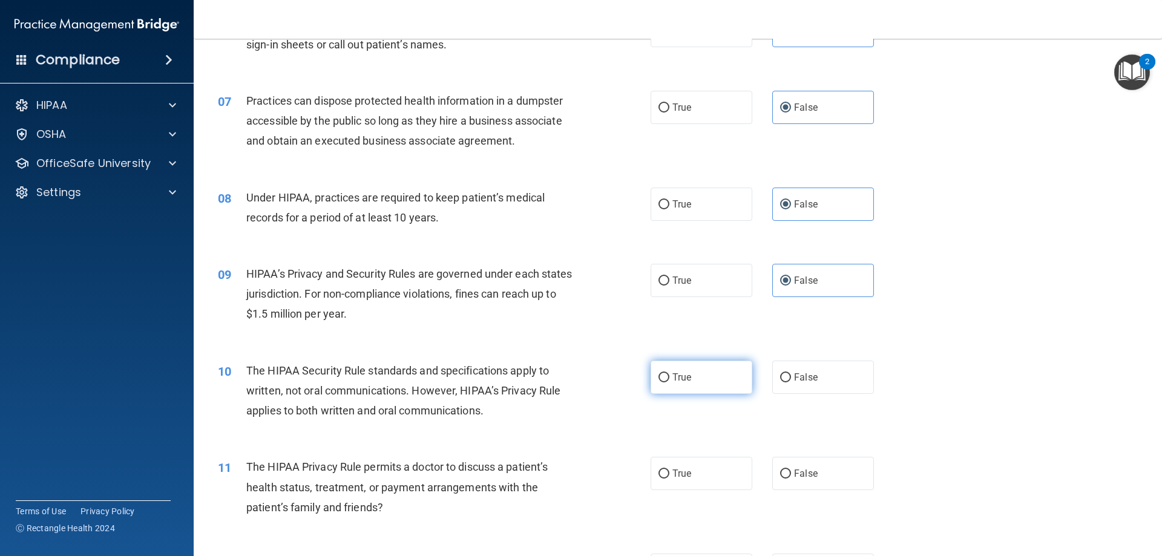
radio input "true"
click at [797, 484] on label "False" at bounding box center [823, 473] width 102 height 33
click at [791, 479] on input "False" at bounding box center [785, 474] width 11 height 9
radio input "true"
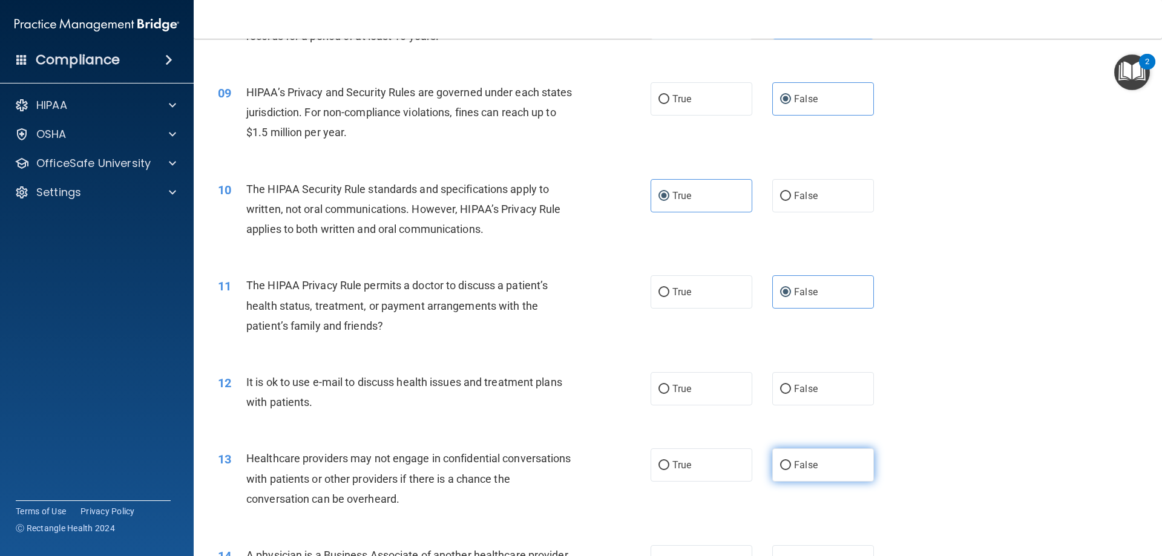
scroll to position [787, 0]
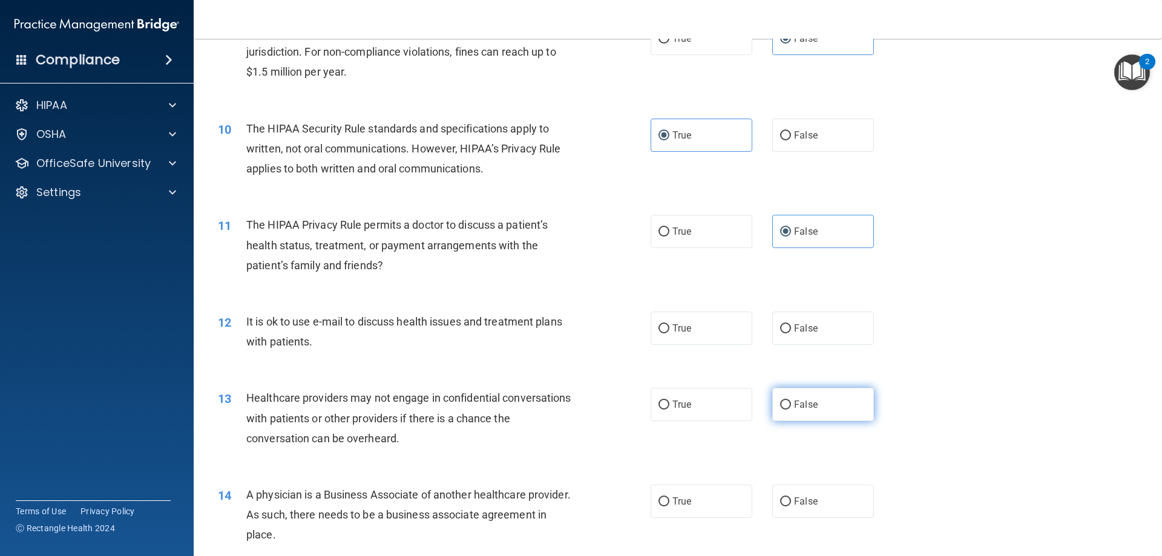
drag, startPoint x: 699, startPoint y: 328, endPoint x: 830, endPoint y: 411, distance: 154.8
click at [700, 328] on label "True" at bounding box center [702, 328] width 102 height 33
click at [669, 328] on input "True" at bounding box center [663, 328] width 11 height 9
radio input "true"
click at [841, 419] on label "False" at bounding box center [823, 404] width 102 height 33
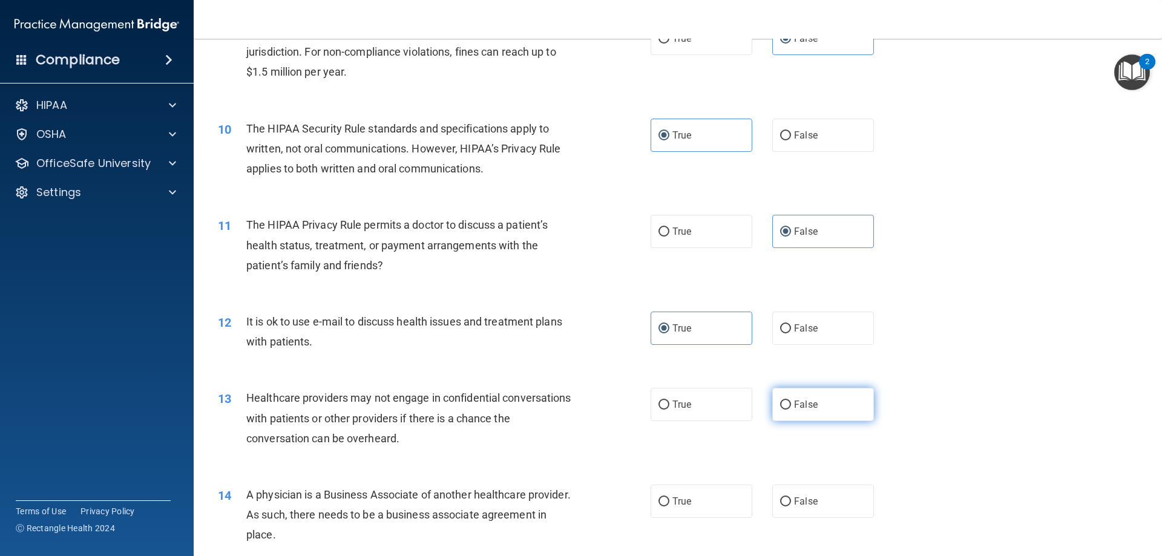
click at [791, 410] on input "False" at bounding box center [785, 405] width 11 height 9
radio input "true"
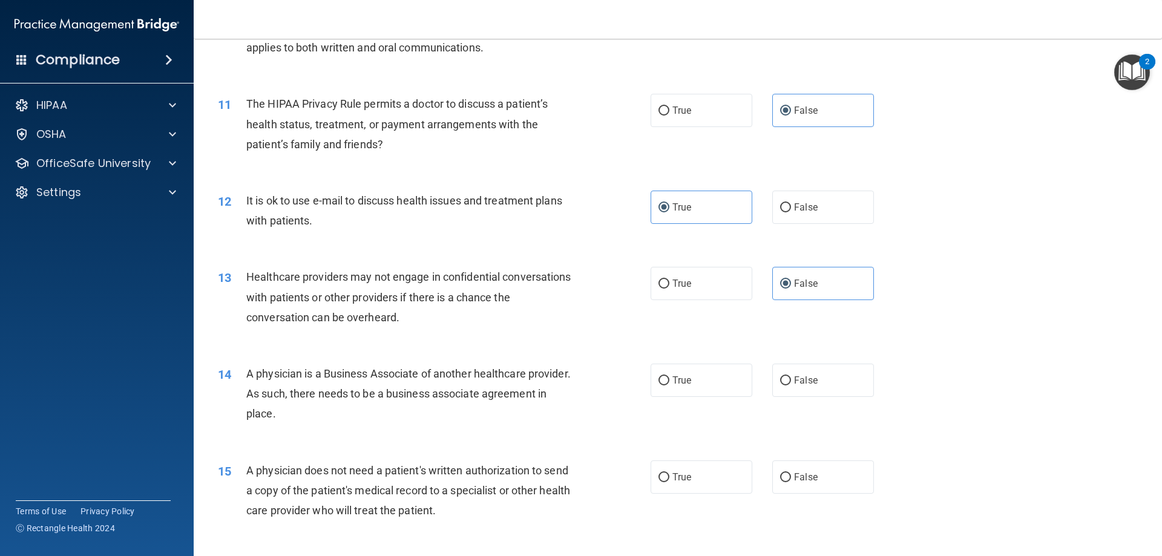
scroll to position [968, 0]
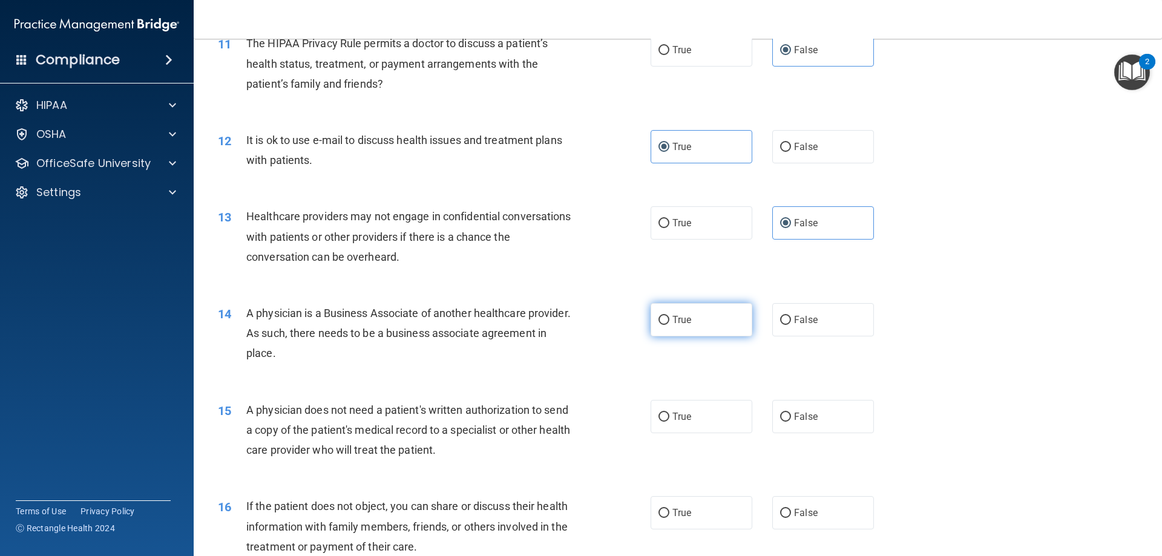
click at [738, 324] on label "True" at bounding box center [702, 319] width 102 height 33
click at [669, 324] on input "True" at bounding box center [663, 320] width 11 height 9
radio input "true"
click at [687, 421] on label "True" at bounding box center [702, 416] width 102 height 33
click at [669, 421] on input "True" at bounding box center [663, 417] width 11 height 9
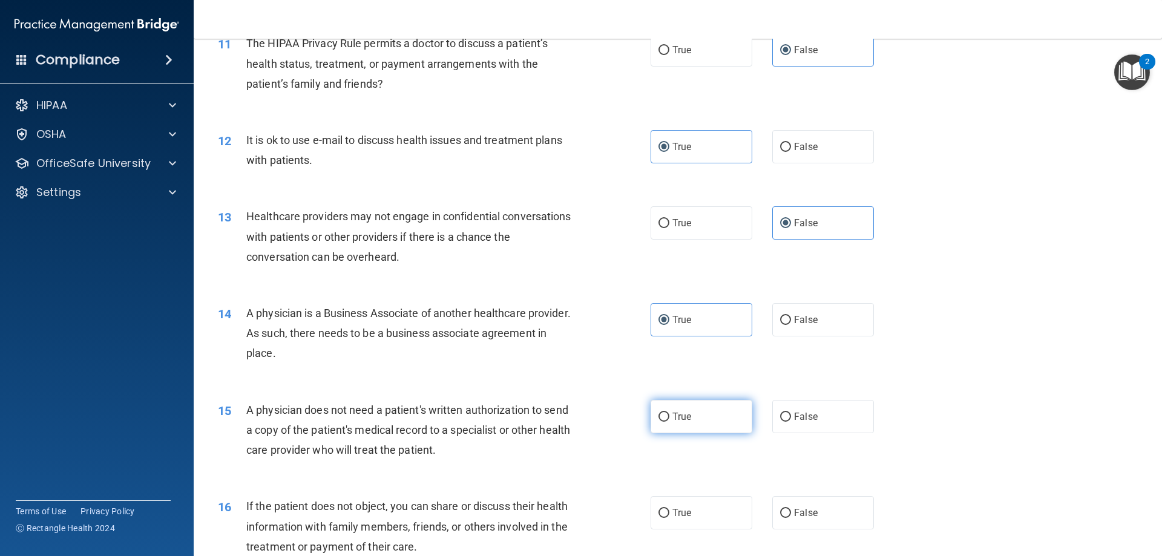
radio input "true"
click at [707, 516] on label "True" at bounding box center [702, 512] width 102 height 33
click at [669, 516] on input "True" at bounding box center [663, 513] width 11 height 9
radio input "true"
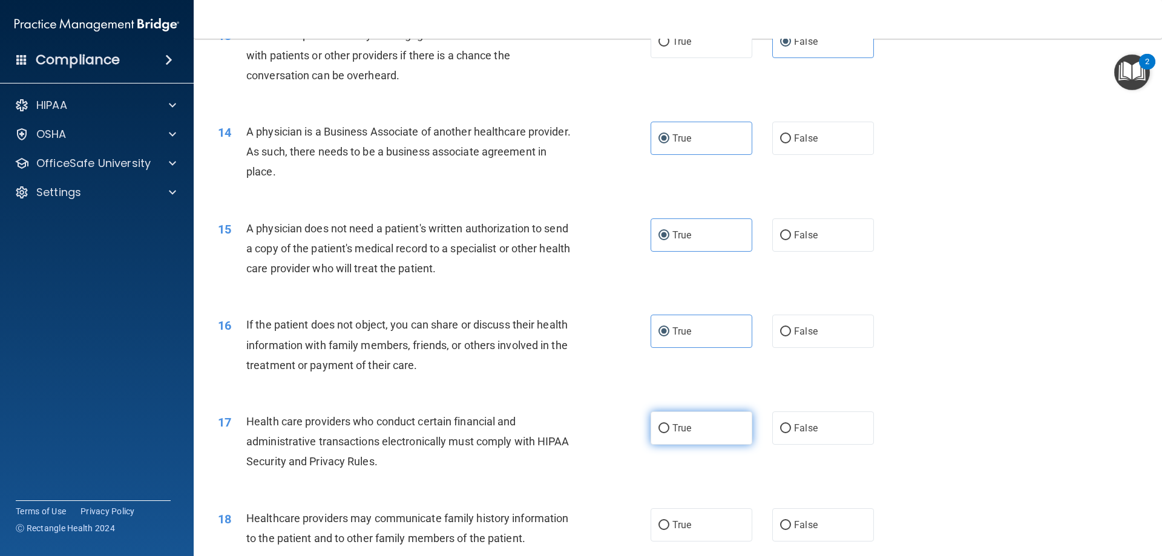
click at [721, 430] on label "True" at bounding box center [702, 427] width 102 height 33
click at [669, 430] on input "True" at bounding box center [663, 428] width 11 height 9
radio input "true"
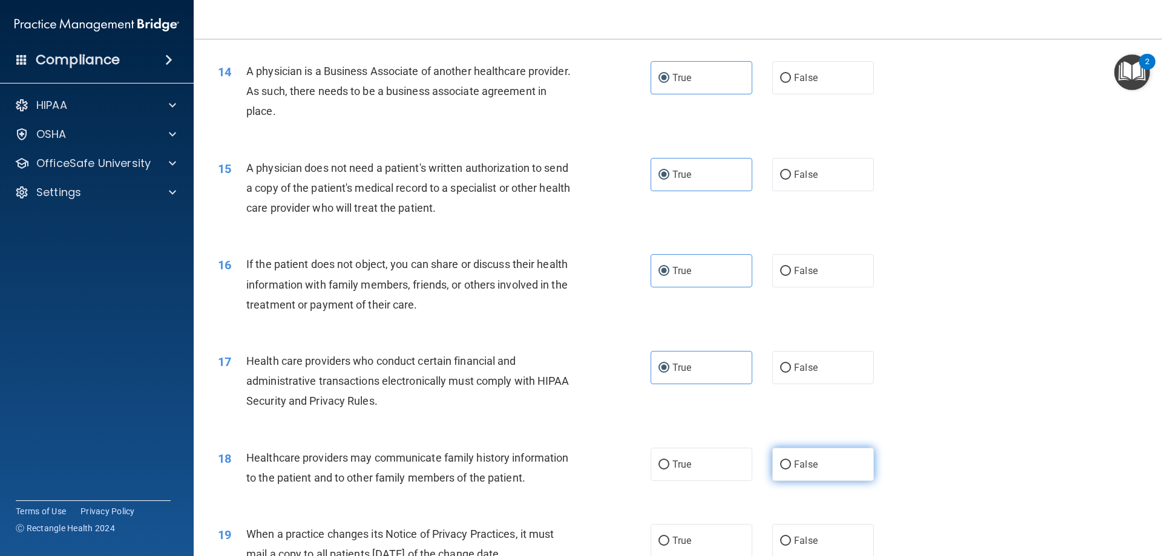
click at [795, 461] on span "False" at bounding box center [806, 464] width 24 height 11
click at [791, 461] on input "False" at bounding box center [785, 465] width 11 height 9
radio input "true"
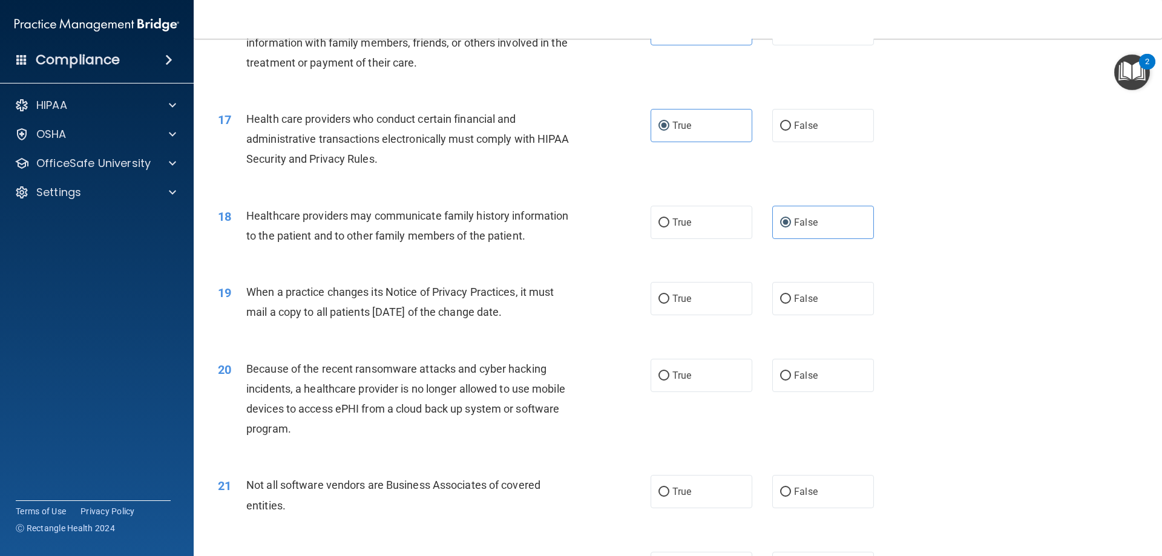
scroll to position [1513, 0]
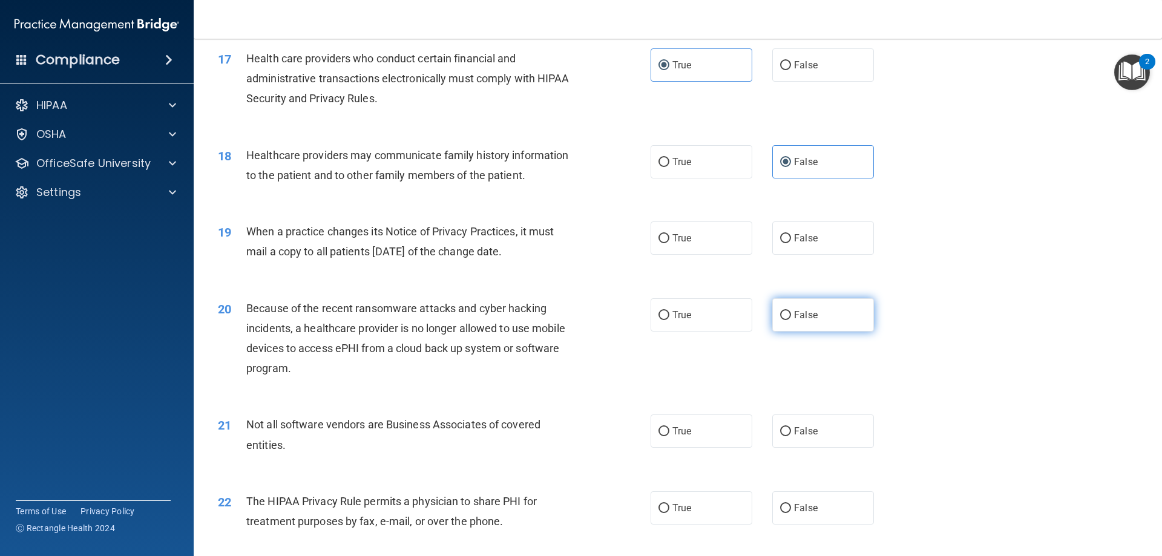
click at [795, 320] on span "False" at bounding box center [806, 314] width 24 height 11
click at [791, 320] on input "False" at bounding box center [785, 315] width 11 height 9
radio input "true"
click at [820, 230] on label "False" at bounding box center [823, 237] width 102 height 33
click at [791, 234] on input "False" at bounding box center [785, 238] width 11 height 9
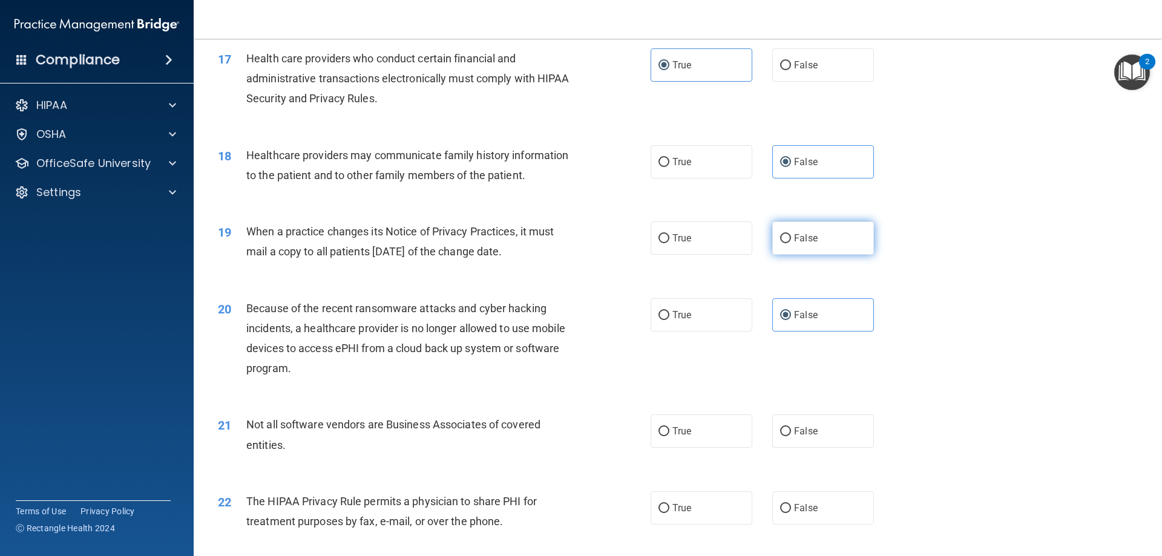
radio input "true"
click at [712, 441] on label "True" at bounding box center [702, 431] width 102 height 33
click at [669, 436] on input "True" at bounding box center [663, 431] width 11 height 9
radio input "true"
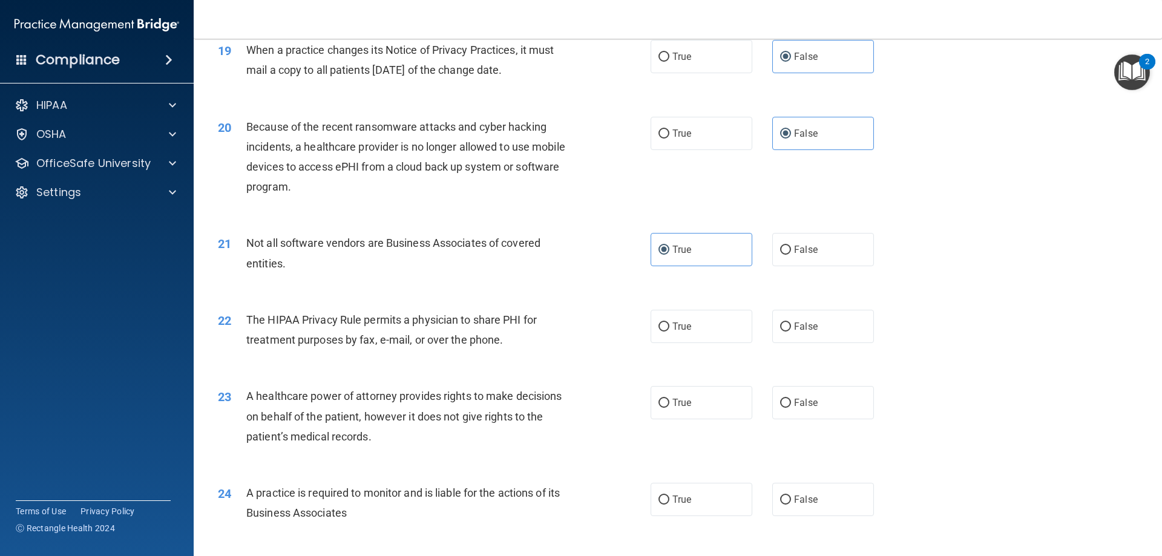
scroll to position [1755, 0]
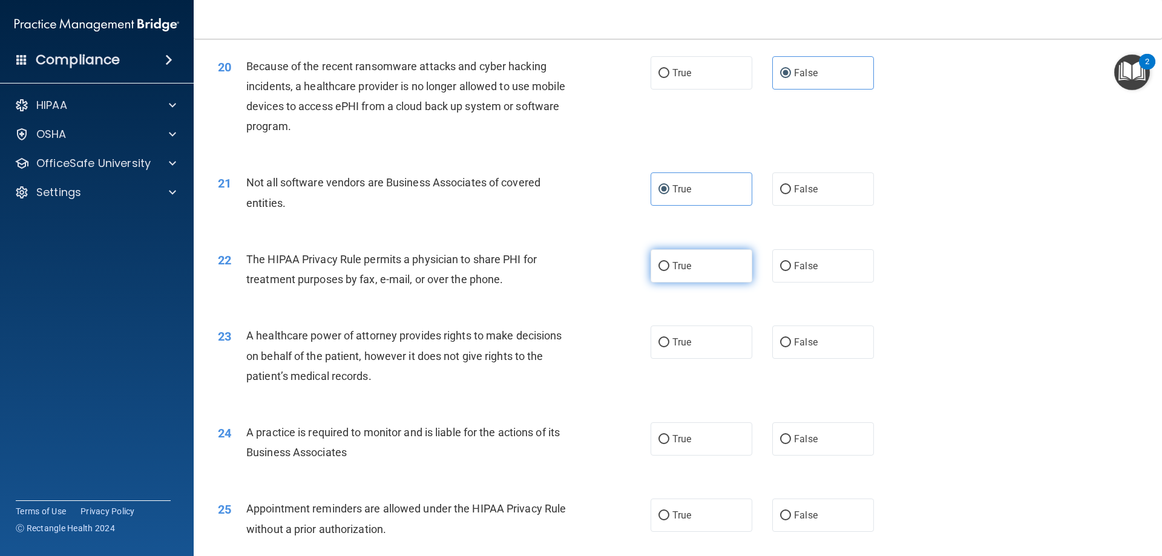
click at [703, 278] on label "True" at bounding box center [702, 265] width 102 height 33
click at [669, 271] on input "True" at bounding box center [663, 266] width 11 height 9
radio input "true"
click at [833, 338] on label "False" at bounding box center [823, 342] width 102 height 33
click at [791, 338] on input "False" at bounding box center [785, 342] width 11 height 9
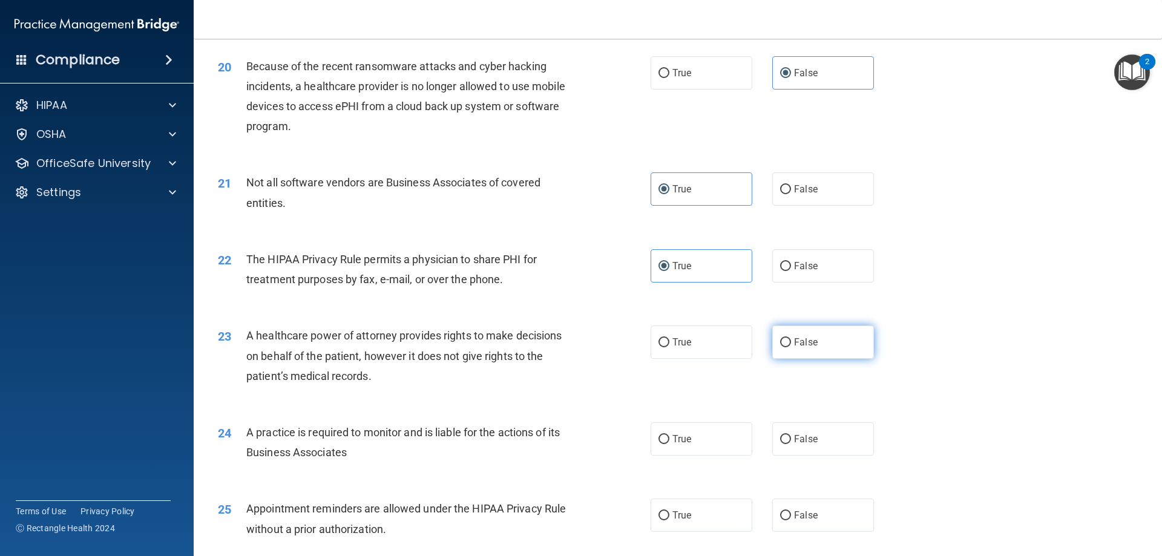
radio input "true"
click at [823, 442] on label "False" at bounding box center [823, 438] width 102 height 33
click at [791, 442] on input "False" at bounding box center [785, 439] width 11 height 9
radio input "true"
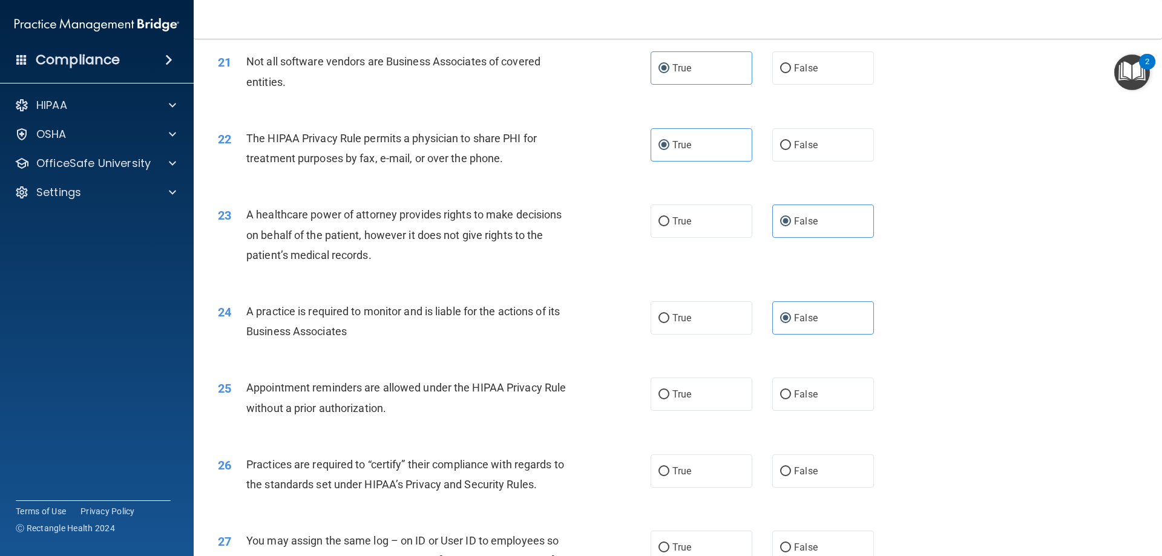
scroll to position [1936, 0]
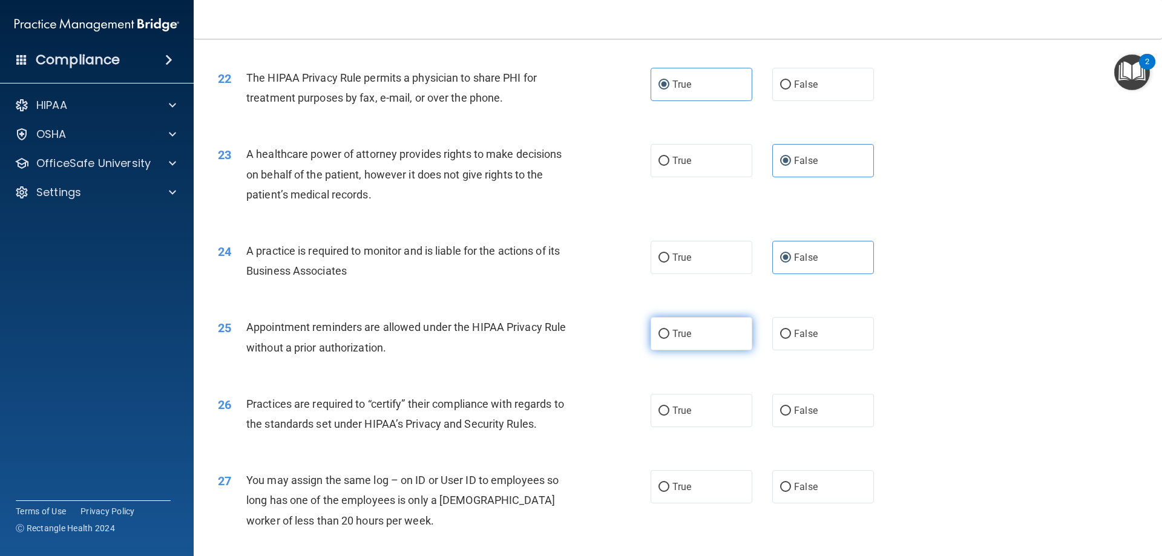
click at [686, 332] on span "True" at bounding box center [681, 333] width 19 height 11
click at [669, 332] on input "True" at bounding box center [663, 334] width 11 height 9
radio input "true"
click at [804, 418] on label "False" at bounding box center [823, 410] width 102 height 33
click at [791, 416] on input "False" at bounding box center [785, 411] width 11 height 9
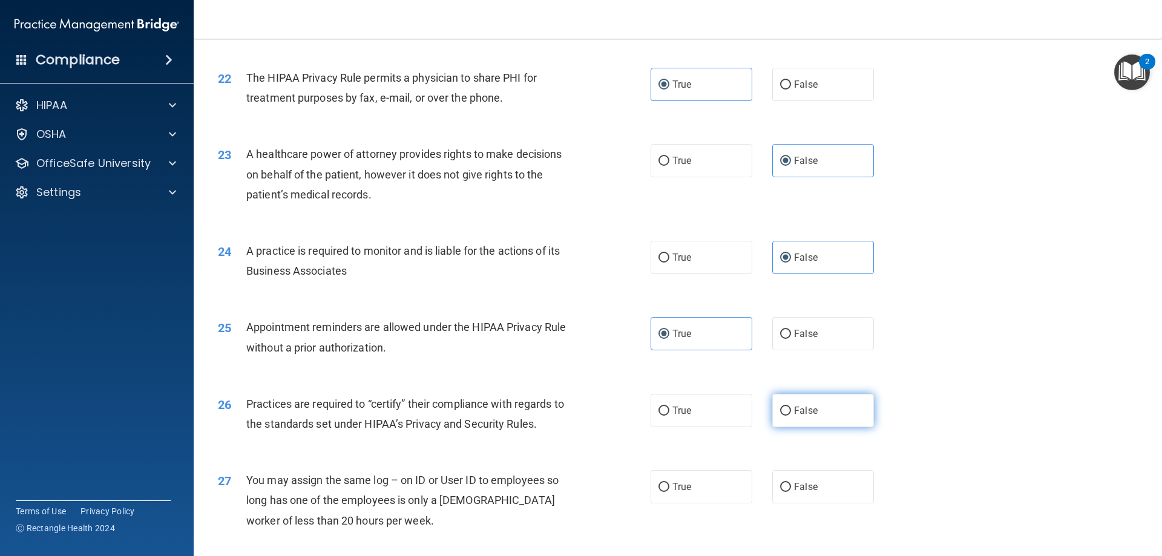
radio input "true"
click at [816, 482] on label "False" at bounding box center [823, 486] width 102 height 33
click at [791, 483] on input "False" at bounding box center [785, 487] width 11 height 9
radio input "true"
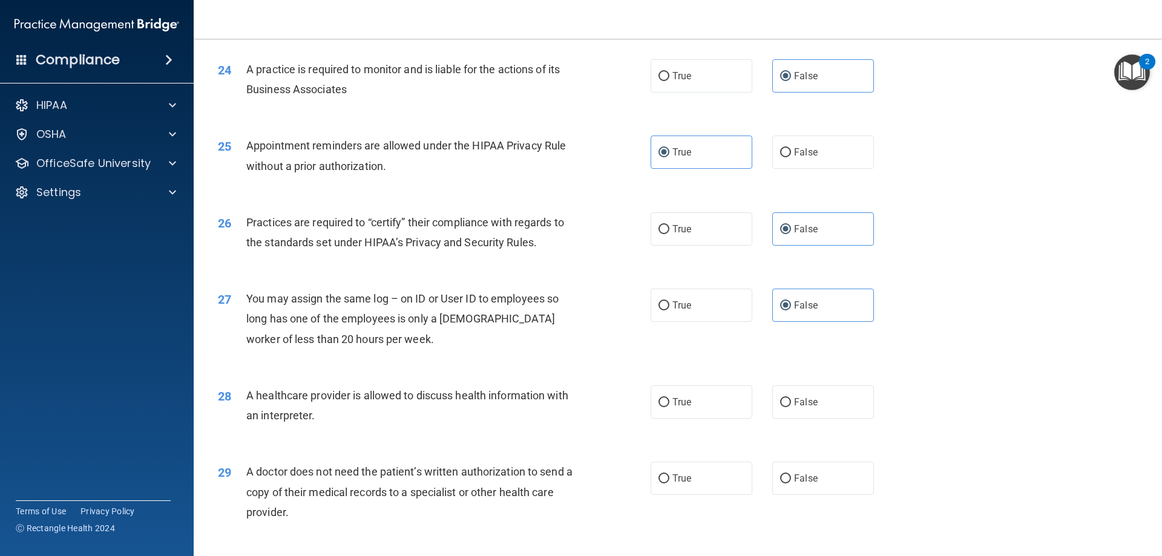
scroll to position [2179, 0]
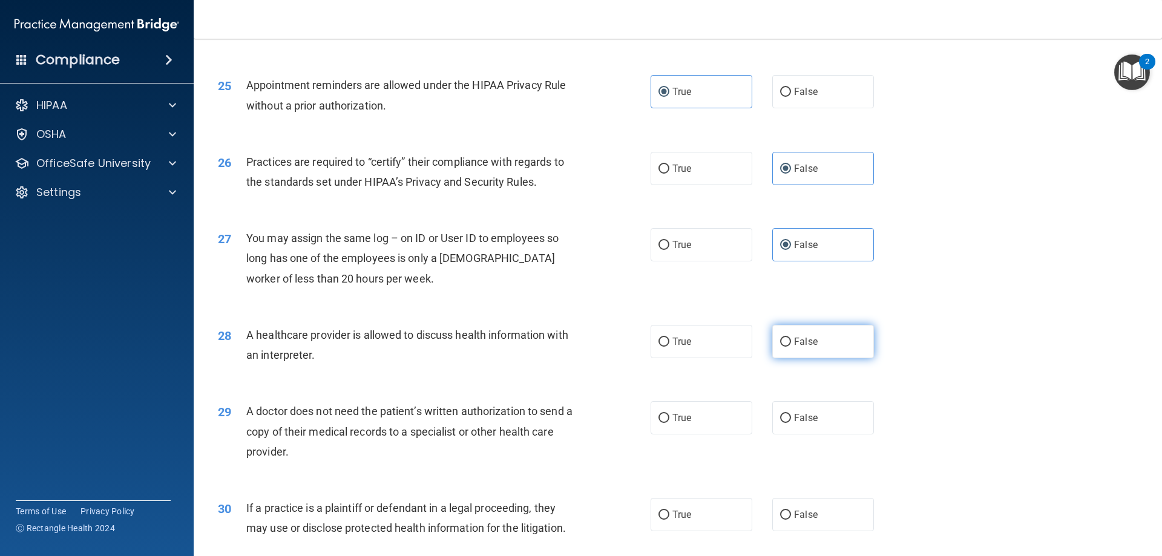
click at [802, 339] on span "False" at bounding box center [806, 341] width 24 height 11
click at [791, 339] on input "False" at bounding box center [785, 342] width 11 height 9
radio input "true"
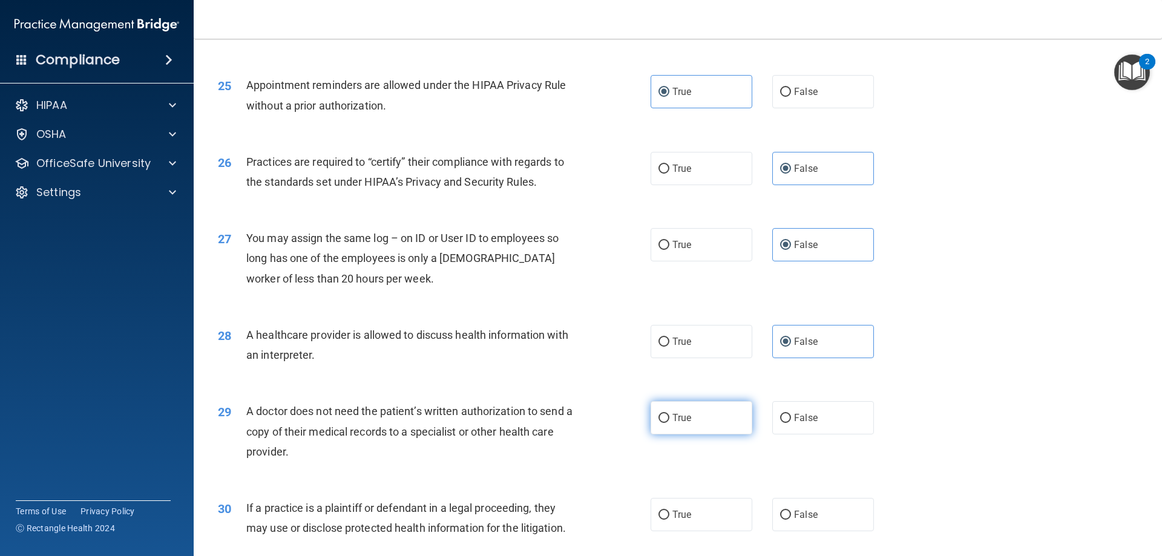
click at [700, 429] on label "True" at bounding box center [702, 417] width 102 height 33
click at [669, 423] on input "True" at bounding box center [663, 418] width 11 height 9
radio input "true"
click at [689, 338] on label "True" at bounding box center [702, 341] width 102 height 33
click at [669, 338] on input "True" at bounding box center [663, 342] width 11 height 9
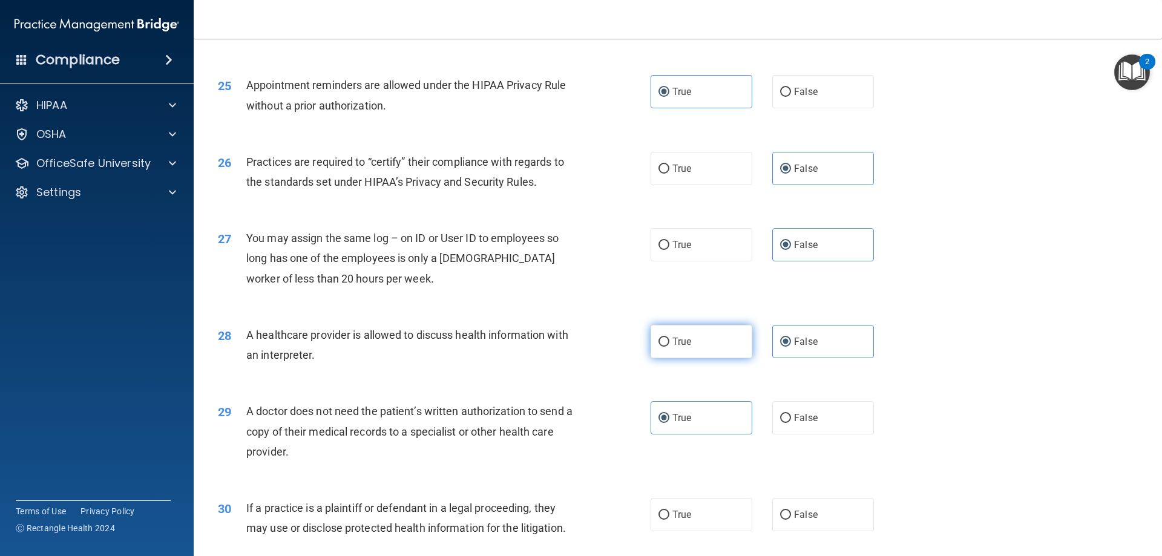
radio input "true"
radio input "false"
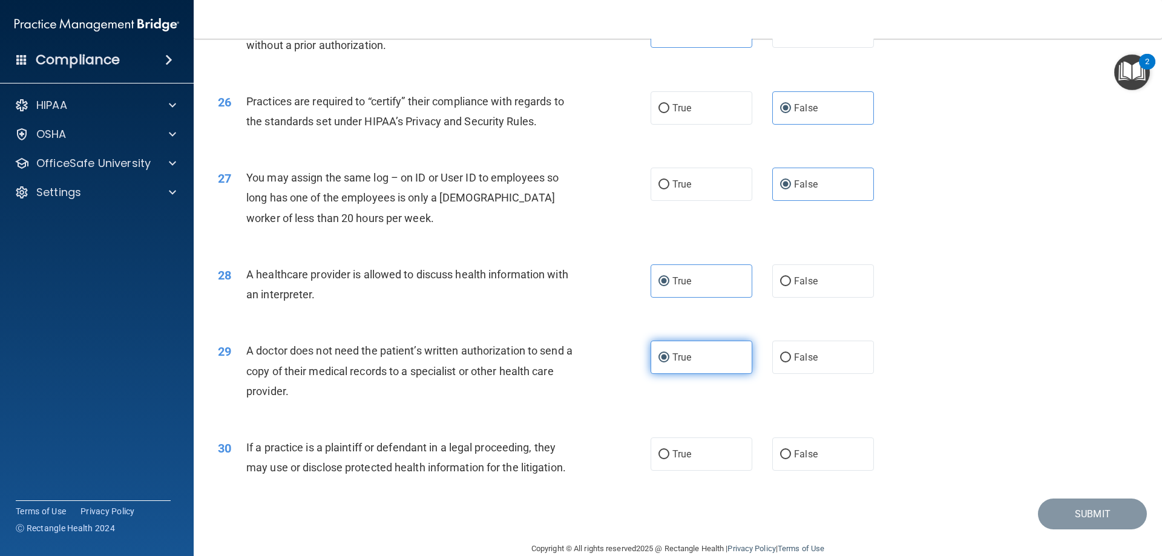
scroll to position [2261, 0]
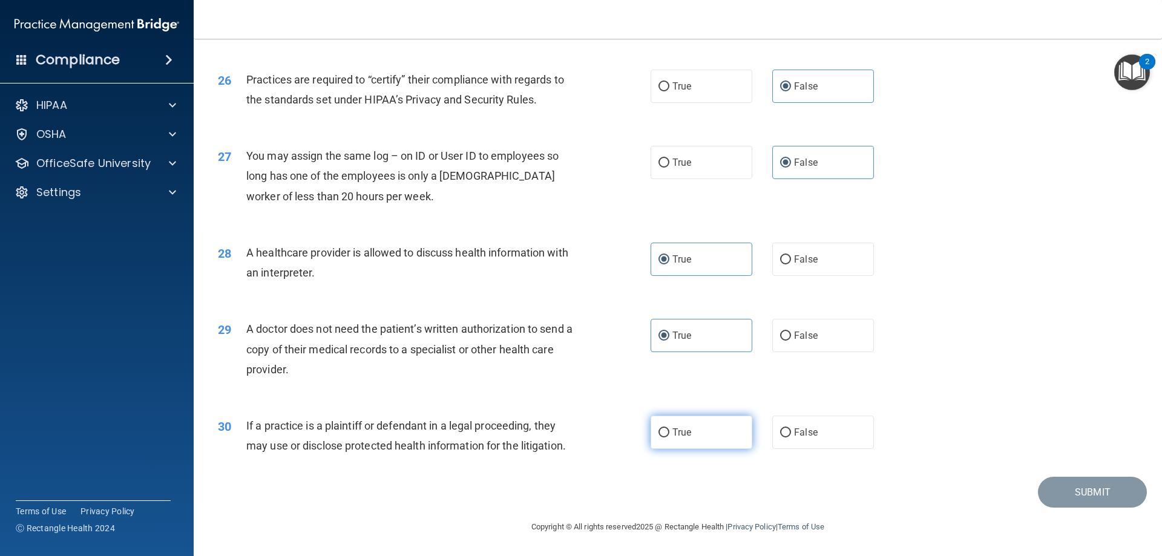
click at [721, 447] on label "True" at bounding box center [702, 432] width 102 height 33
click at [669, 438] on input "True" at bounding box center [663, 432] width 11 height 9
radio input "true"
click at [1066, 500] on button "Submit" at bounding box center [1092, 492] width 109 height 31
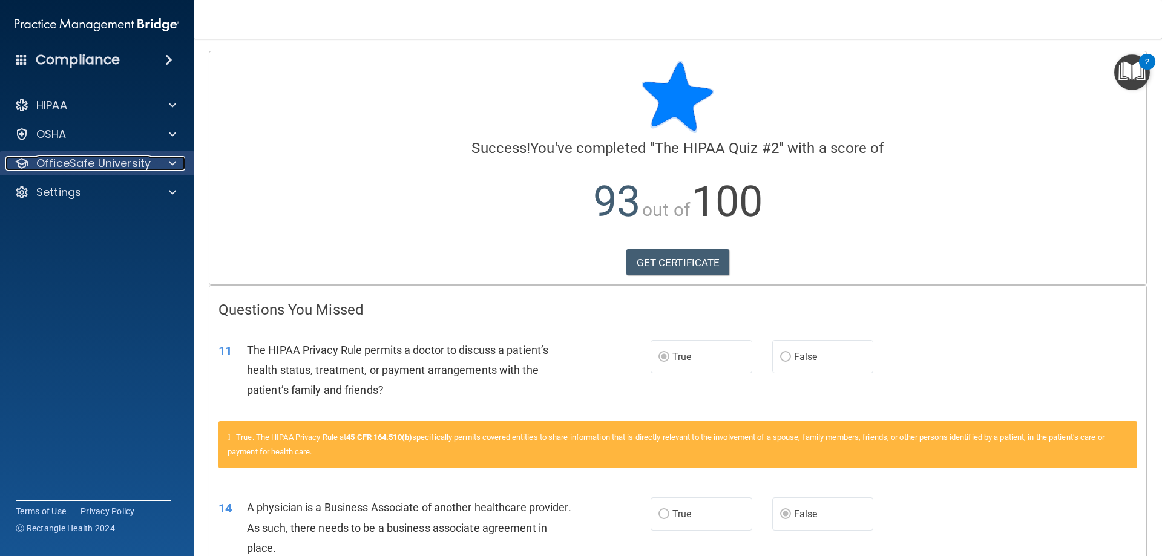
click at [62, 170] on p "OfficeSafe University" at bounding box center [93, 163] width 114 height 15
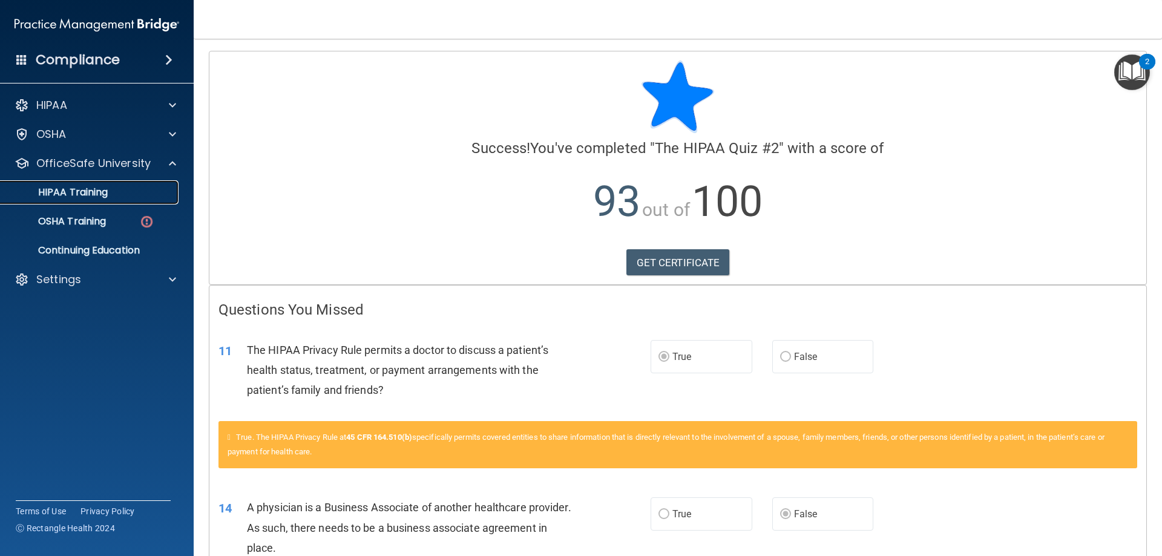
click at [126, 197] on div "HIPAA Training" at bounding box center [90, 192] width 165 height 12
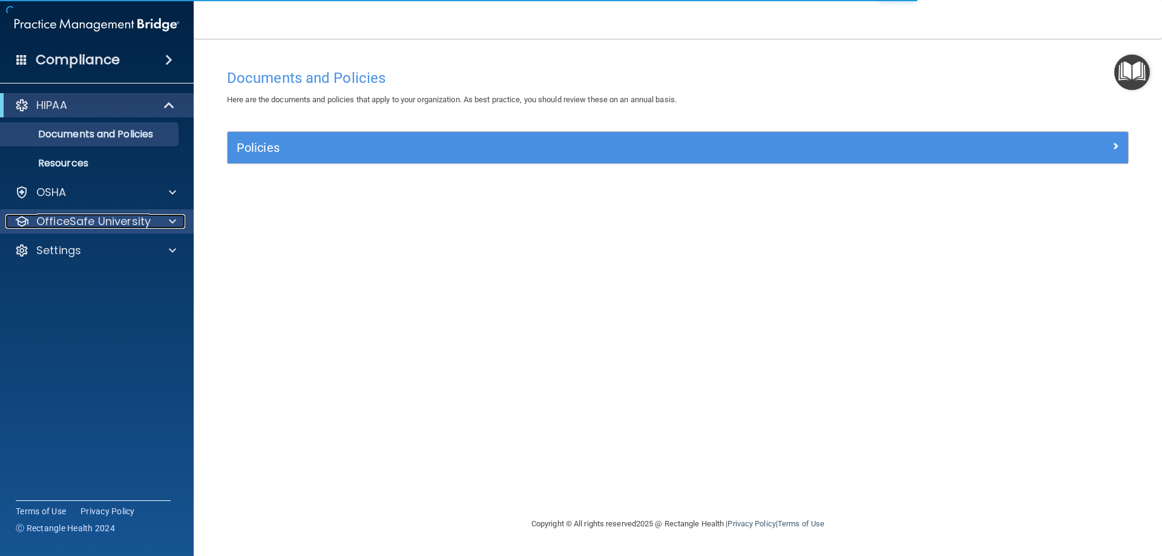
drag, startPoint x: 78, startPoint y: 218, endPoint x: 85, endPoint y: 209, distance: 11.3
click at [80, 218] on p "OfficeSafe University" at bounding box center [93, 221] width 114 height 15
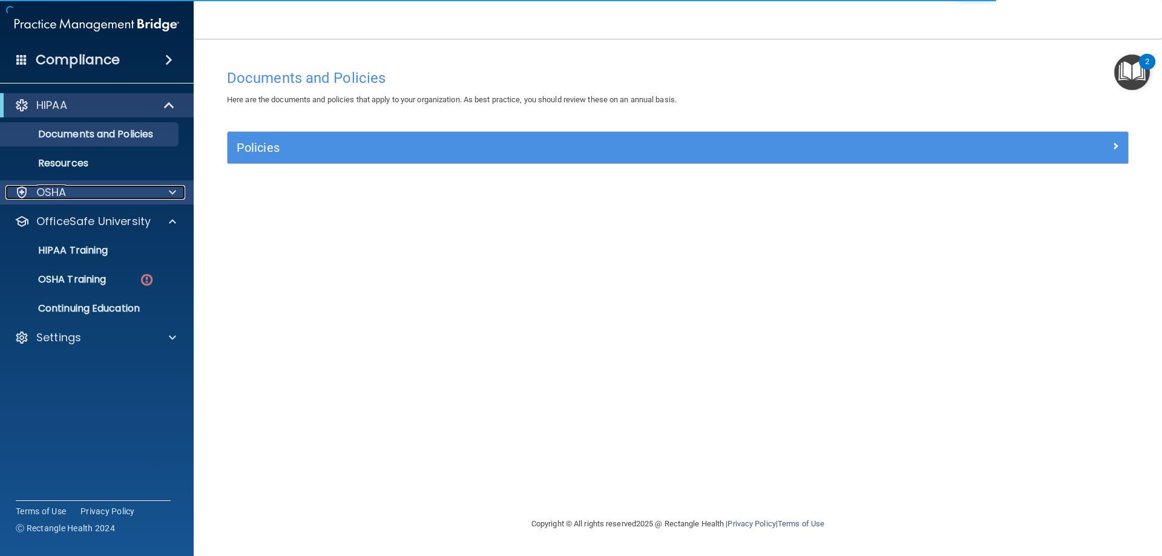
click at [91, 190] on div "OSHA" at bounding box center [80, 192] width 150 height 15
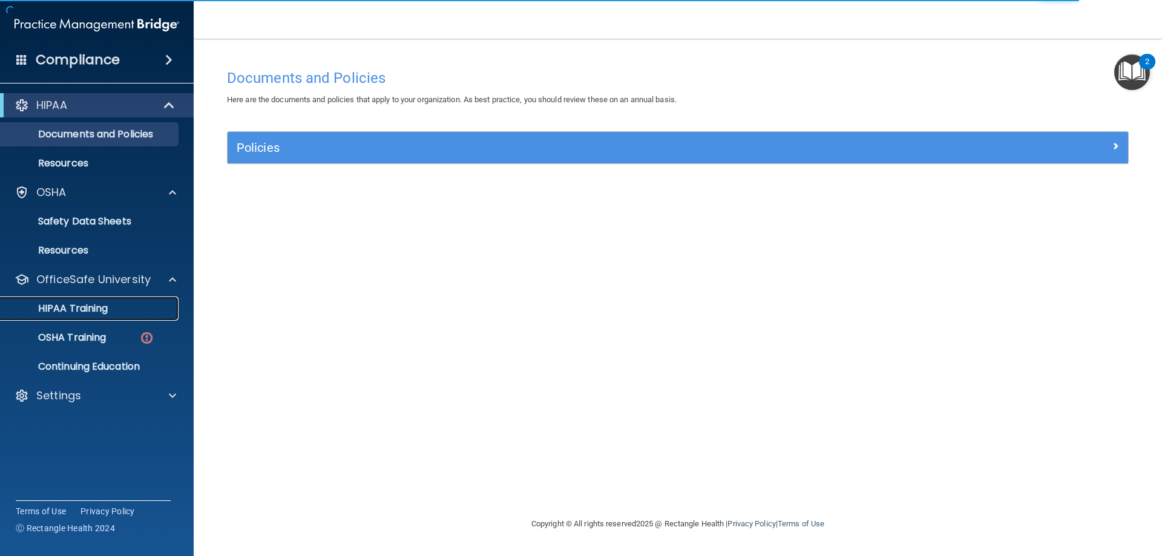
click at [99, 306] on p "HIPAA Training" at bounding box center [58, 309] width 100 height 12
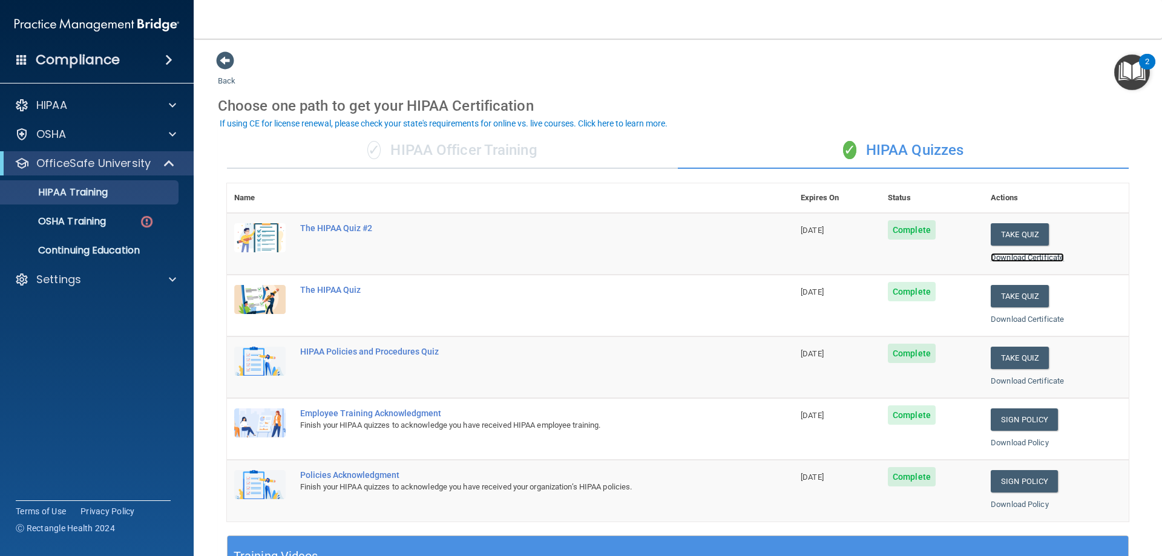
click at [1024, 257] on link "Download Certificate" at bounding box center [1027, 257] width 73 height 9
